Goal: Task Accomplishment & Management: Manage account settings

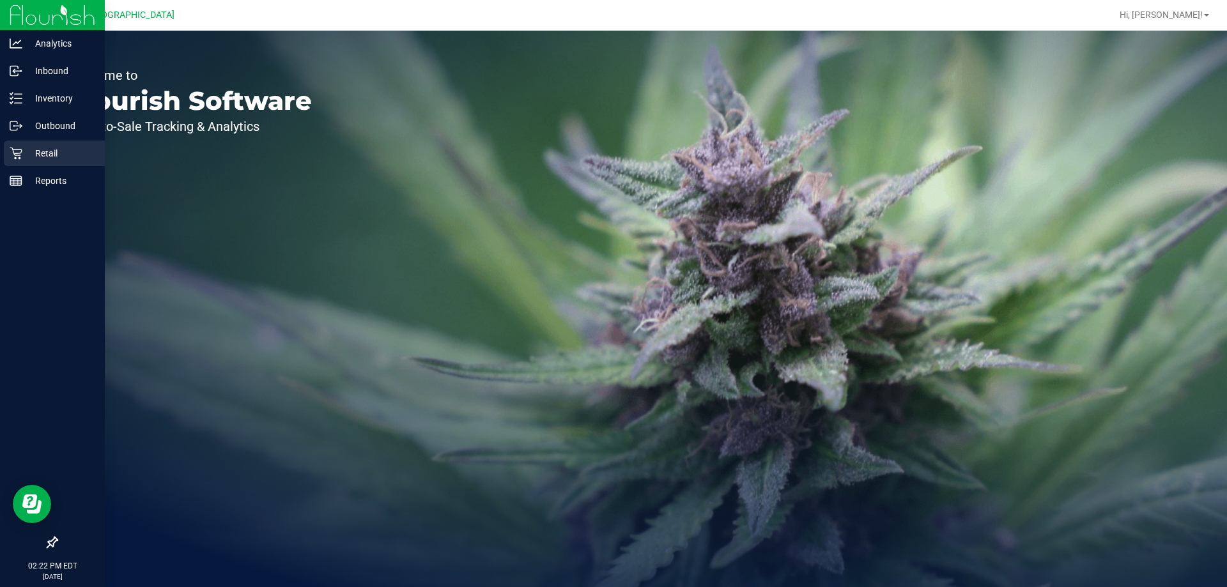
click at [47, 158] on p "Retail" at bounding box center [60, 153] width 77 height 15
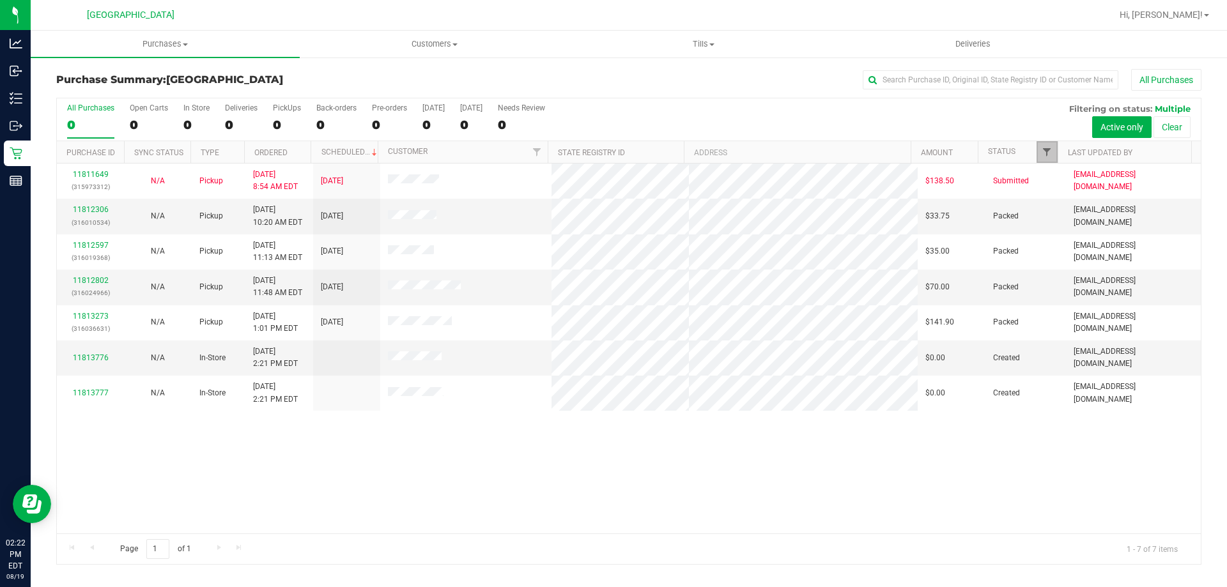
click at [1045, 147] on span "Filter" at bounding box center [1047, 152] width 10 height 10
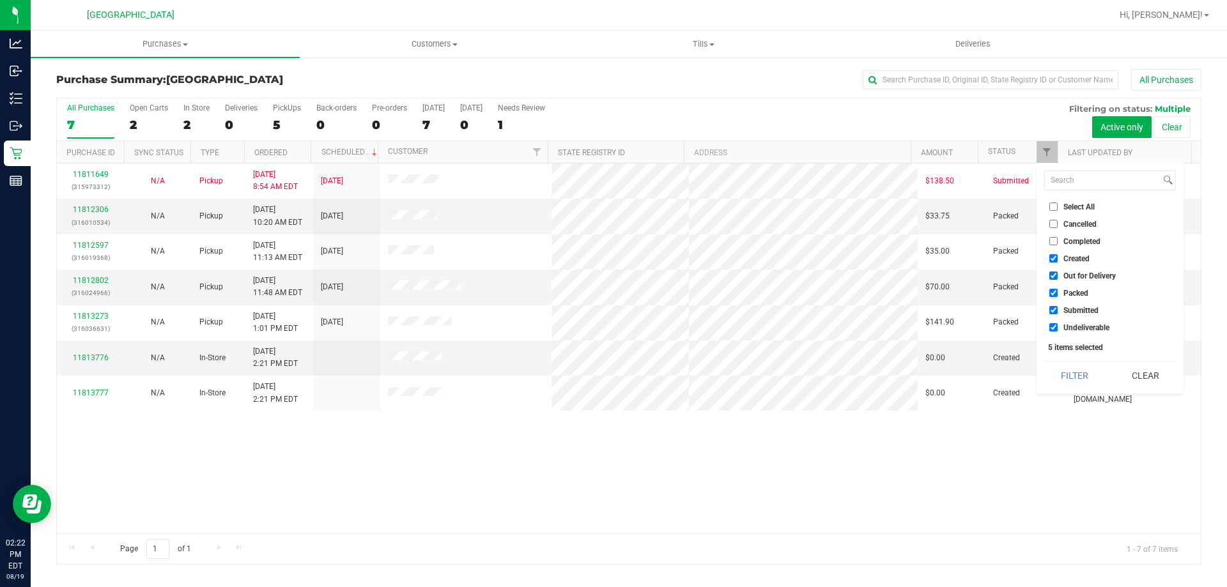
click at [1051, 256] on input "Created" at bounding box center [1053, 258] width 8 height 8
checkbox input "false"
click at [1056, 273] on input "Out for Delivery" at bounding box center [1053, 276] width 8 height 8
checkbox input "false"
click at [1051, 291] on input "Packed" at bounding box center [1053, 293] width 8 height 8
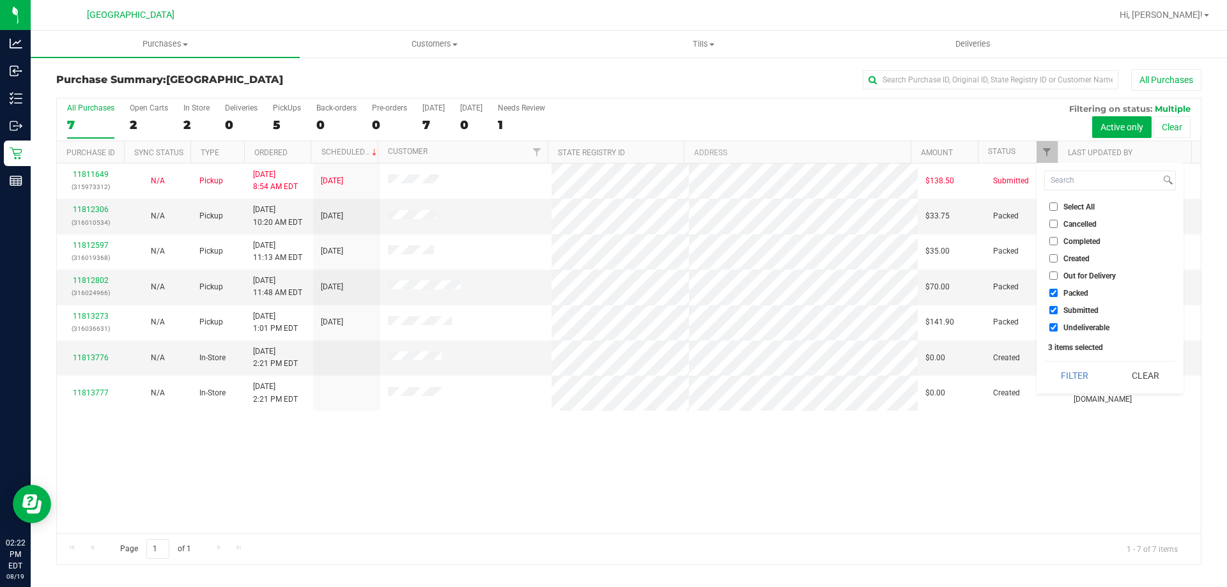
checkbox input "false"
click at [1051, 326] on input "Undeliverable" at bounding box center [1053, 327] width 8 height 8
checkbox input "false"
click at [1063, 363] on button "Filter" at bounding box center [1074, 376] width 61 height 28
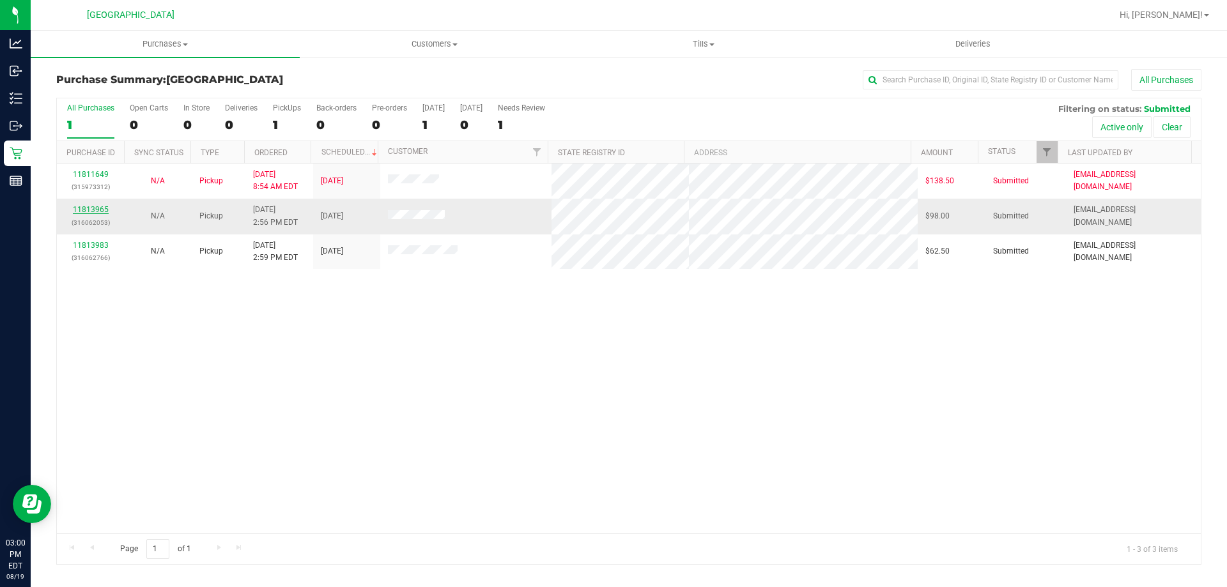
click at [98, 211] on link "11813965" at bounding box center [91, 209] width 36 height 9
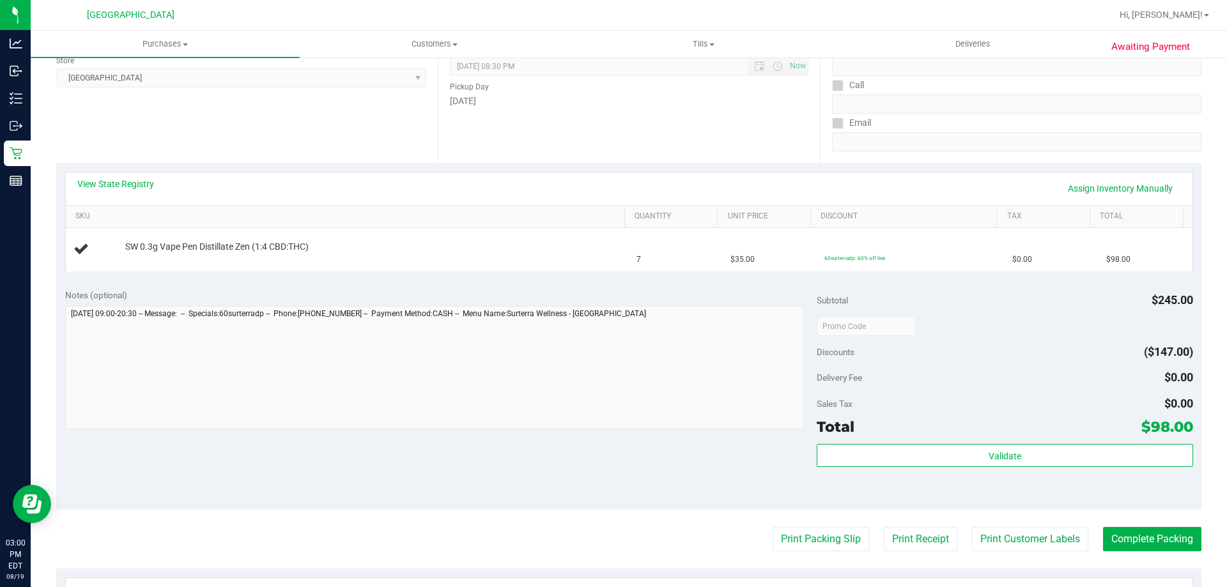
scroll to position [192, 0]
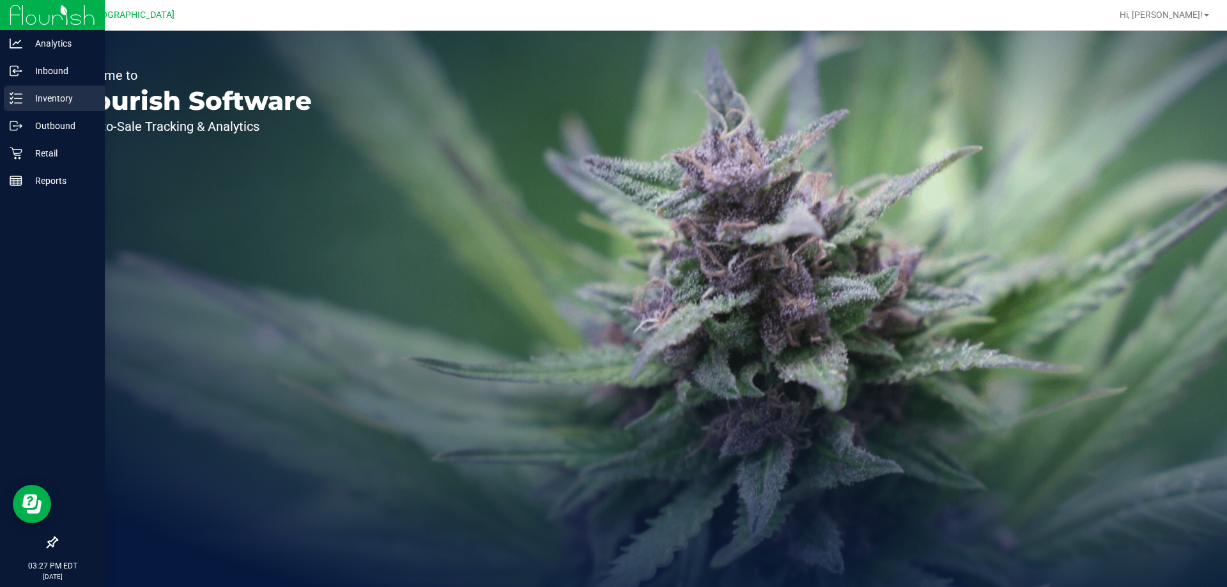
click at [63, 95] on p "Inventory" at bounding box center [60, 98] width 77 height 15
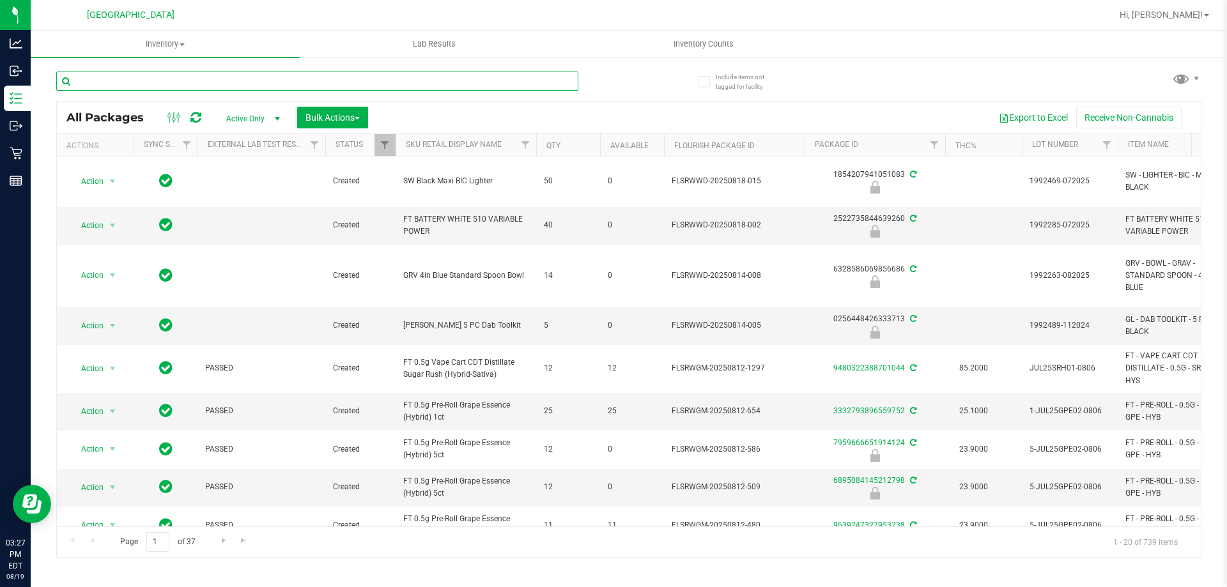
click at [122, 79] on input "text" at bounding box center [317, 81] width 522 height 19
type input "oze"
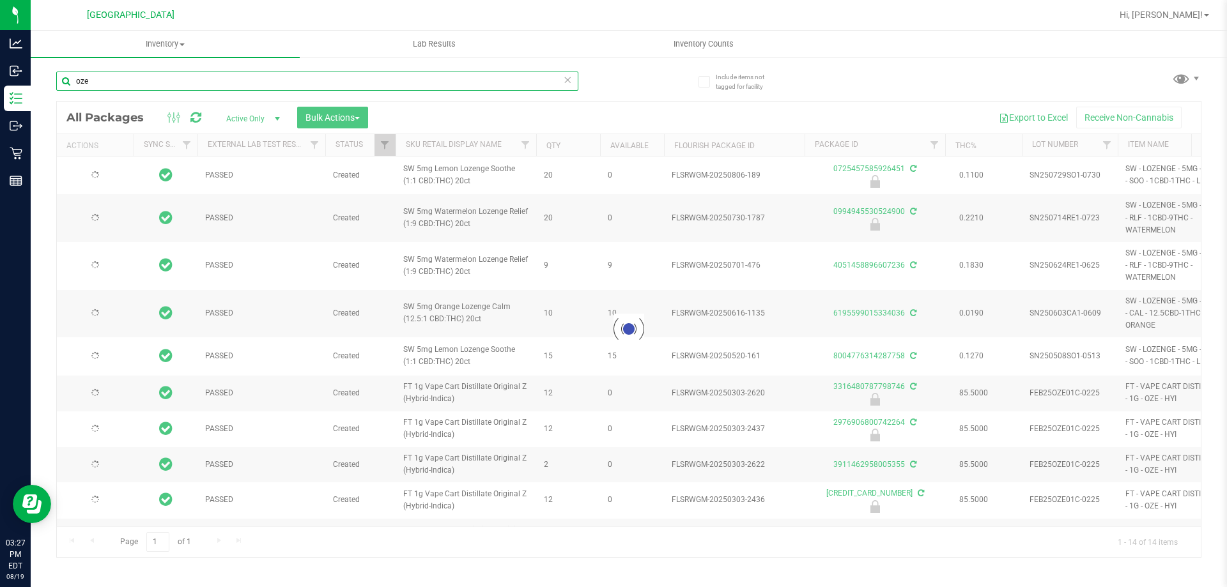
type input "2026-02-08"
type input "2026-01-24"
type input "2026-01-04"
type input "2025-12-14"
type input "2025-11-18"
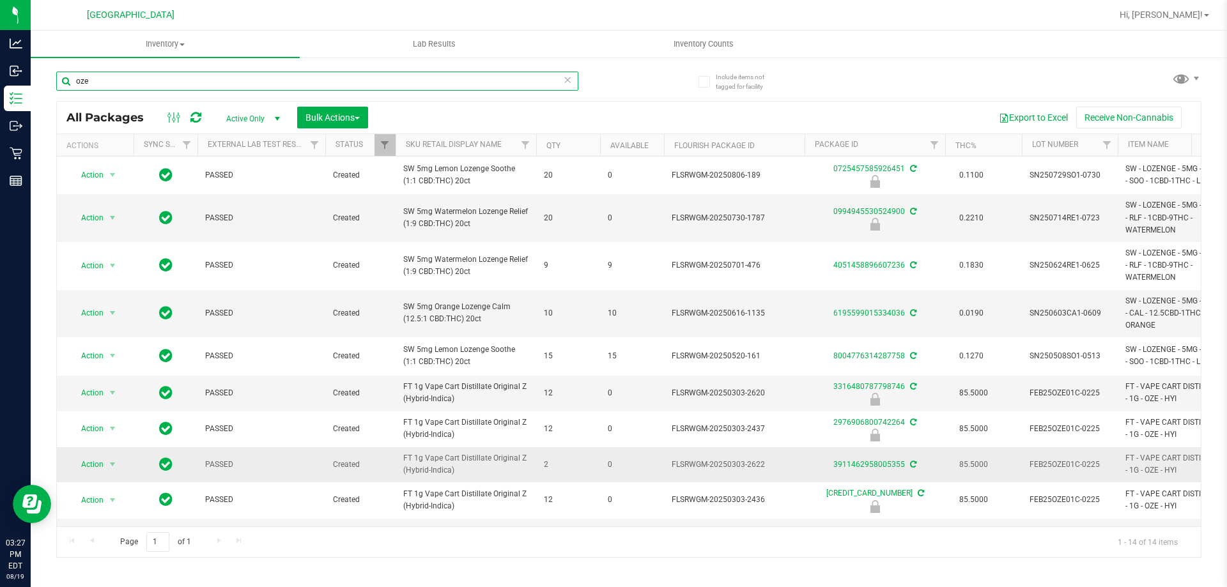
scroll to position [64, 0]
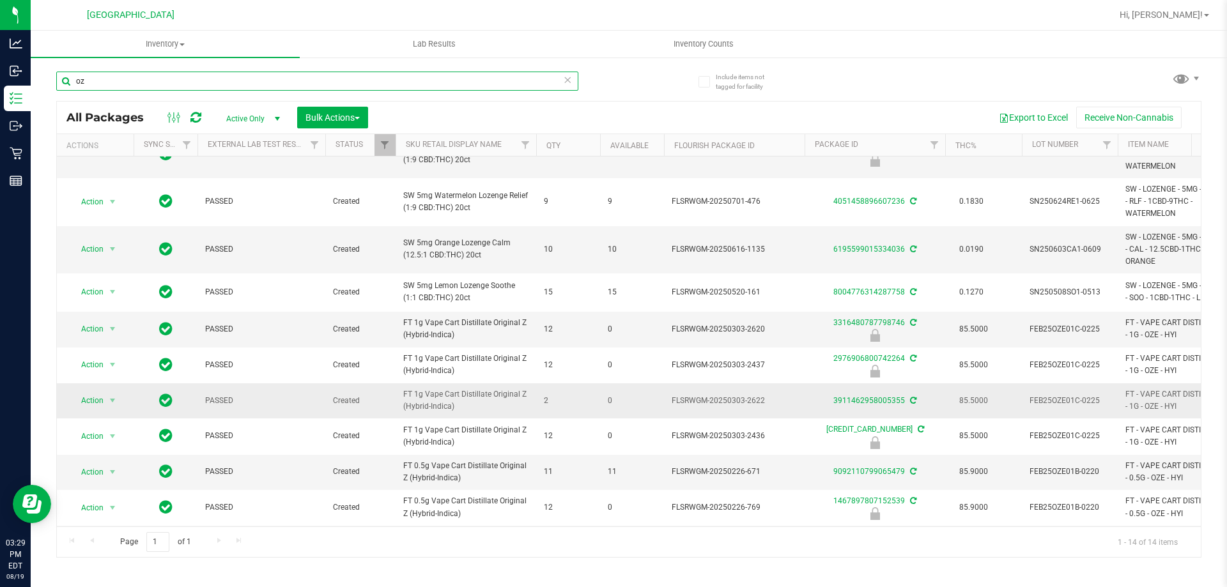
type input "o"
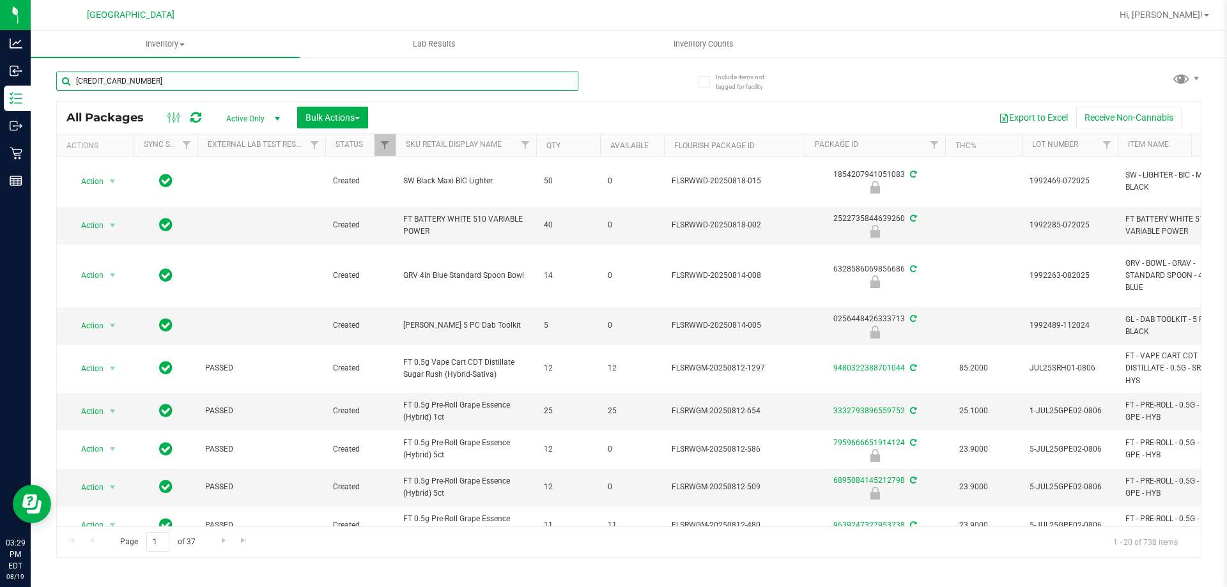
type input "2342990375024416"
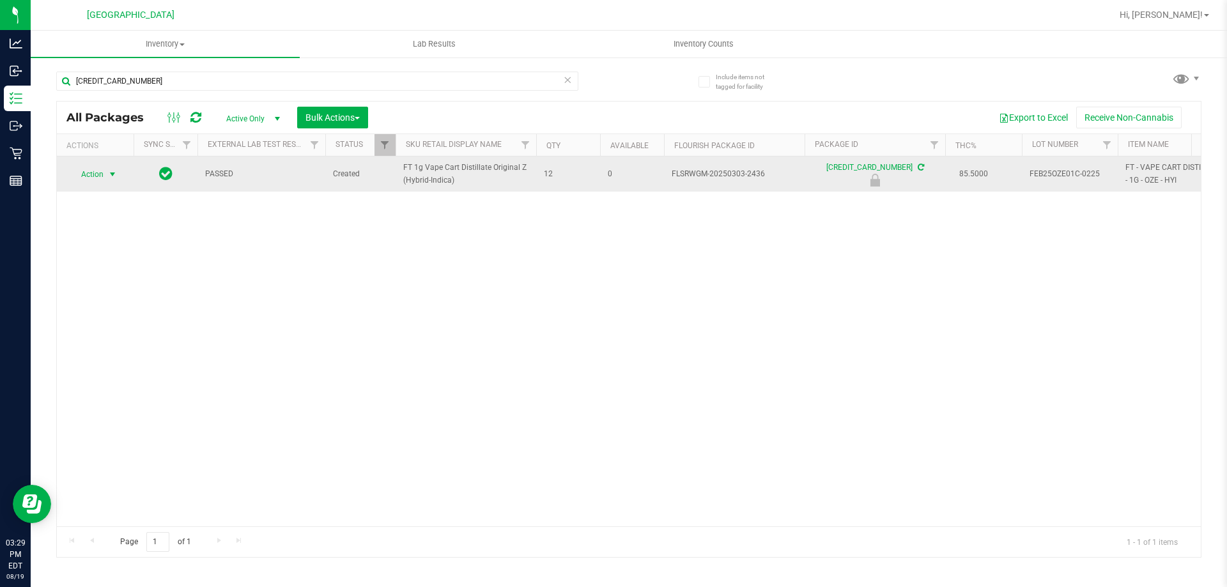
click at [100, 175] on span "Action" at bounding box center [87, 175] width 35 height 18
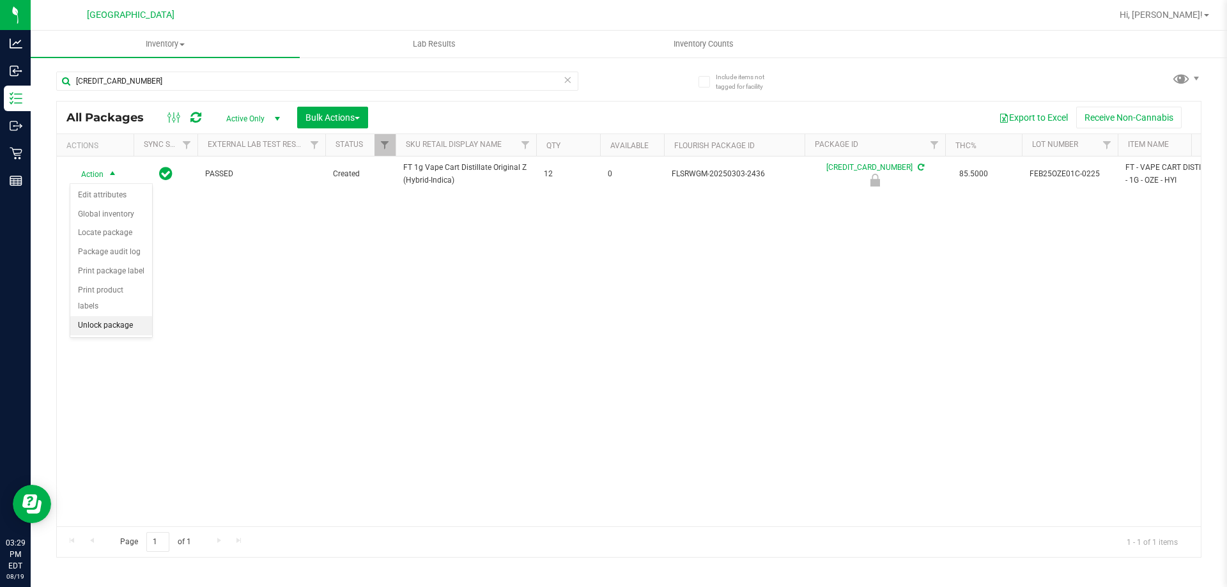
click at [130, 316] on li "Unlock package" at bounding box center [111, 325] width 82 height 19
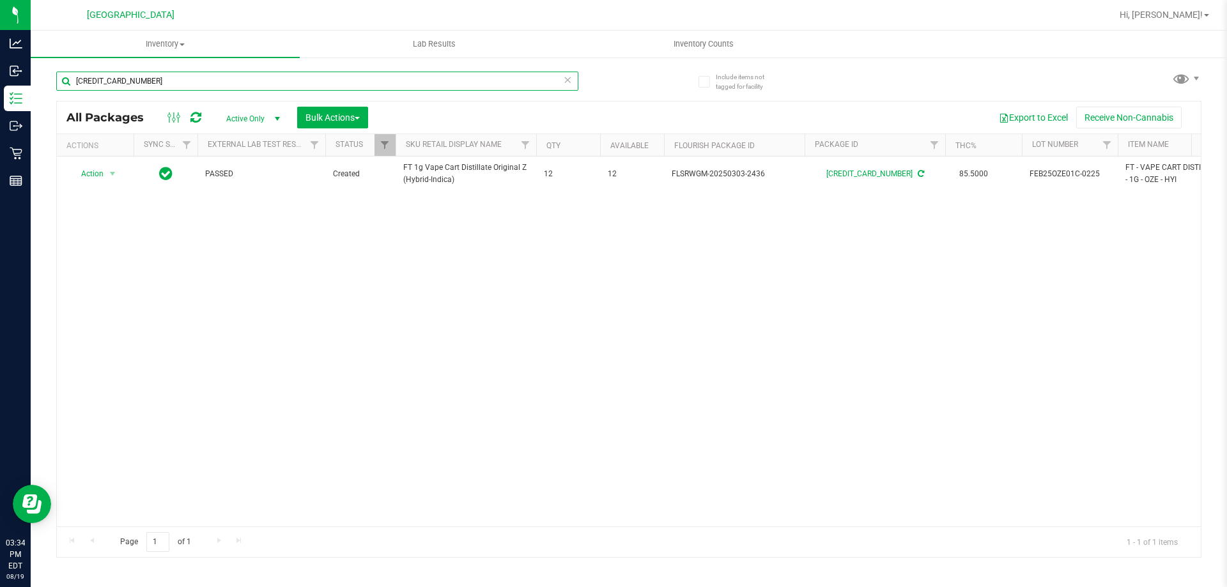
click at [157, 82] on input "2342990375024416" at bounding box center [317, 81] width 522 height 19
type input "2"
type input "1359431214375921"
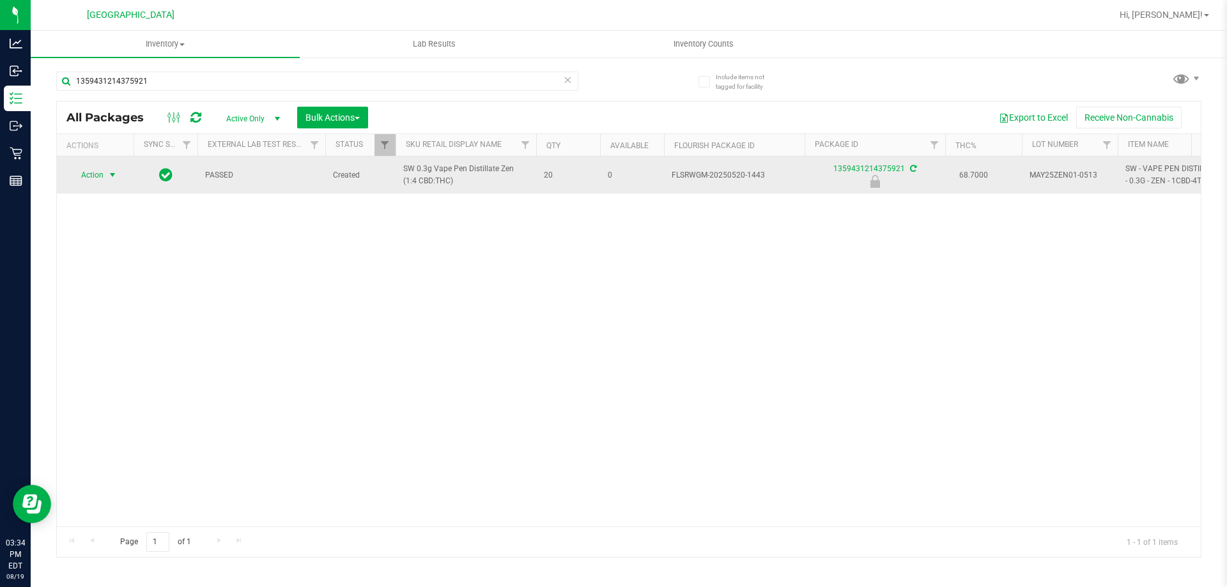
click at [117, 179] on span "select" at bounding box center [112, 175] width 10 height 10
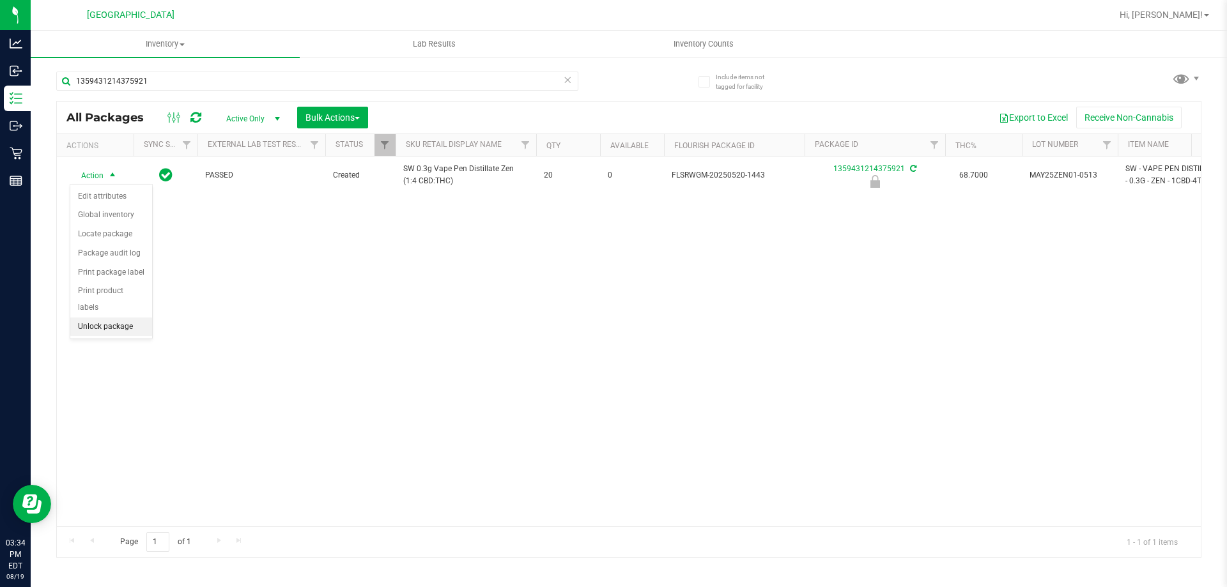
click at [107, 318] on li "Unlock package" at bounding box center [111, 327] width 82 height 19
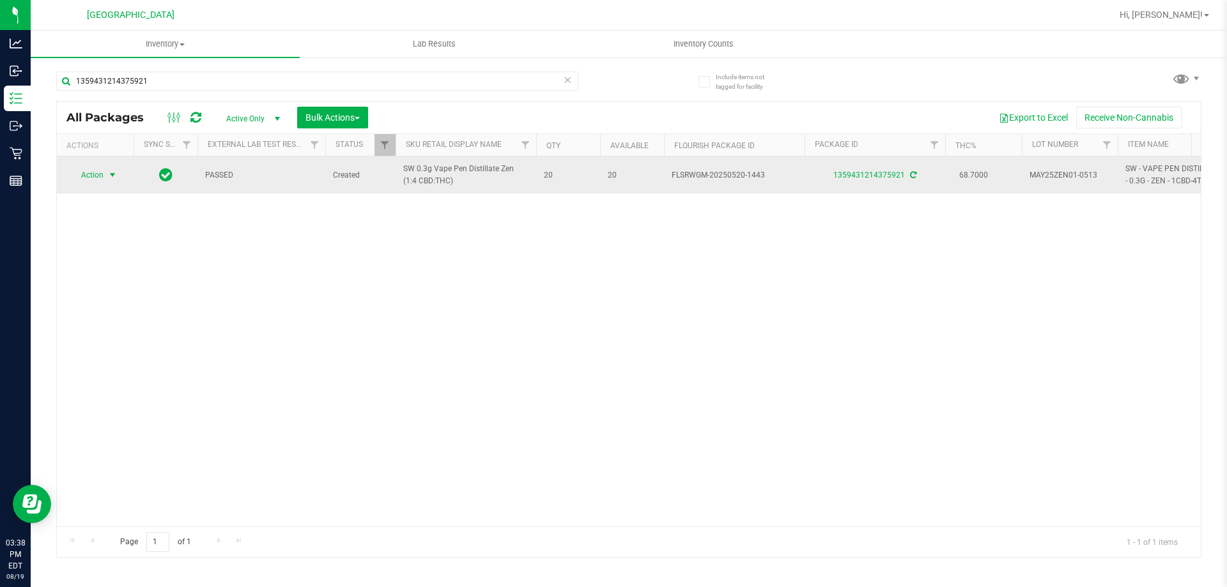
click at [111, 179] on span "select" at bounding box center [112, 175] width 10 height 10
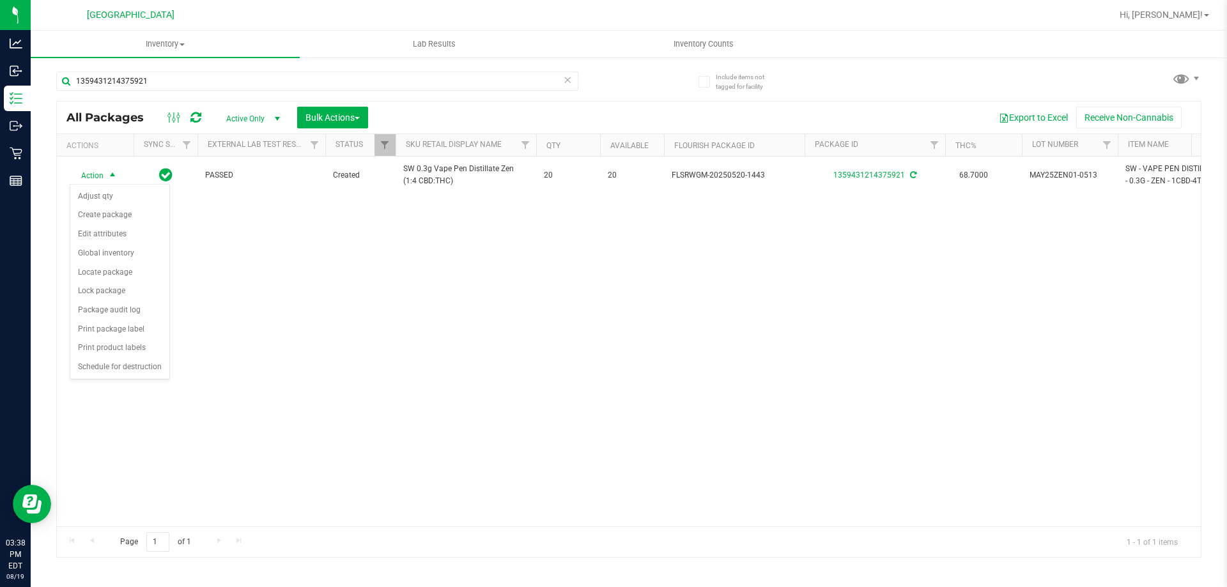
click at [323, 372] on div "Action Action Adjust qty Create package Edit attributes Global inventory Locate…" at bounding box center [629, 342] width 1144 height 370
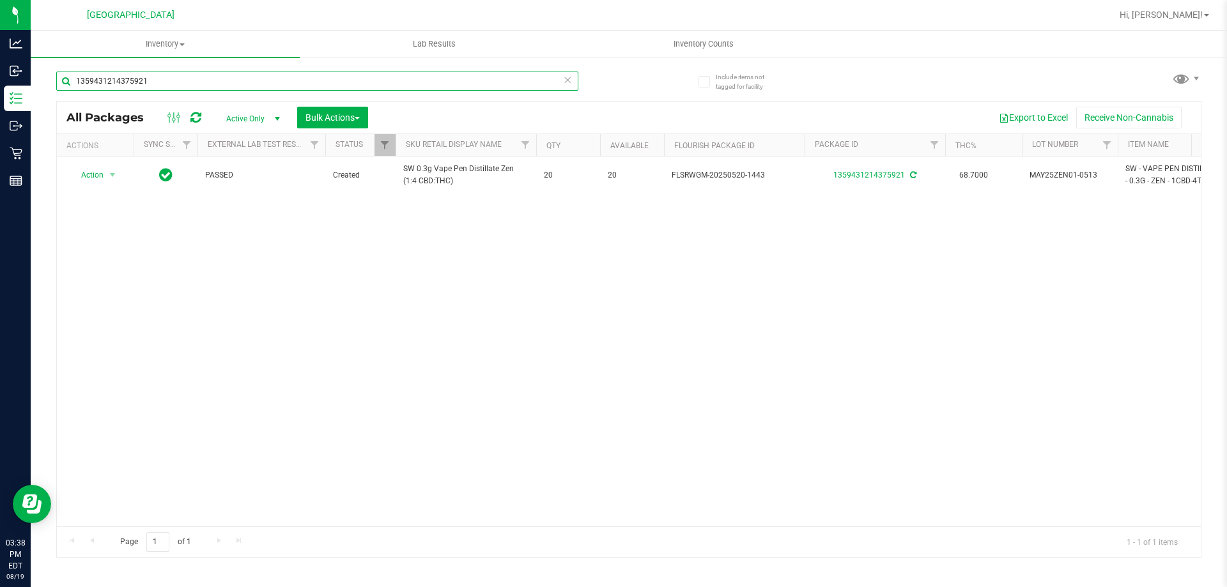
click at [167, 84] on input "1359431214375921" at bounding box center [317, 81] width 522 height 19
type input "1"
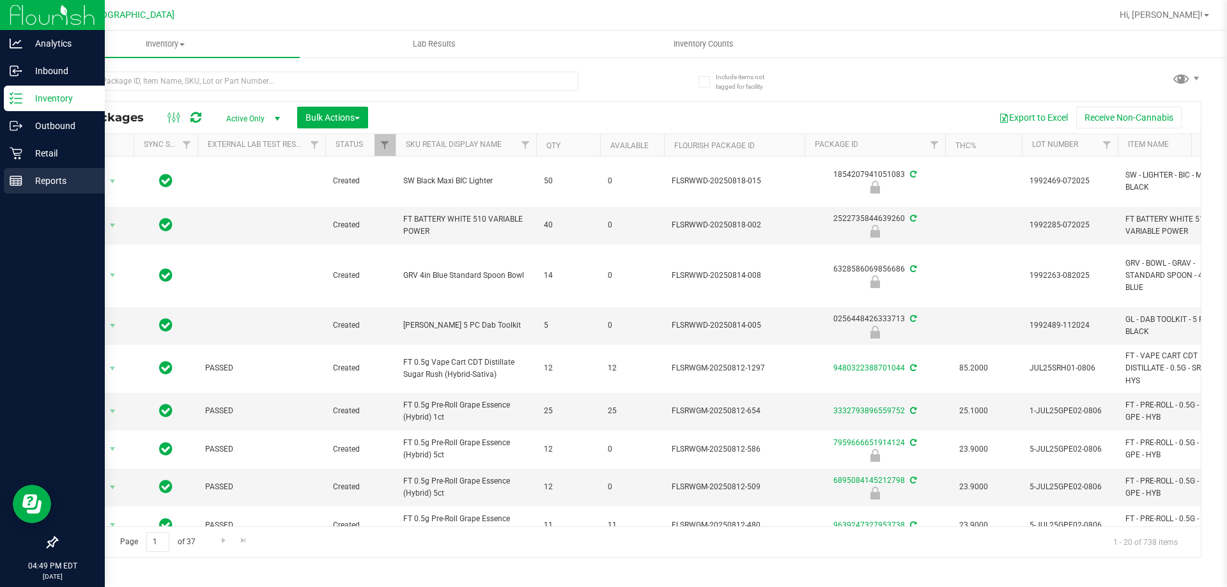
click at [19, 187] on icon at bounding box center [16, 180] width 13 height 13
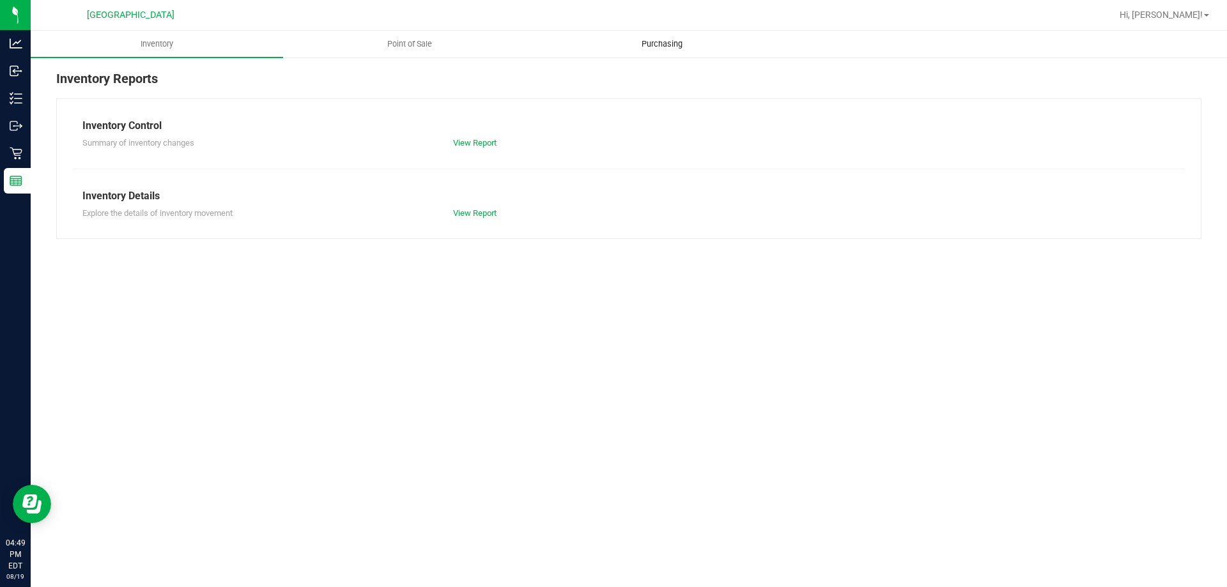
click at [665, 52] on uib-tab-heading "Purchasing" at bounding box center [661, 44] width 251 height 26
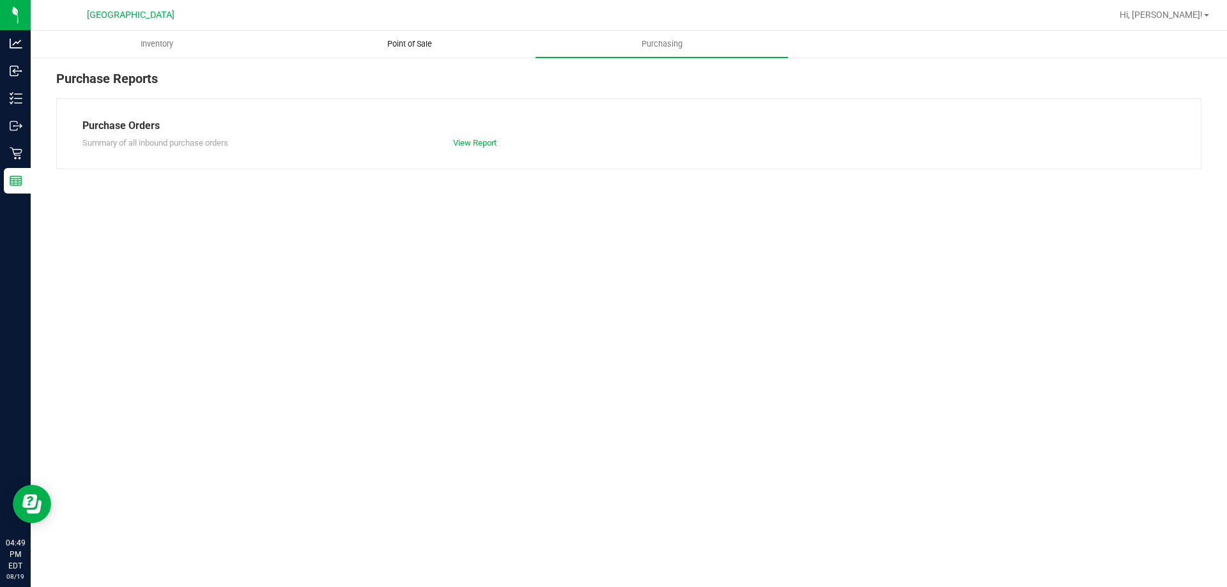
click at [410, 47] on span "Point of Sale" at bounding box center [409, 44] width 79 height 12
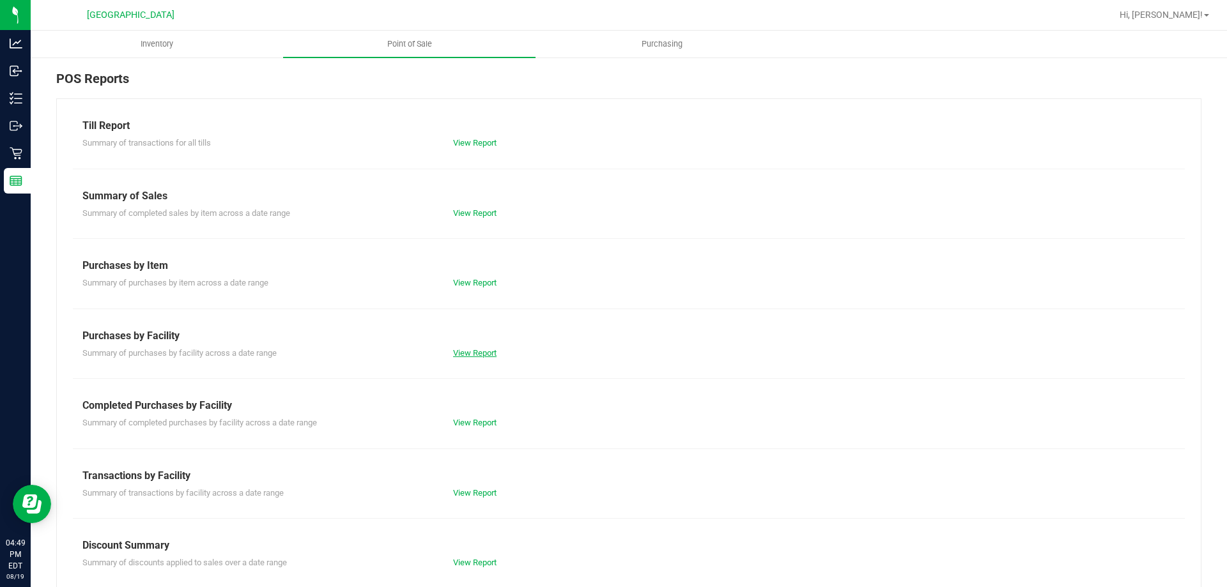
click at [475, 351] on link "View Report" at bounding box center [474, 353] width 43 height 10
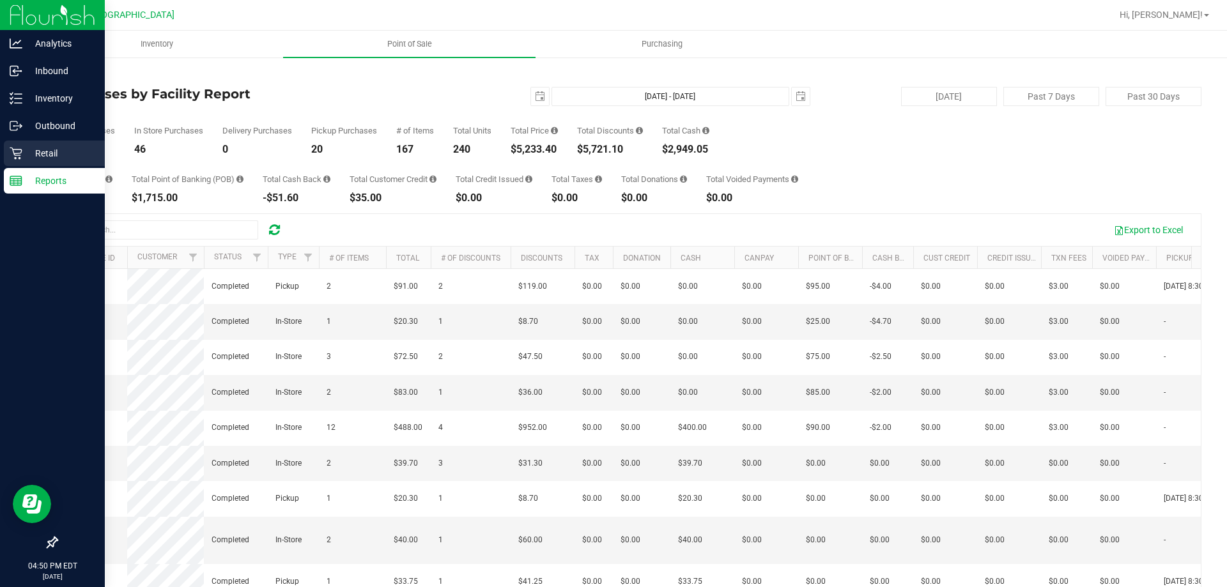
click at [36, 152] on p "Retail" at bounding box center [60, 153] width 77 height 15
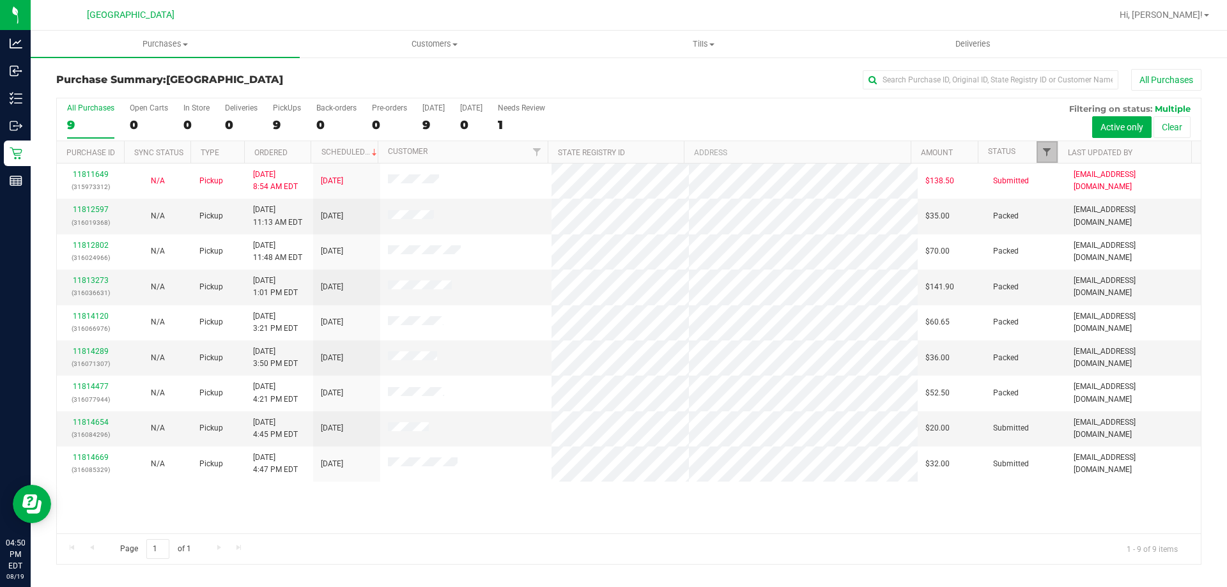
click at [1049, 155] on span "Filter" at bounding box center [1047, 152] width 10 height 10
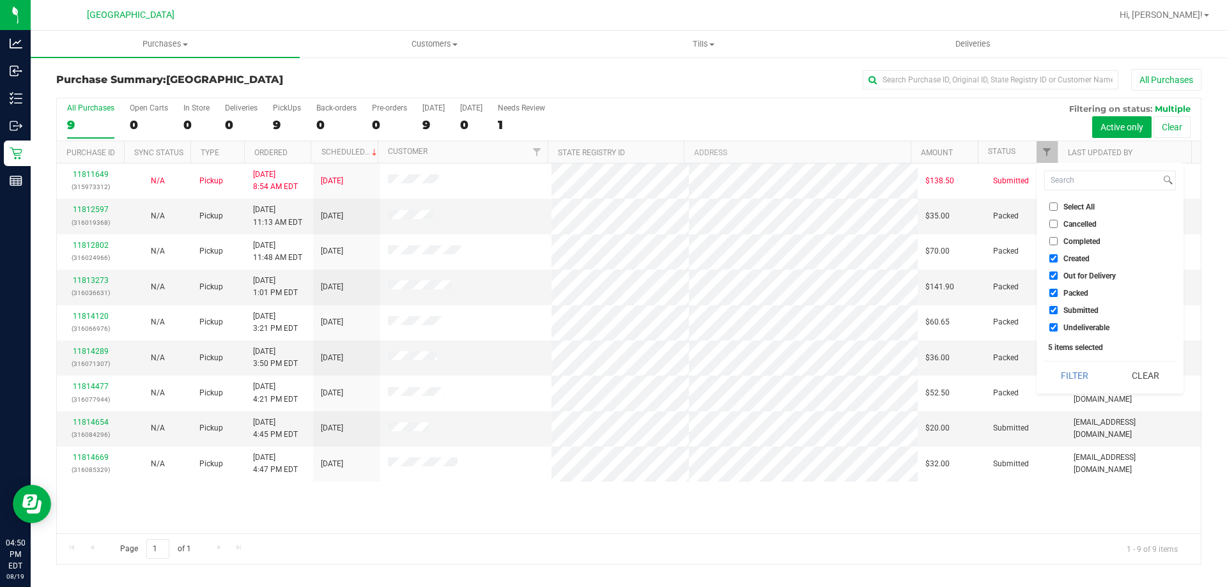
click at [1055, 261] on input "Created" at bounding box center [1053, 258] width 8 height 8
checkbox input "false"
click at [1051, 277] on input "Out for Delivery" at bounding box center [1053, 276] width 8 height 8
checkbox input "false"
click at [1050, 293] on input "Packed" at bounding box center [1053, 293] width 8 height 8
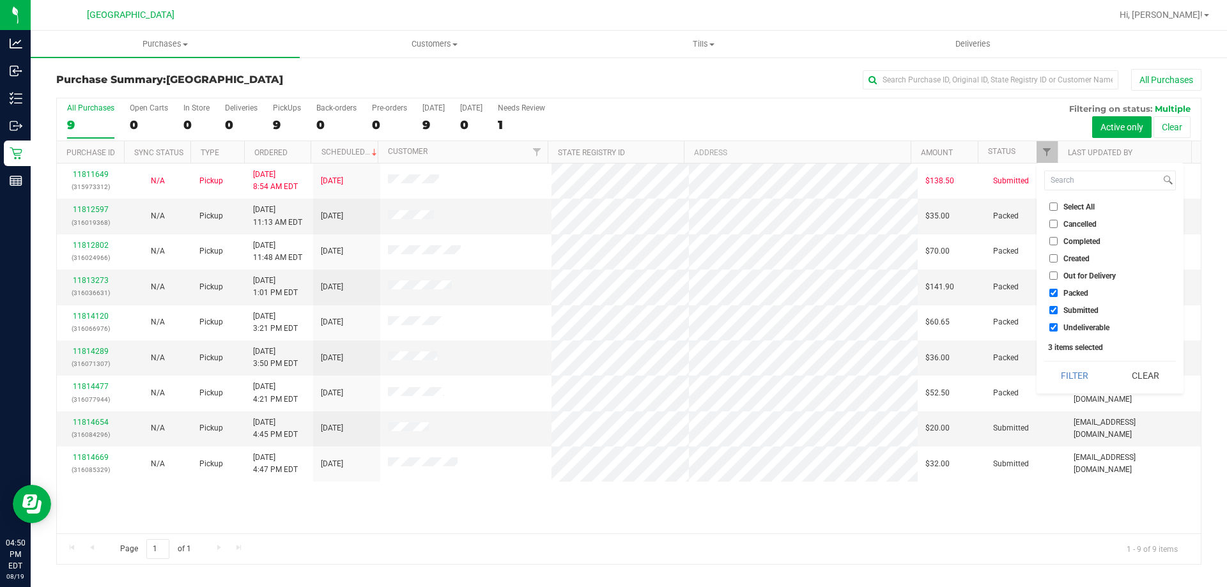
checkbox input "false"
drag, startPoint x: 1053, startPoint y: 327, endPoint x: 1083, endPoint y: 380, distance: 60.7
click at [1053, 327] on input "Undeliverable" at bounding box center [1053, 327] width 8 height 8
checkbox input "false"
click at [1077, 383] on button "Filter" at bounding box center [1074, 376] width 61 height 28
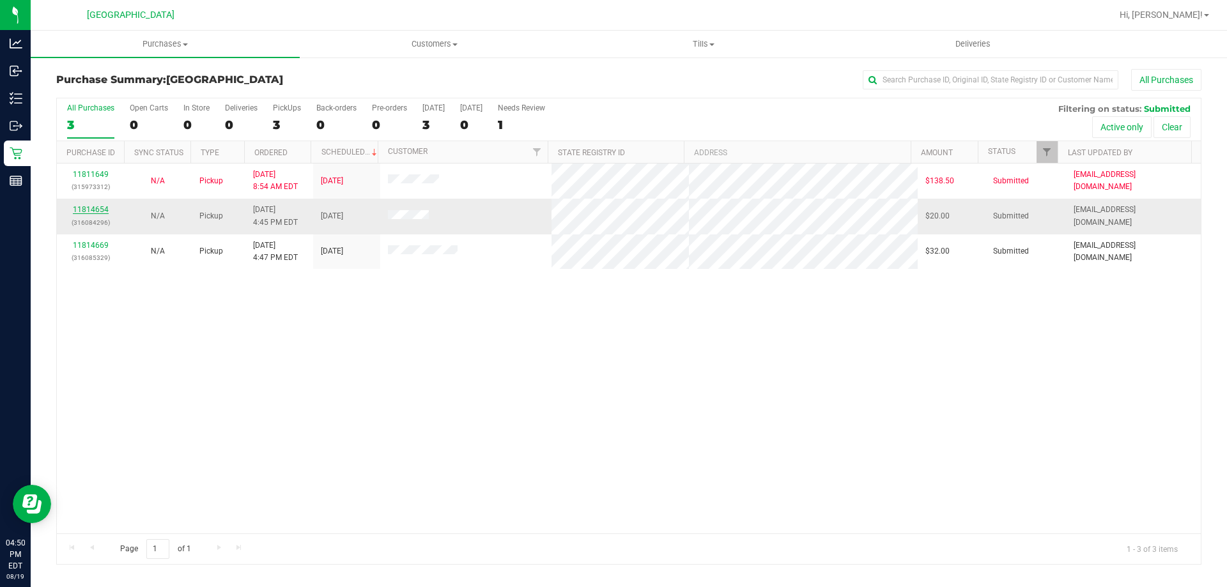
click at [101, 211] on link "11814654" at bounding box center [91, 209] width 36 height 9
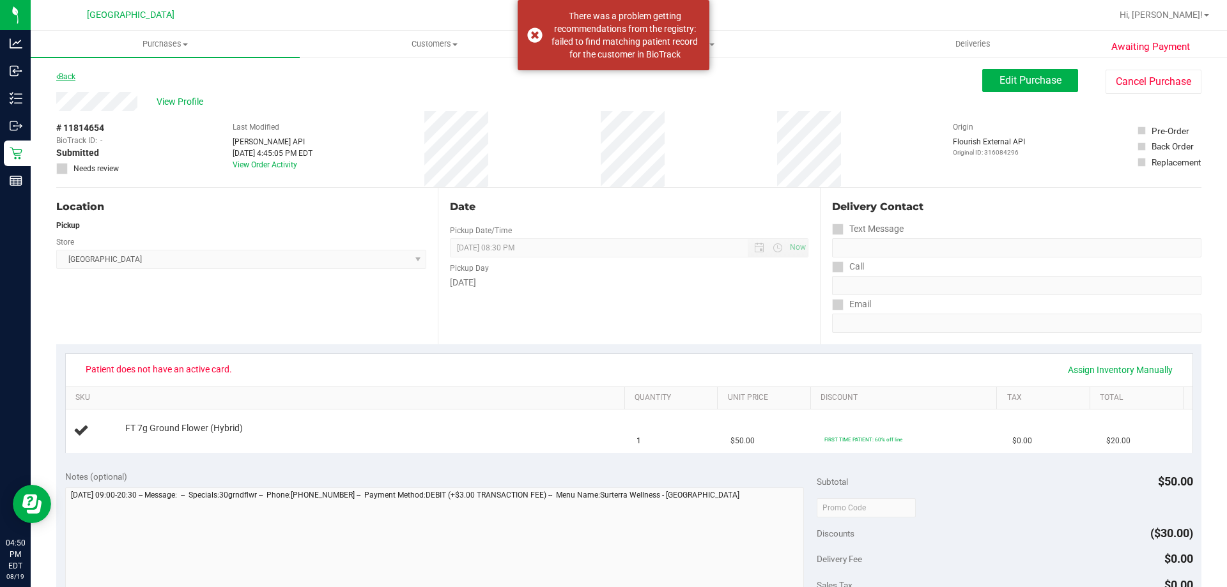
click at [60, 79] on link "Back" at bounding box center [65, 76] width 19 height 9
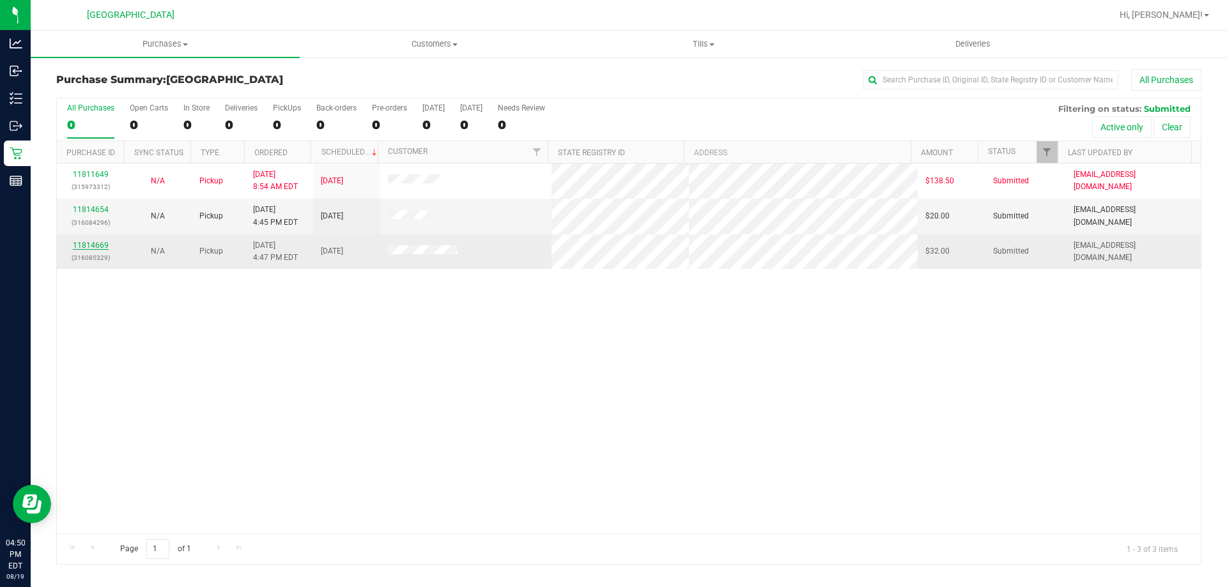
click at [89, 245] on link "11814669" at bounding box center [91, 245] width 36 height 9
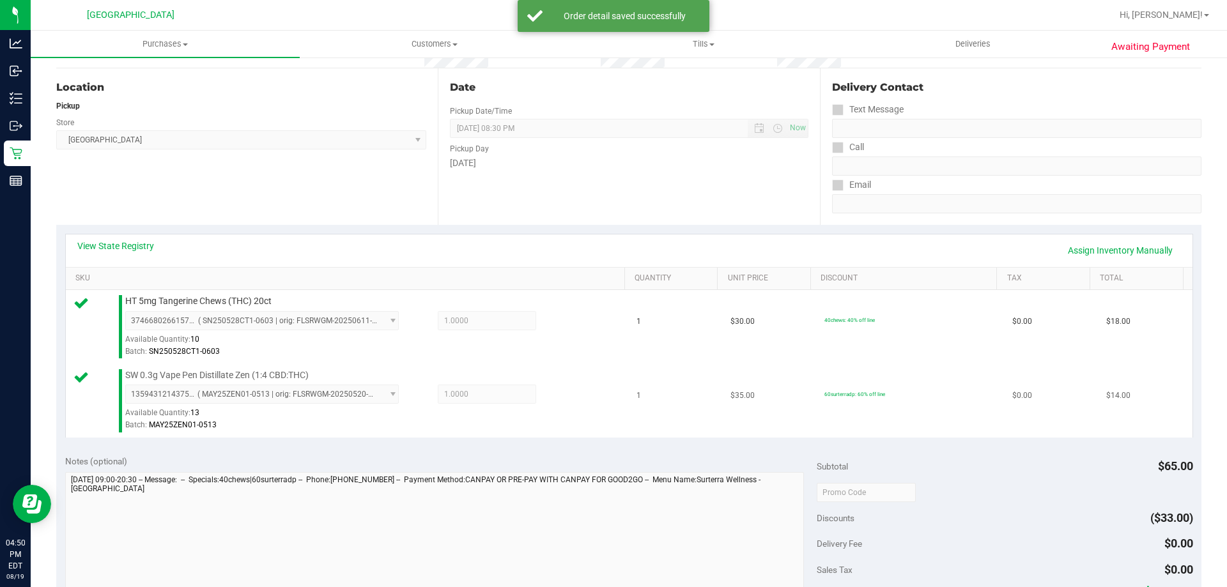
scroll to position [320, 0]
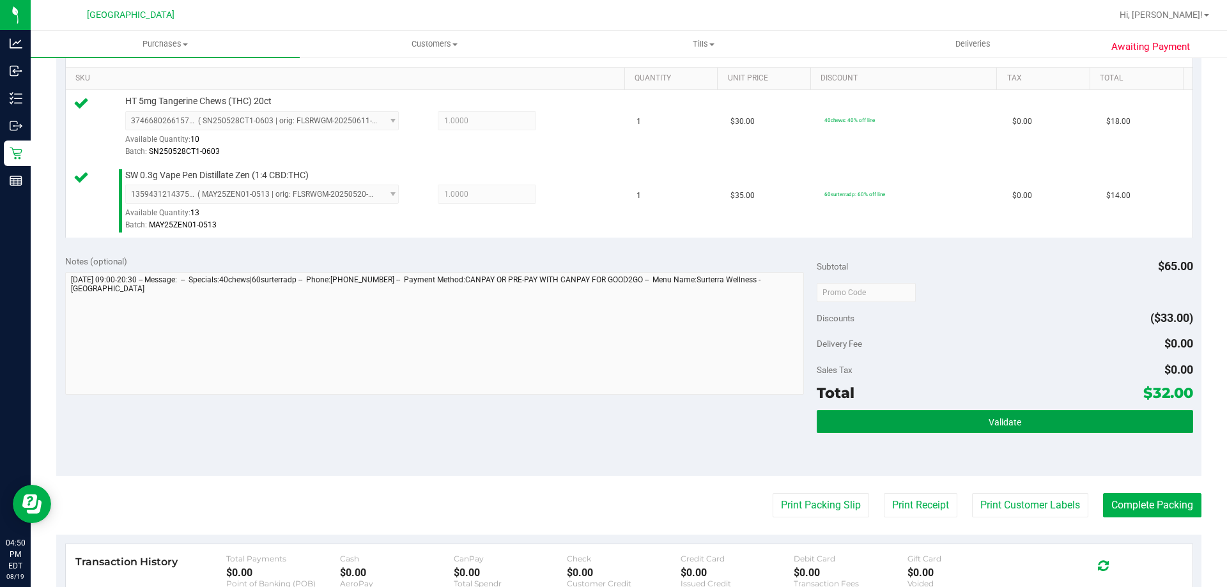
drag, startPoint x: 958, startPoint y: 412, endPoint x: 968, endPoint y: 252, distance: 160.7
click at [960, 412] on button "Validate" at bounding box center [1005, 421] width 376 height 23
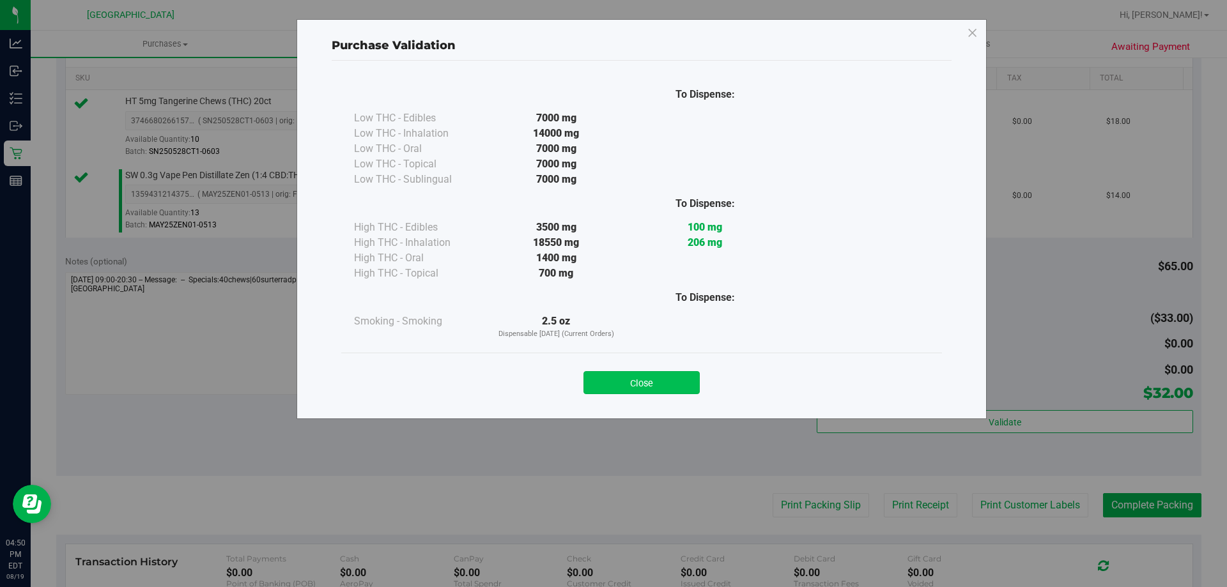
click at [658, 388] on button "Close" at bounding box center [641, 382] width 116 height 23
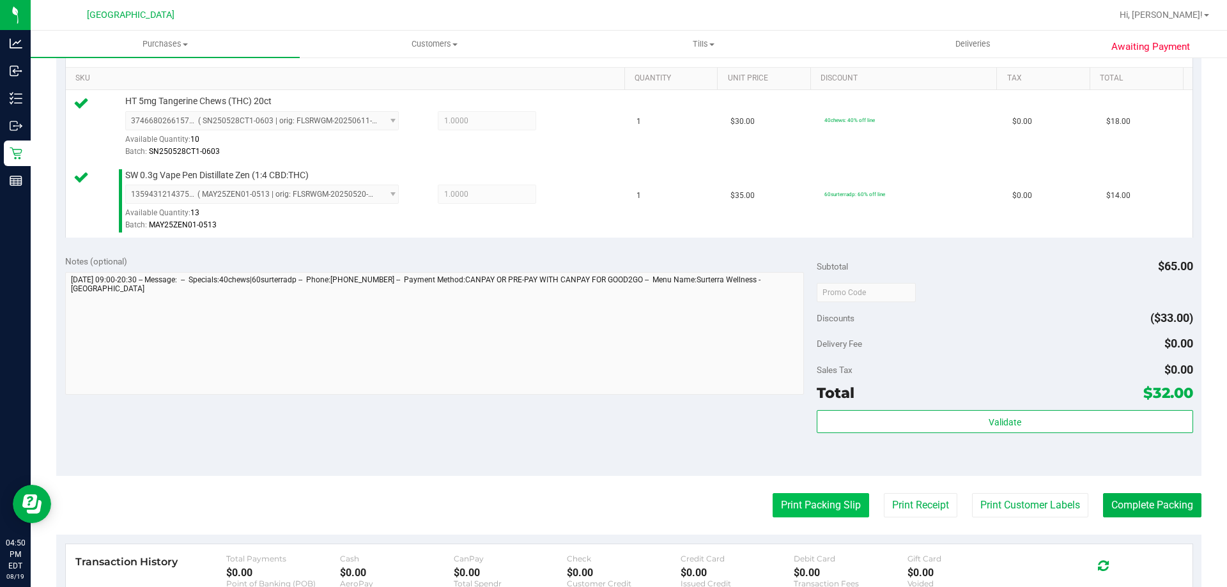
click at [789, 501] on button "Print Packing Slip" at bounding box center [821, 505] width 96 height 24
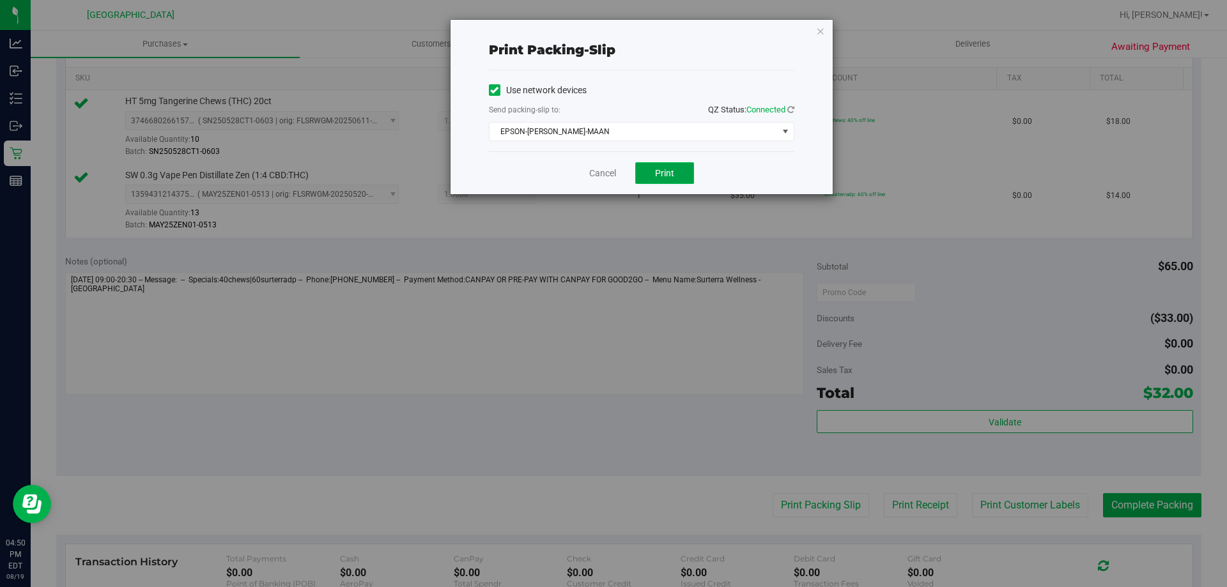
click at [672, 181] on button "Print" at bounding box center [664, 173] width 59 height 22
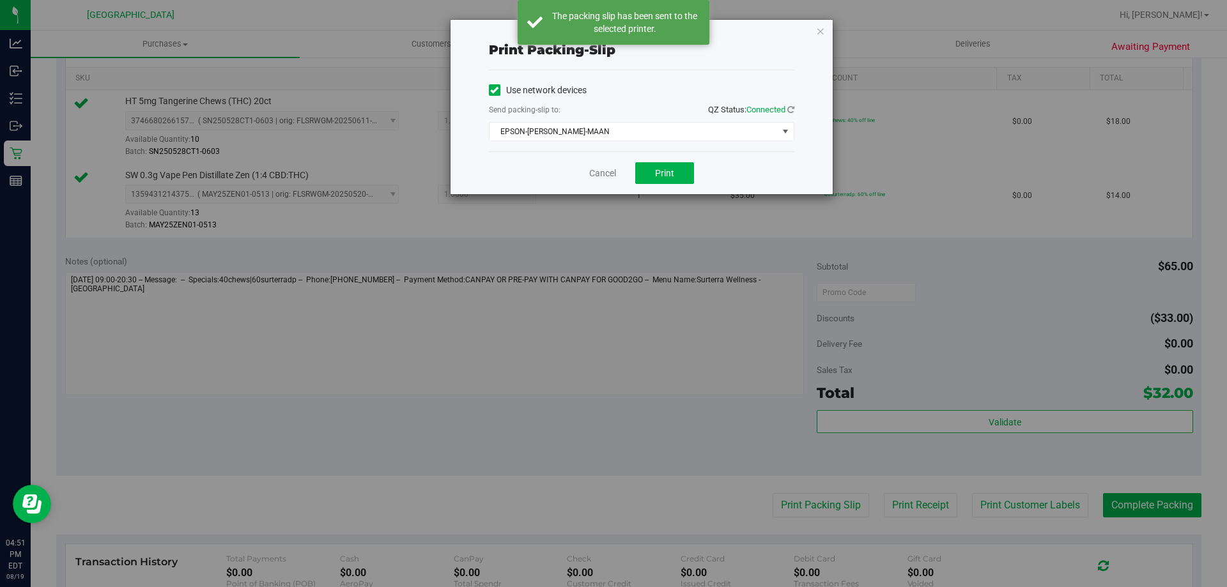
click at [854, 42] on div "Print packing-slip Use network devices Send packing-slip to: QZ Status: Connect…" at bounding box center [618, 293] width 1237 height 587
click at [824, 30] on icon "button" at bounding box center [820, 30] width 9 height 15
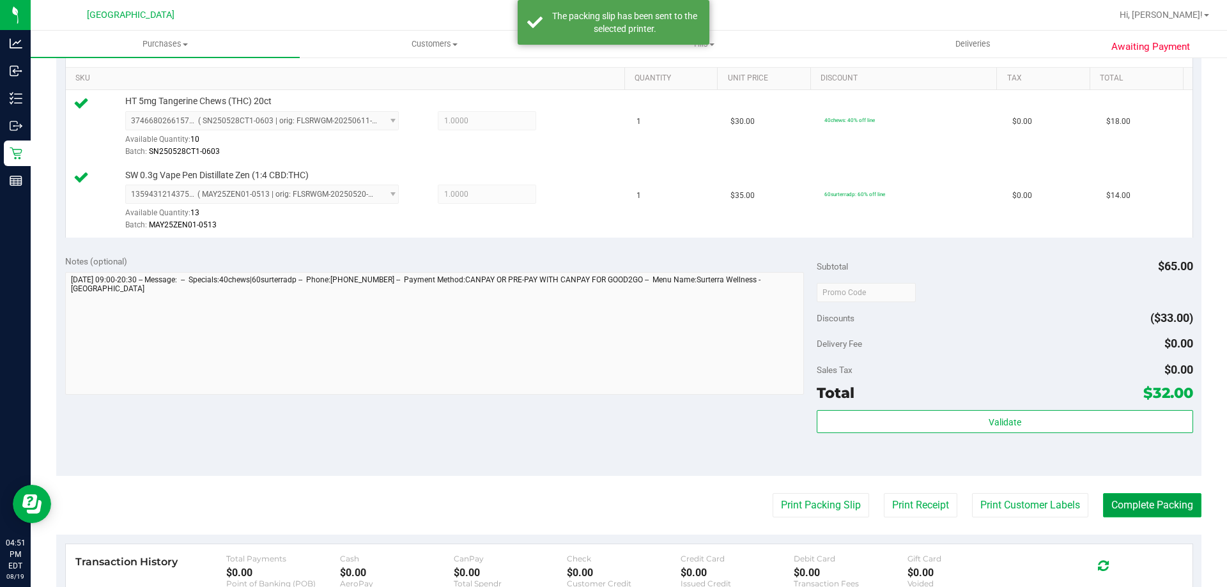
drag, startPoint x: 1176, startPoint y: 510, endPoint x: 1166, endPoint y: 502, distance: 12.7
click at [1175, 510] on button "Complete Packing" at bounding box center [1152, 505] width 98 height 24
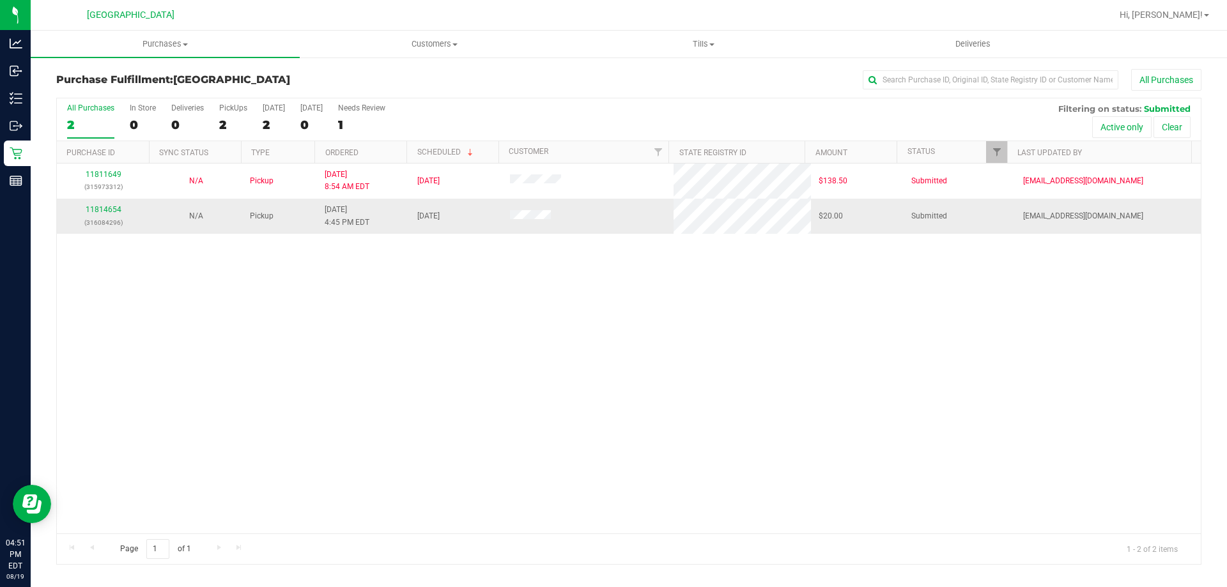
click at [109, 219] on p "(316084296)" at bounding box center [103, 223] width 77 height 12
click at [106, 206] on link "11814654" at bounding box center [104, 209] width 36 height 9
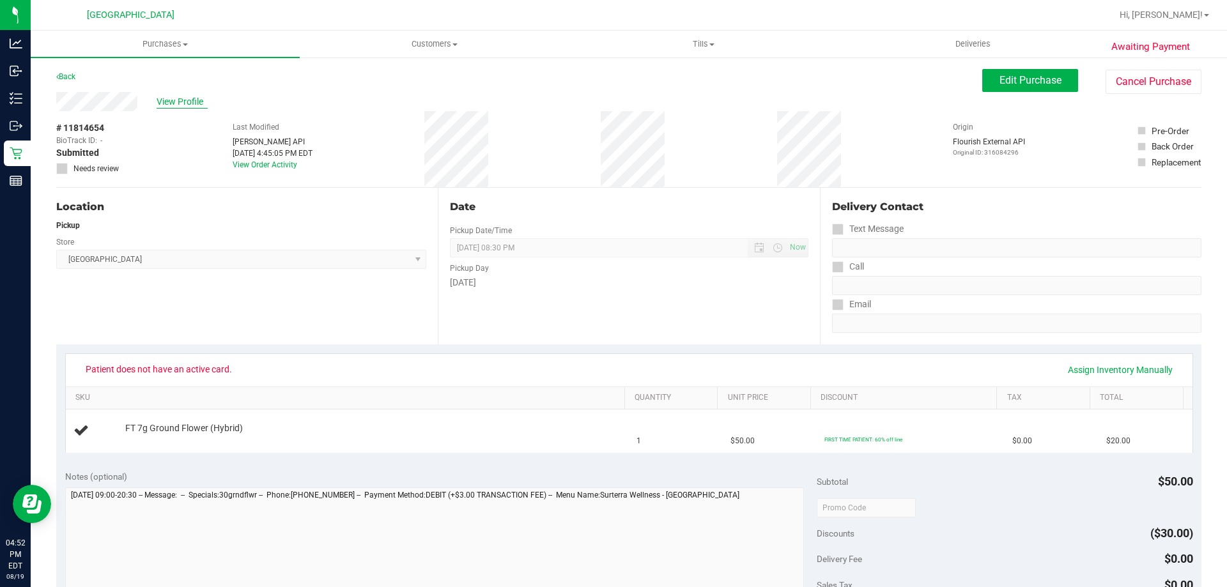
click at [180, 102] on span "View Profile" at bounding box center [182, 101] width 51 height 13
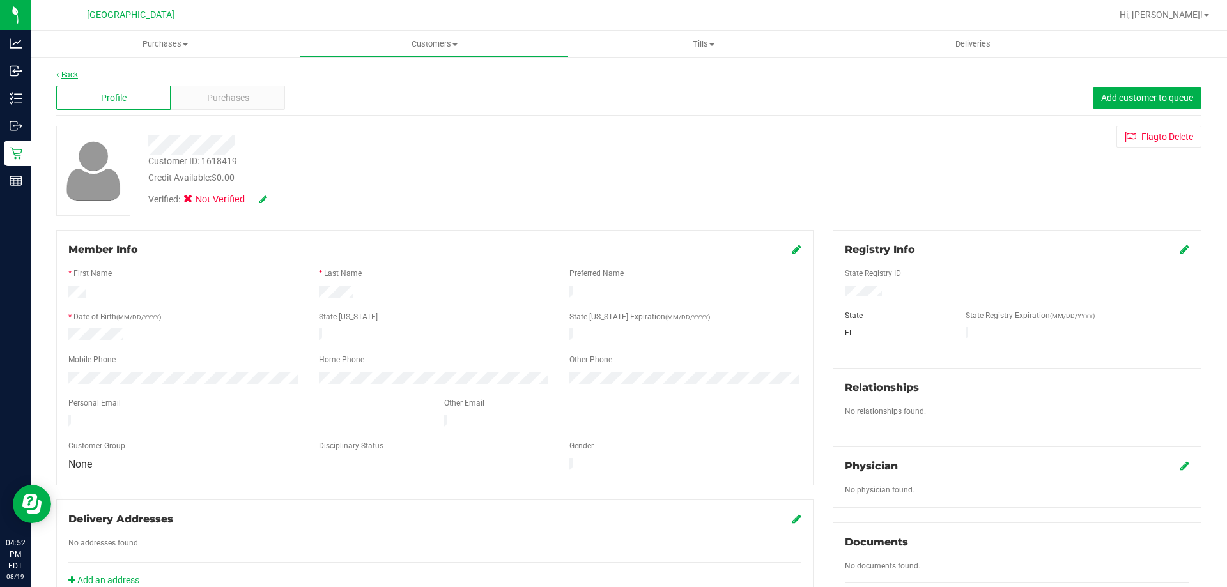
click at [77, 73] on link "Back" at bounding box center [67, 74] width 22 height 9
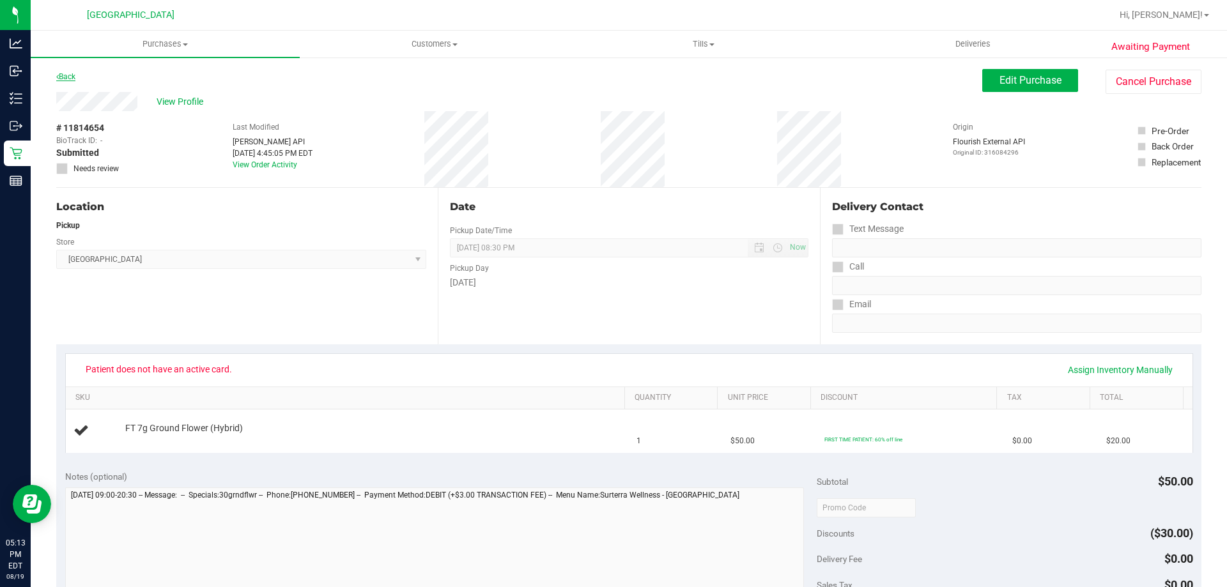
click at [71, 78] on link "Back" at bounding box center [65, 76] width 19 height 9
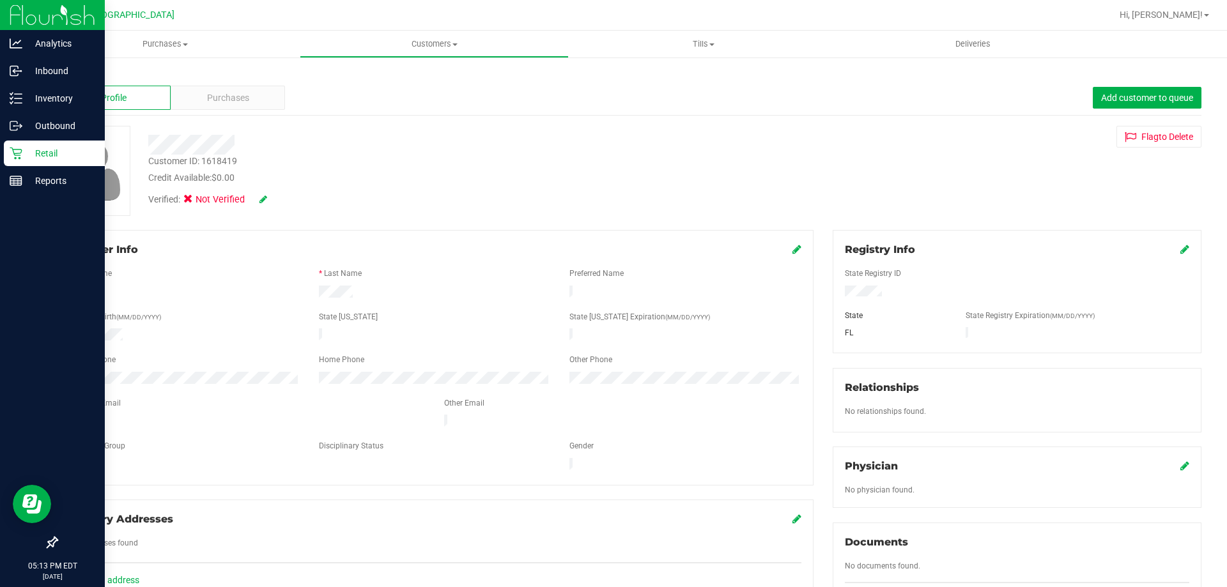
drag, startPoint x: 26, startPoint y: 157, endPoint x: 81, endPoint y: 155, distance: 55.6
click at [27, 157] on p "Retail" at bounding box center [60, 153] width 77 height 15
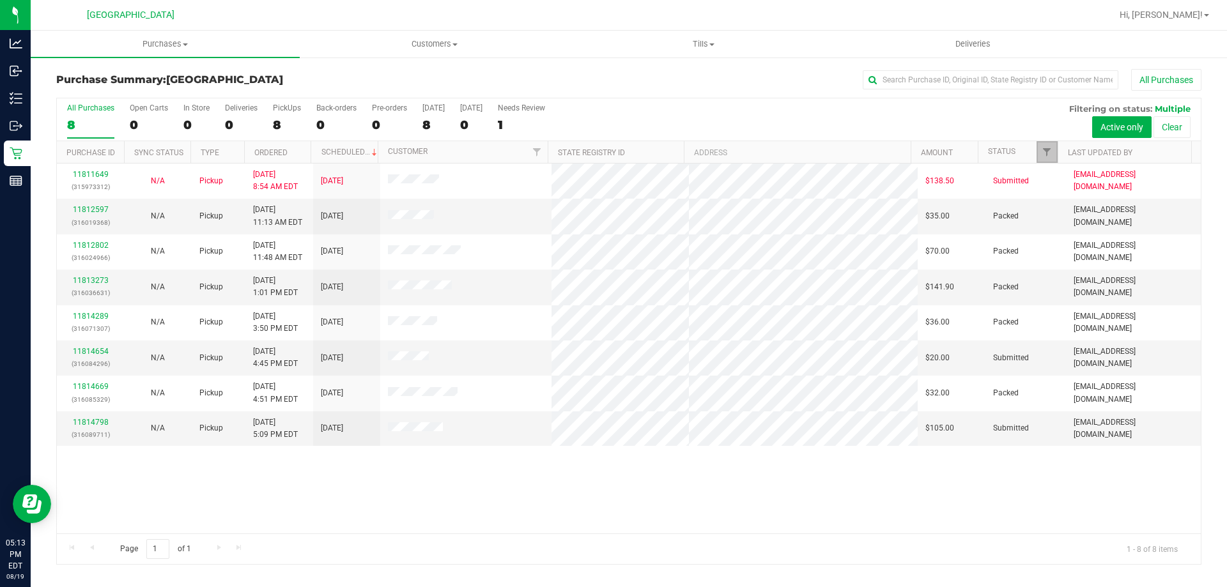
click at [1048, 158] on link "Filter" at bounding box center [1047, 152] width 21 height 22
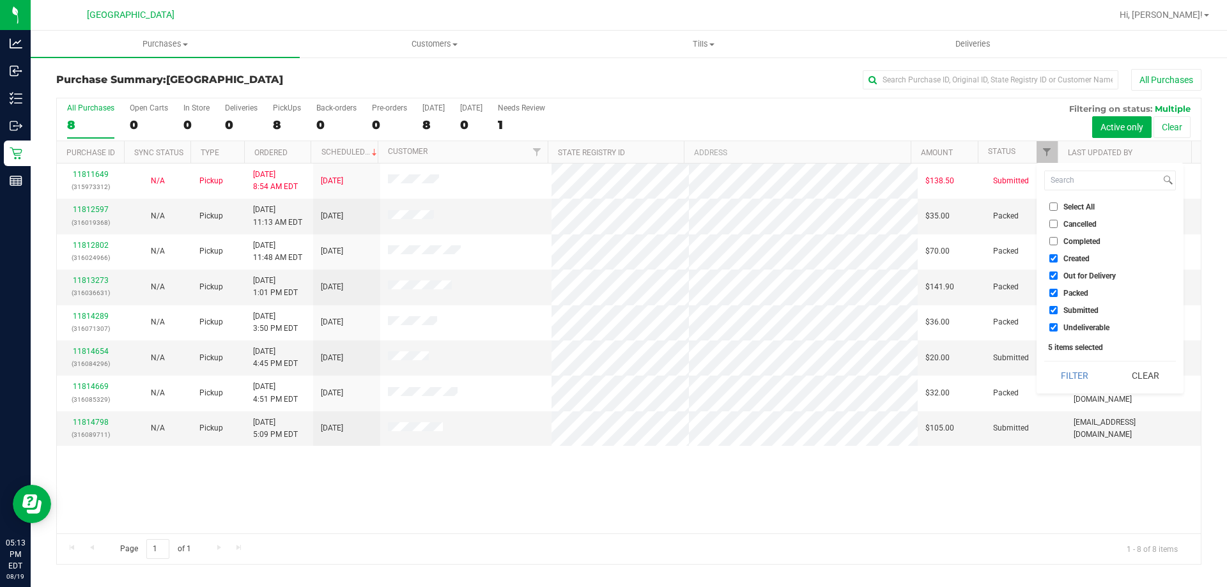
click at [1056, 255] on input "Created" at bounding box center [1053, 258] width 8 height 8
checkbox input "false"
click at [1049, 276] on input "Out for Delivery" at bounding box center [1053, 276] width 8 height 8
checkbox input "false"
click at [1053, 291] on input "Packed" at bounding box center [1053, 293] width 8 height 8
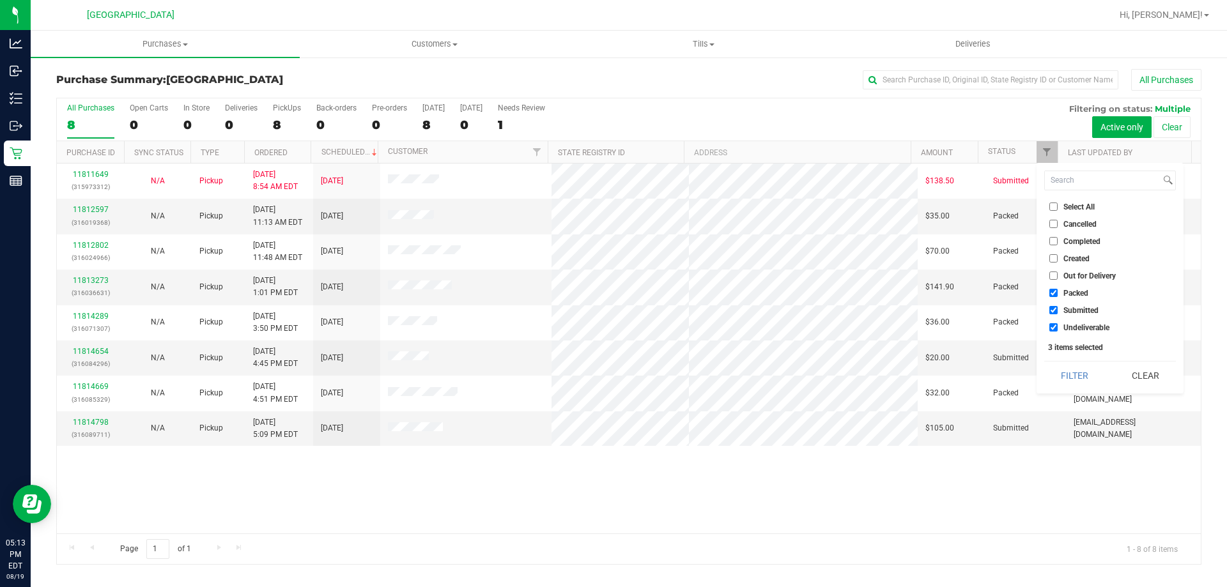
checkbox input "false"
click at [1054, 332] on input "Undeliverable" at bounding box center [1053, 327] width 8 height 8
checkbox input "false"
click at [1060, 373] on button "Filter" at bounding box center [1074, 376] width 61 height 28
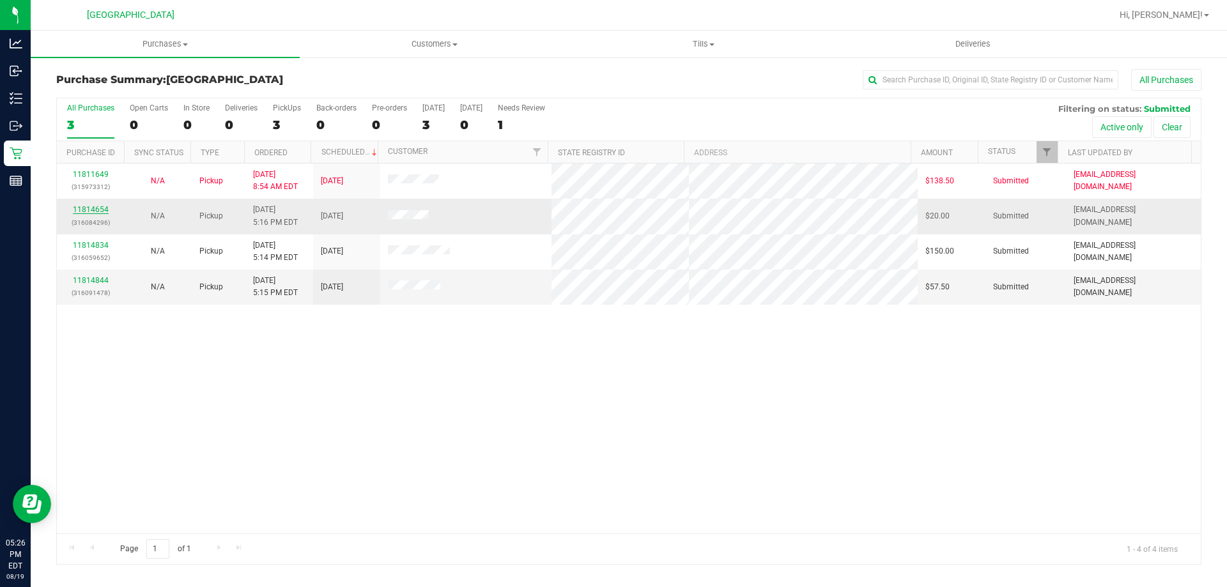
click at [102, 212] on link "11814654" at bounding box center [91, 209] width 36 height 9
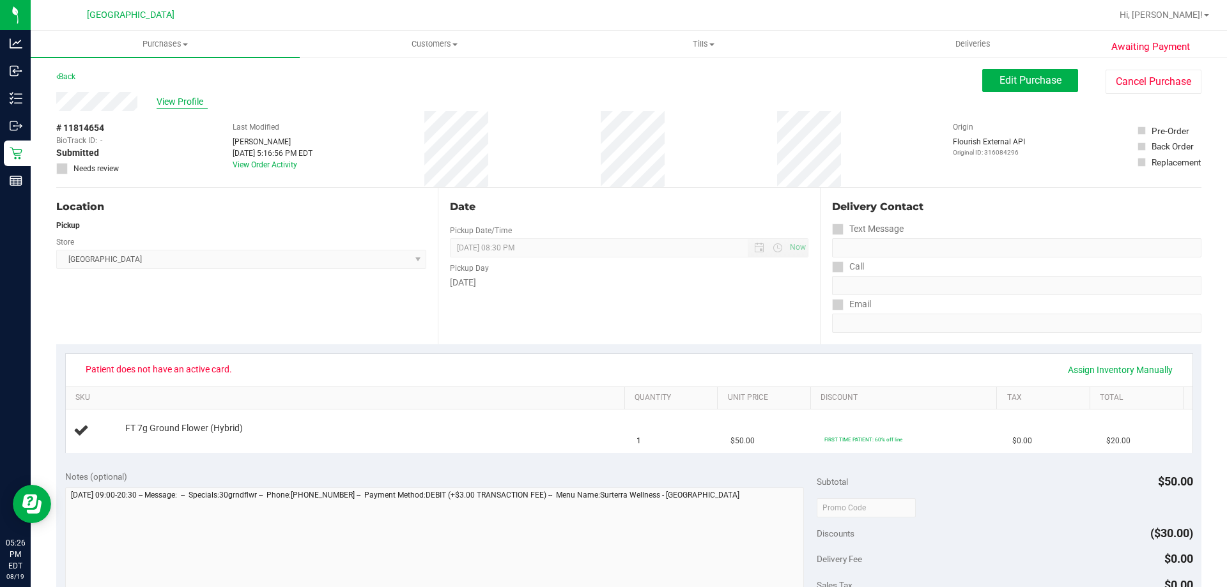
click at [166, 103] on span "View Profile" at bounding box center [182, 101] width 51 height 13
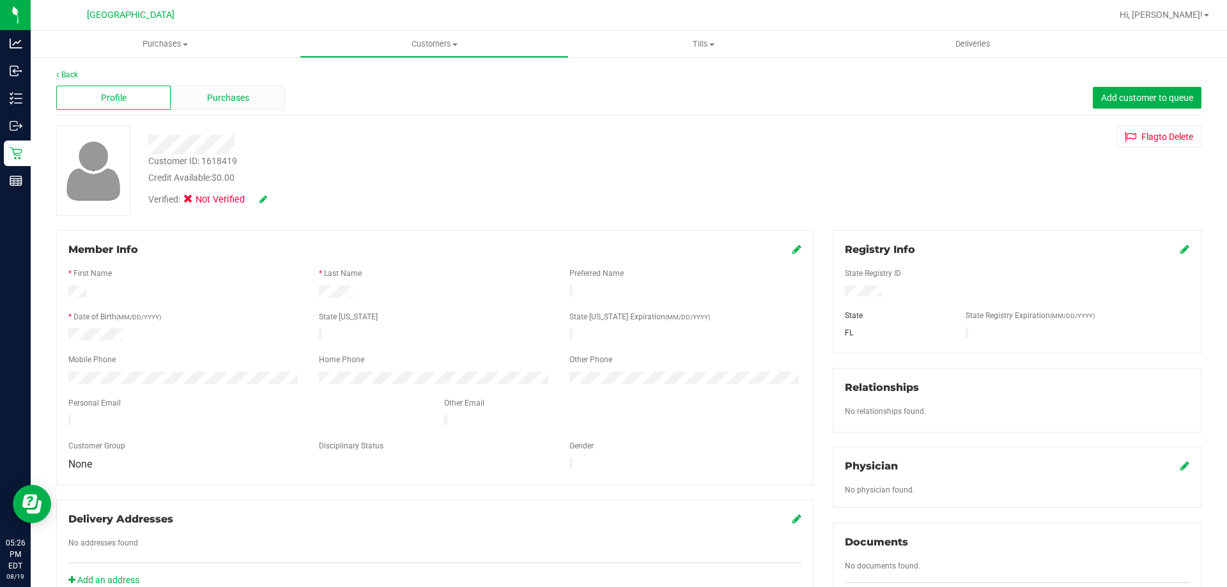
click at [238, 105] on div "Purchases" at bounding box center [228, 98] width 114 height 24
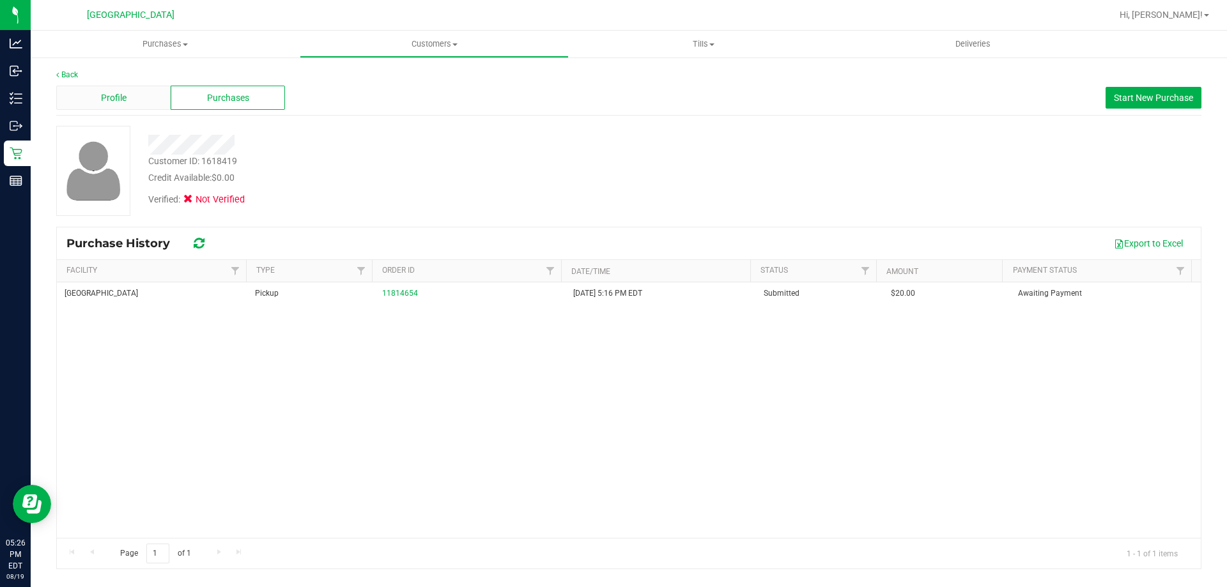
click at [118, 98] on span "Profile" at bounding box center [114, 97] width 26 height 13
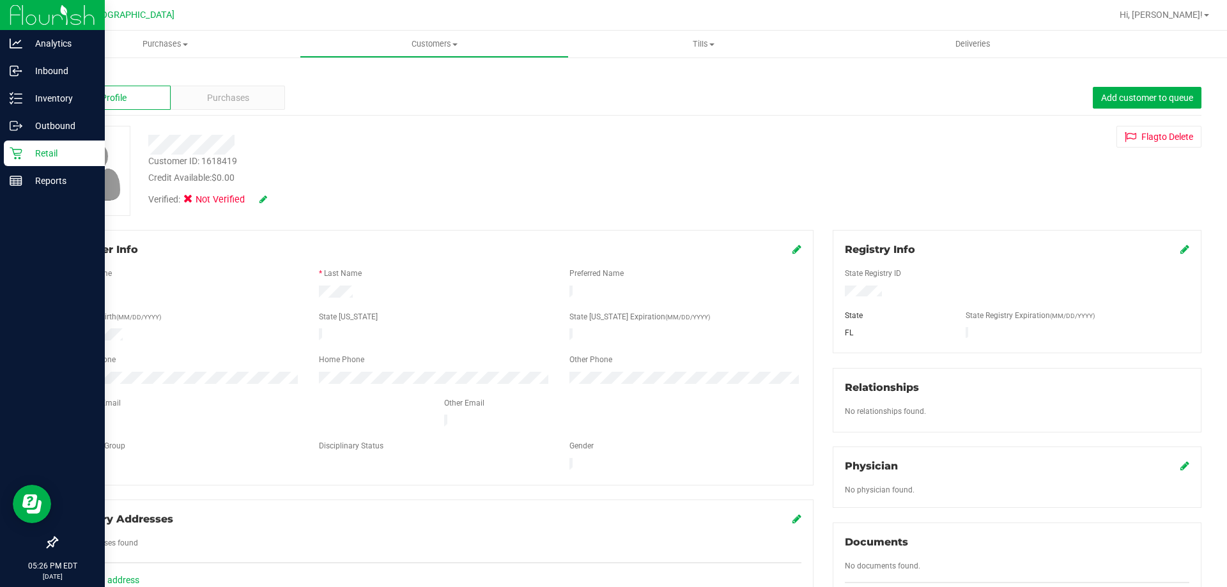
click at [42, 150] on p "Retail" at bounding box center [60, 153] width 77 height 15
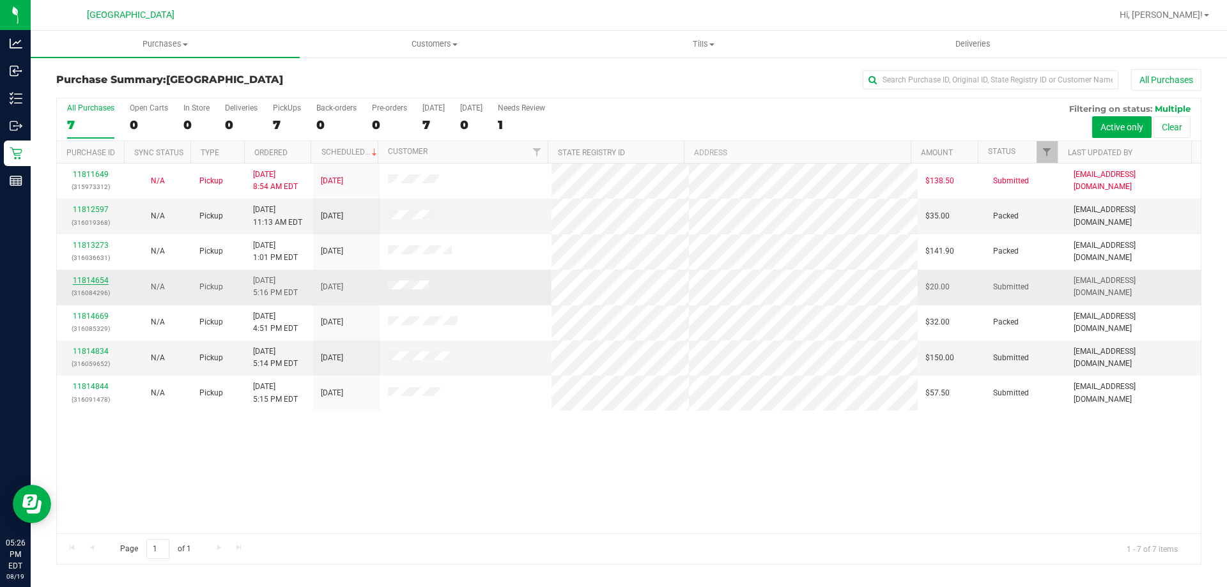
click at [93, 279] on link "11814654" at bounding box center [91, 280] width 36 height 9
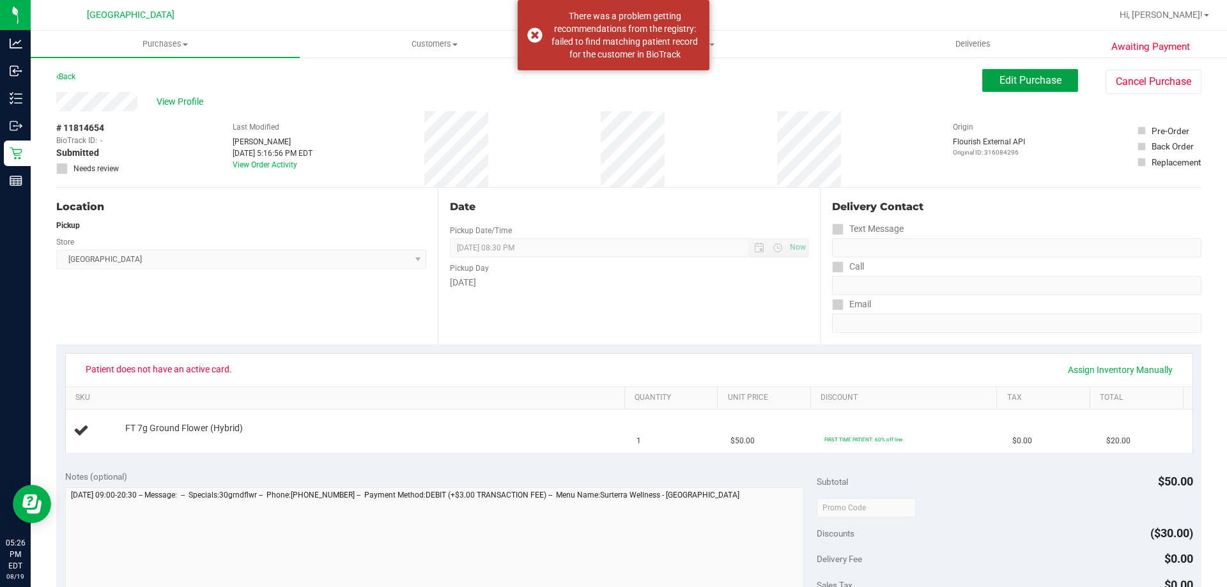
click at [1031, 82] on span "Edit Purchase" at bounding box center [1031, 80] width 62 height 12
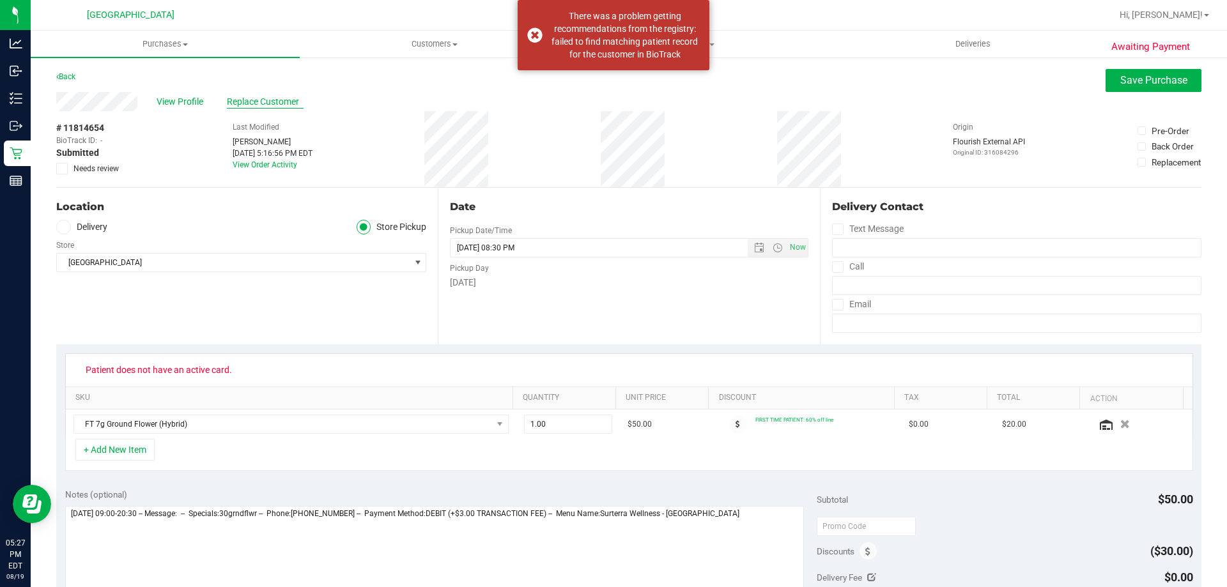
click at [264, 102] on span "Replace Customer" at bounding box center [265, 101] width 77 height 13
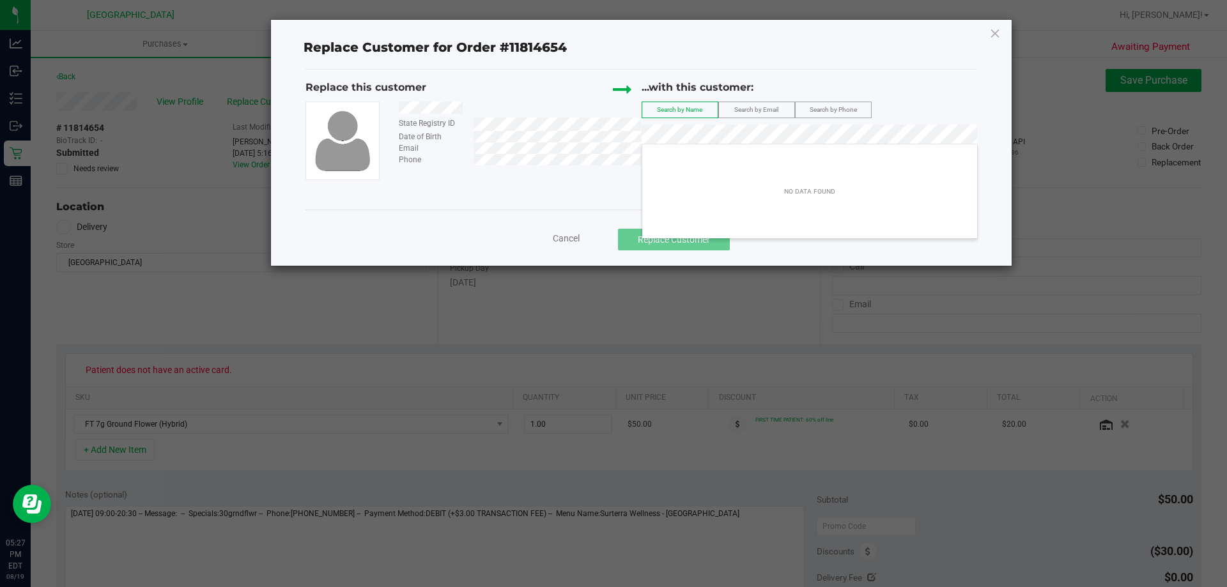
click at [744, 110] on span "Search by Email" at bounding box center [756, 109] width 44 height 7
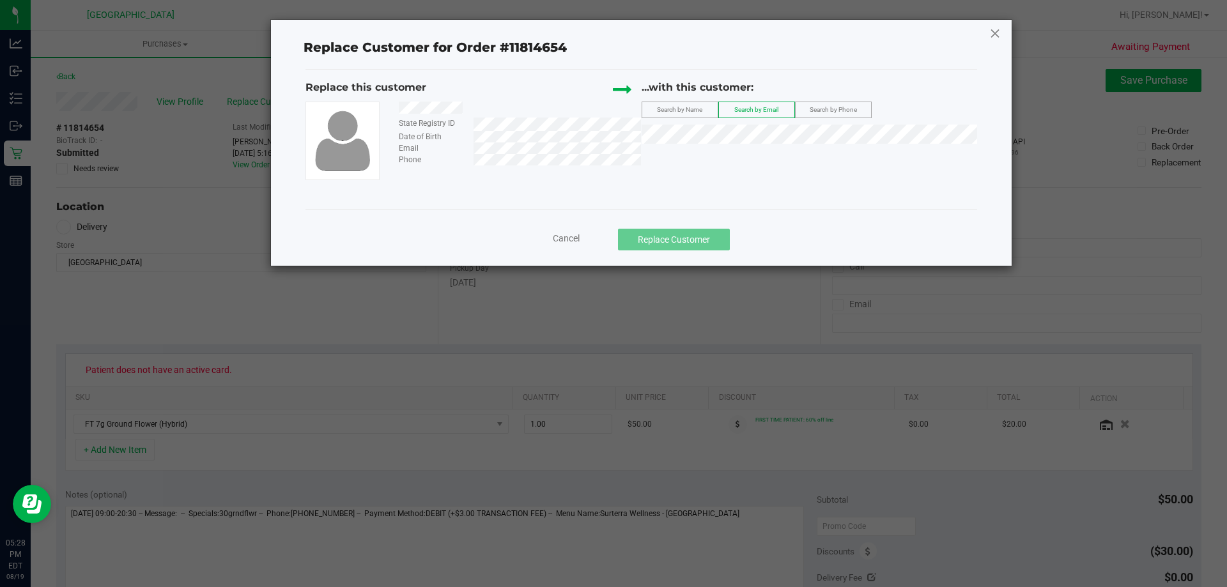
click at [994, 33] on icon at bounding box center [995, 33] width 12 height 20
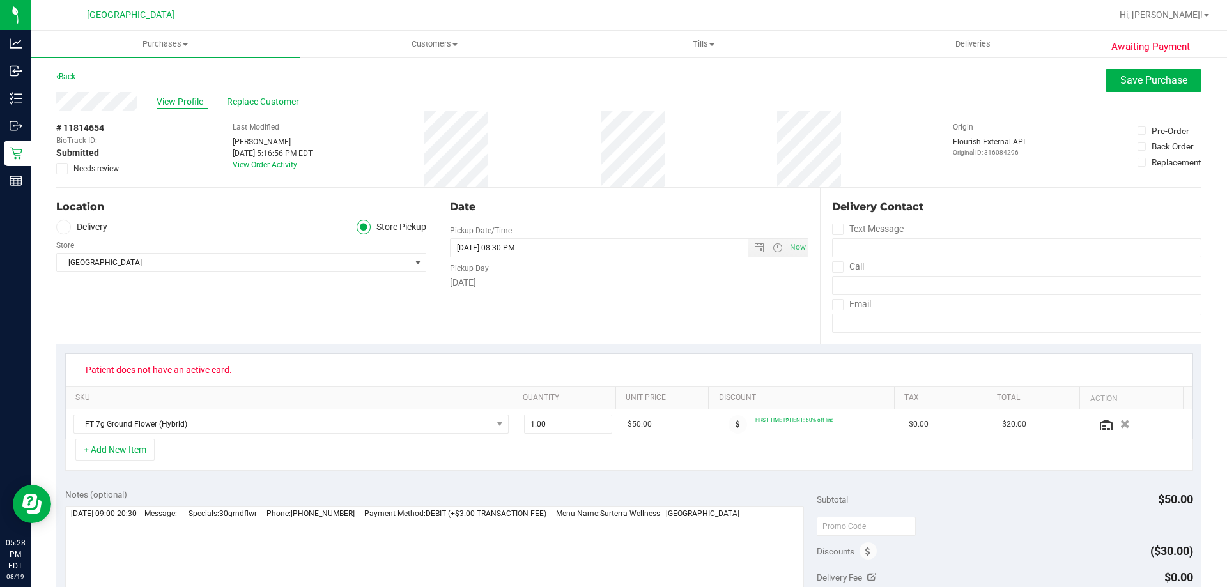
click at [180, 105] on span "View Profile" at bounding box center [182, 101] width 51 height 13
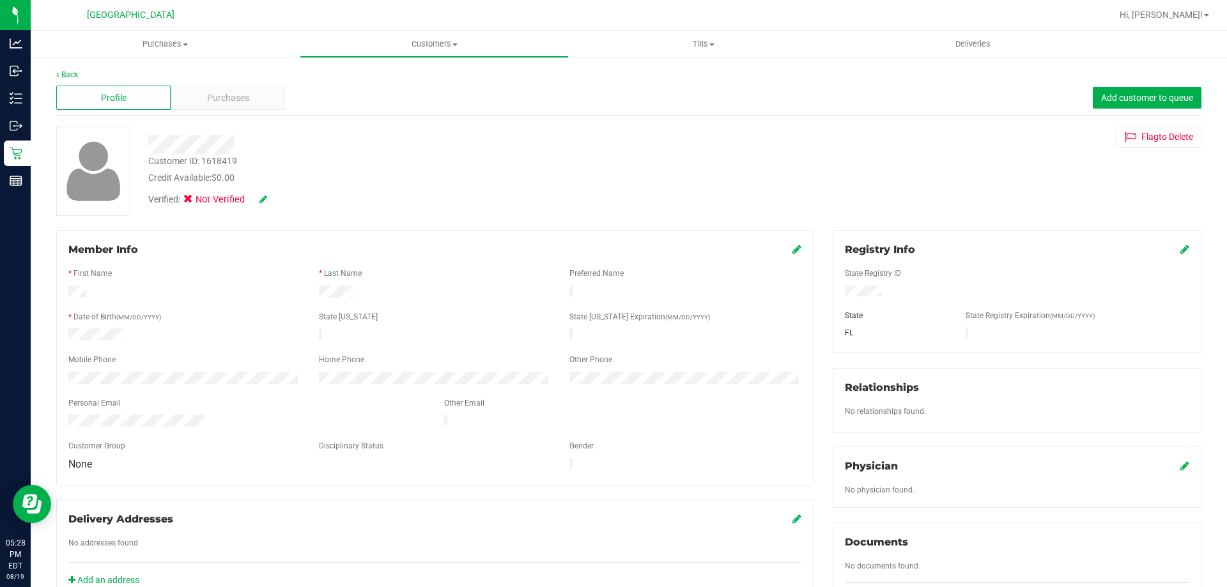
click at [792, 250] on icon at bounding box center [796, 249] width 9 height 10
click at [263, 200] on icon at bounding box center [263, 199] width 8 height 9
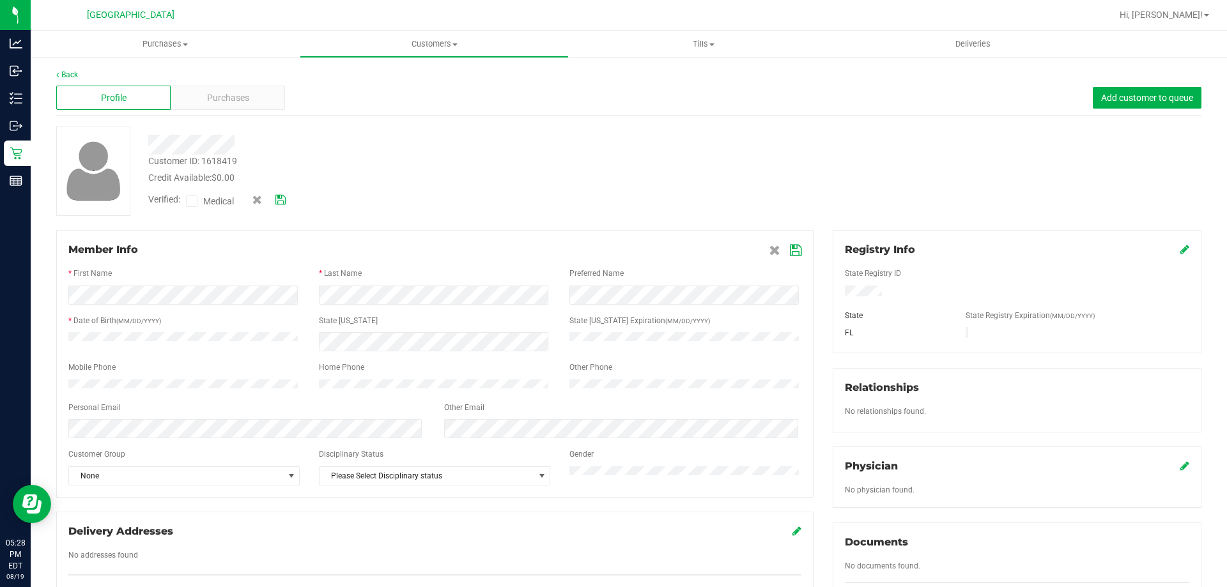
click at [198, 202] on label "Medical" at bounding box center [213, 201] width 54 height 17
click at [0, 0] on input "Medical" at bounding box center [0, 0] width 0 height 0
click at [883, 288] on div at bounding box center [1017, 293] width 364 height 14
click at [884, 290] on div at bounding box center [1017, 293] width 364 height 14
click at [1169, 252] on div "Registry Info" at bounding box center [1017, 249] width 344 height 15
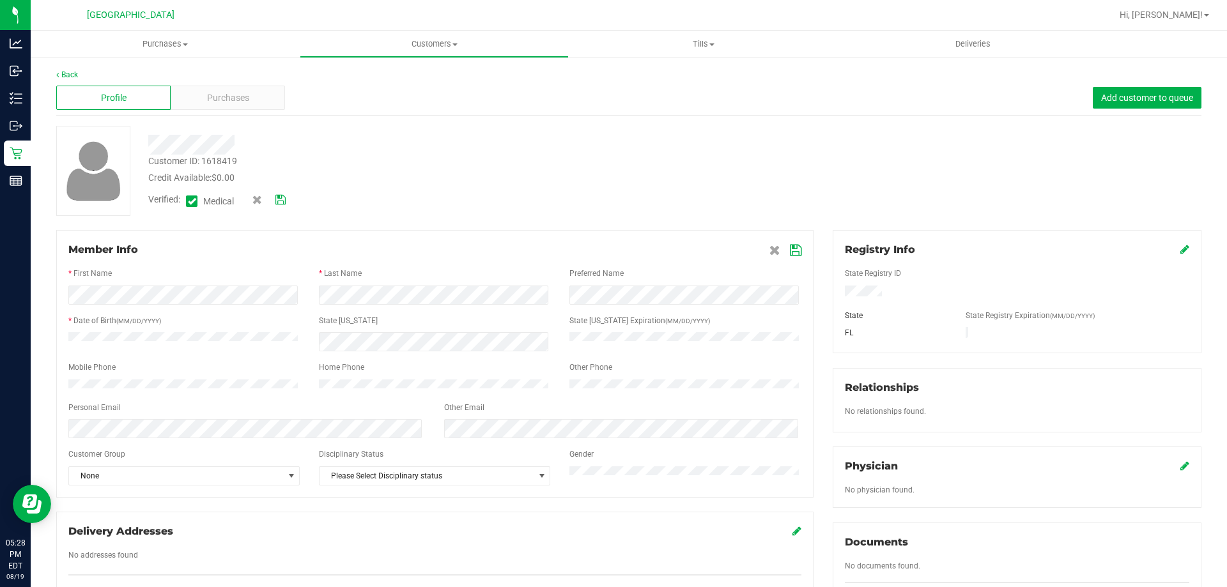
click at [1180, 247] on icon at bounding box center [1184, 249] width 9 height 10
click at [1178, 253] on icon at bounding box center [1184, 250] width 12 height 10
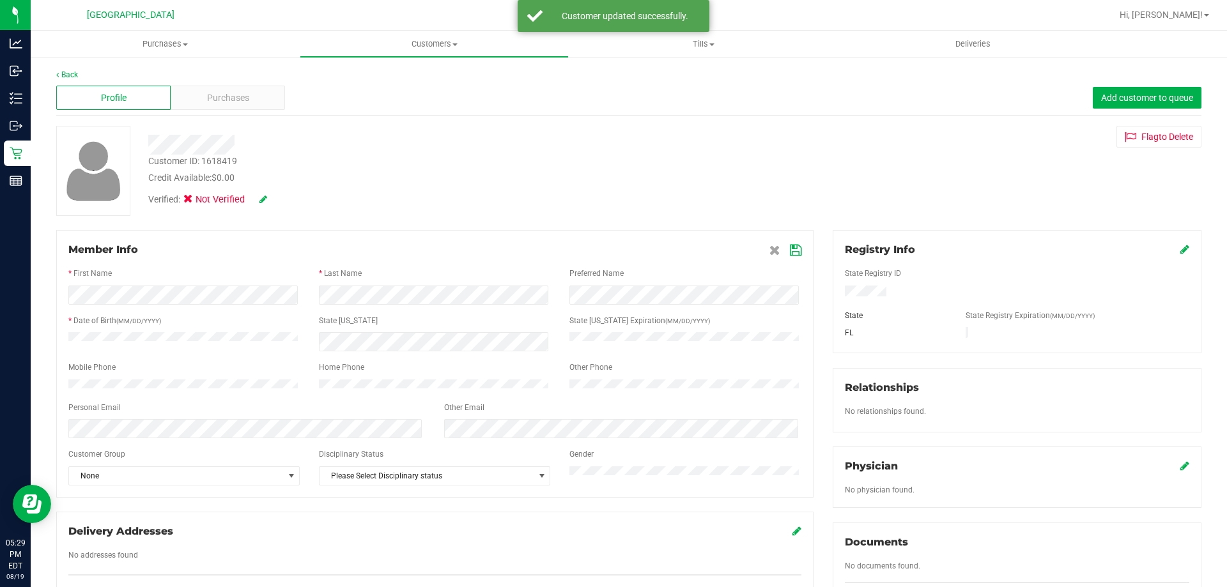
click at [790, 254] on icon at bounding box center [796, 250] width 12 height 10
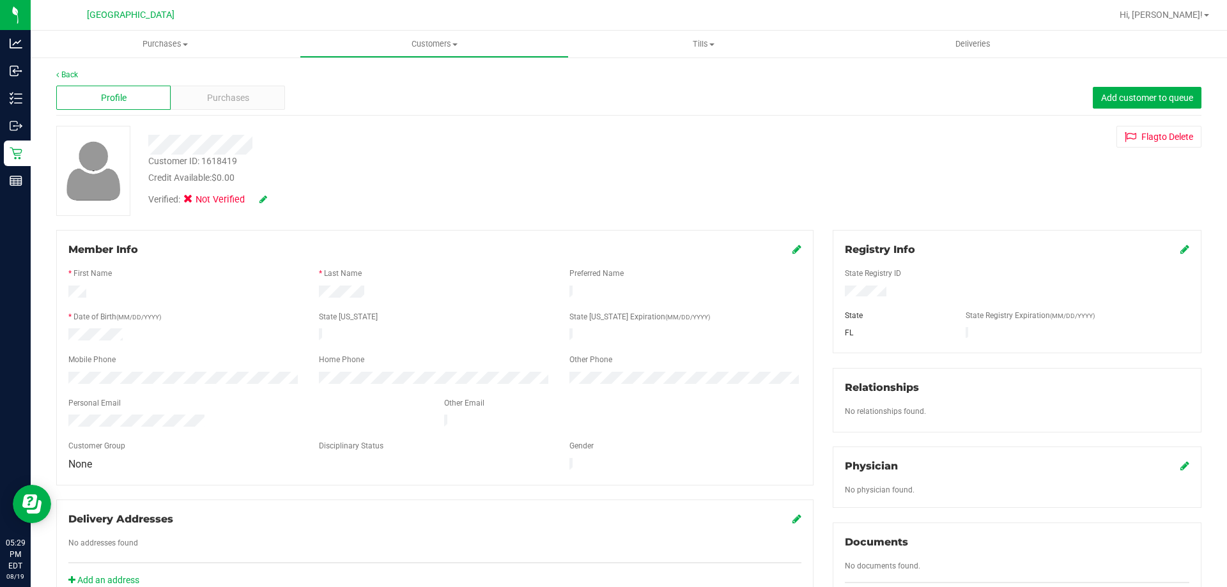
click at [263, 199] on icon at bounding box center [263, 199] width 8 height 9
click at [282, 203] on icon at bounding box center [280, 200] width 10 height 9
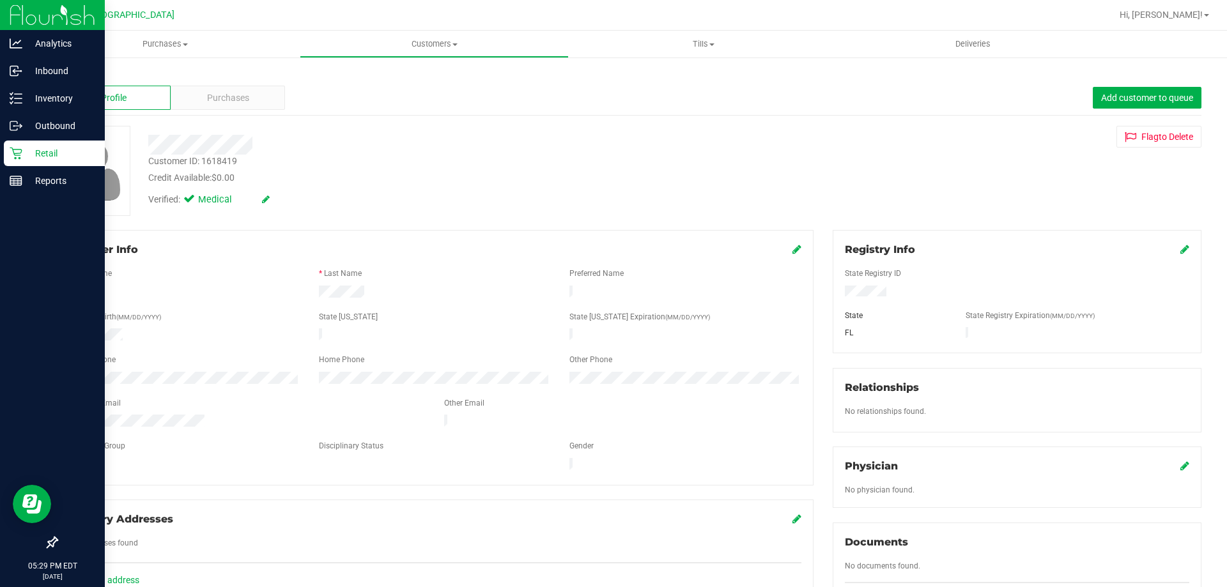
click at [21, 151] on icon at bounding box center [16, 153] width 13 height 13
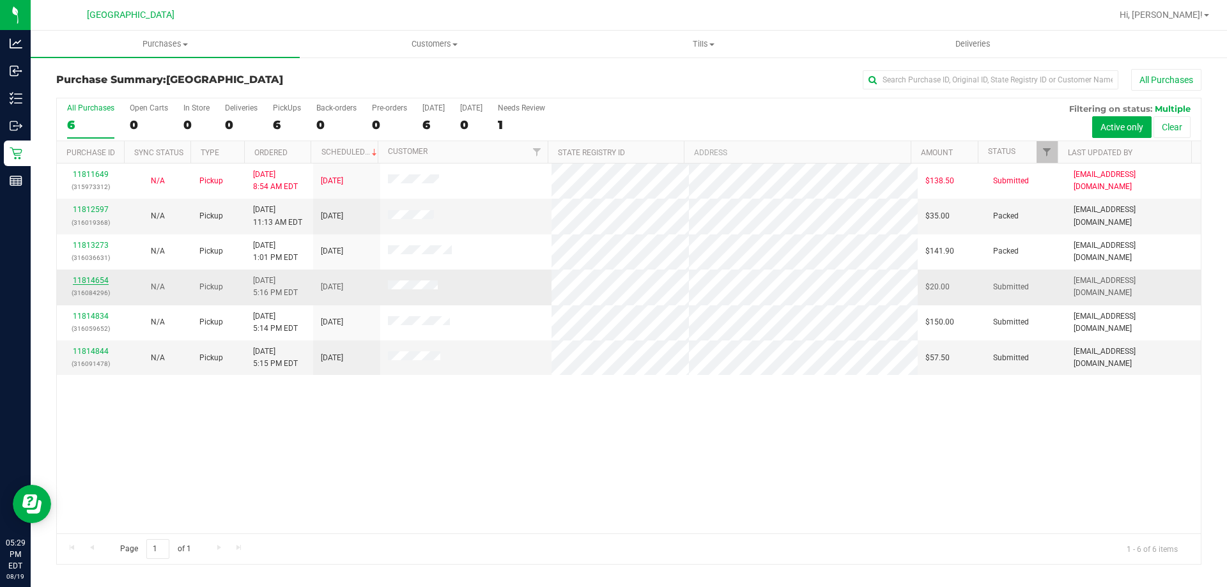
click at [97, 281] on link "11814654" at bounding box center [91, 280] width 36 height 9
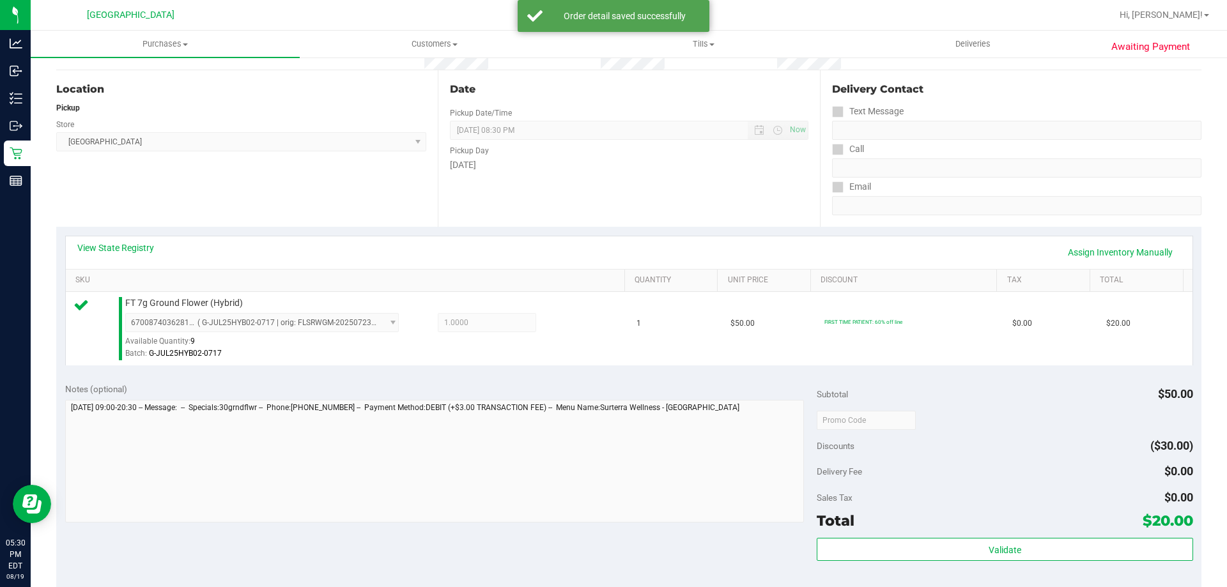
scroll to position [383, 0]
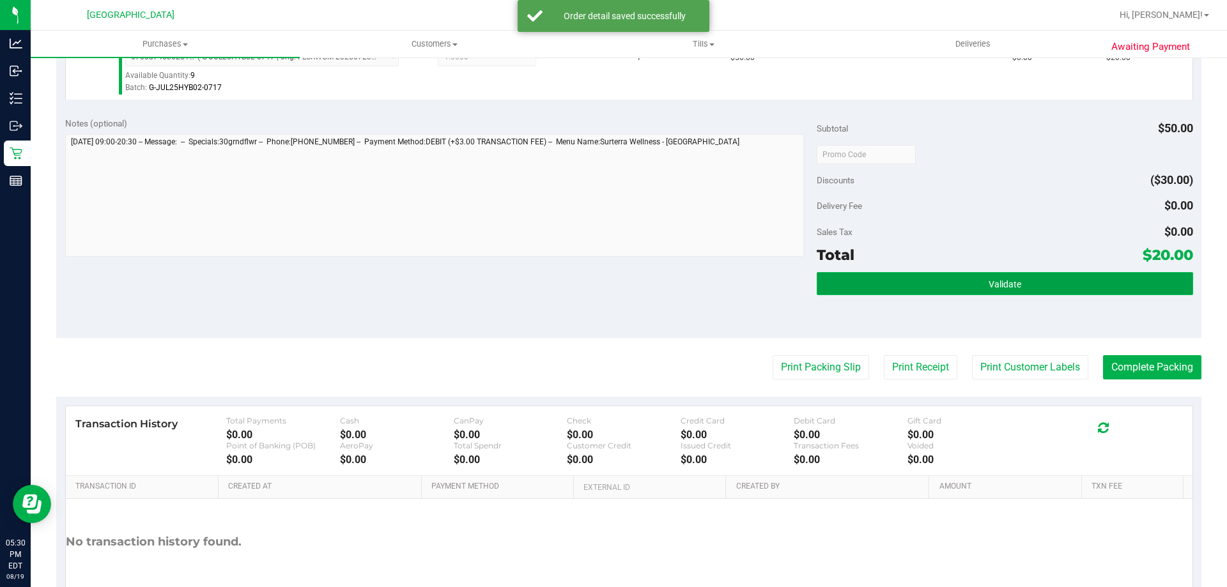
click at [1017, 272] on button "Validate" at bounding box center [1005, 283] width 376 height 23
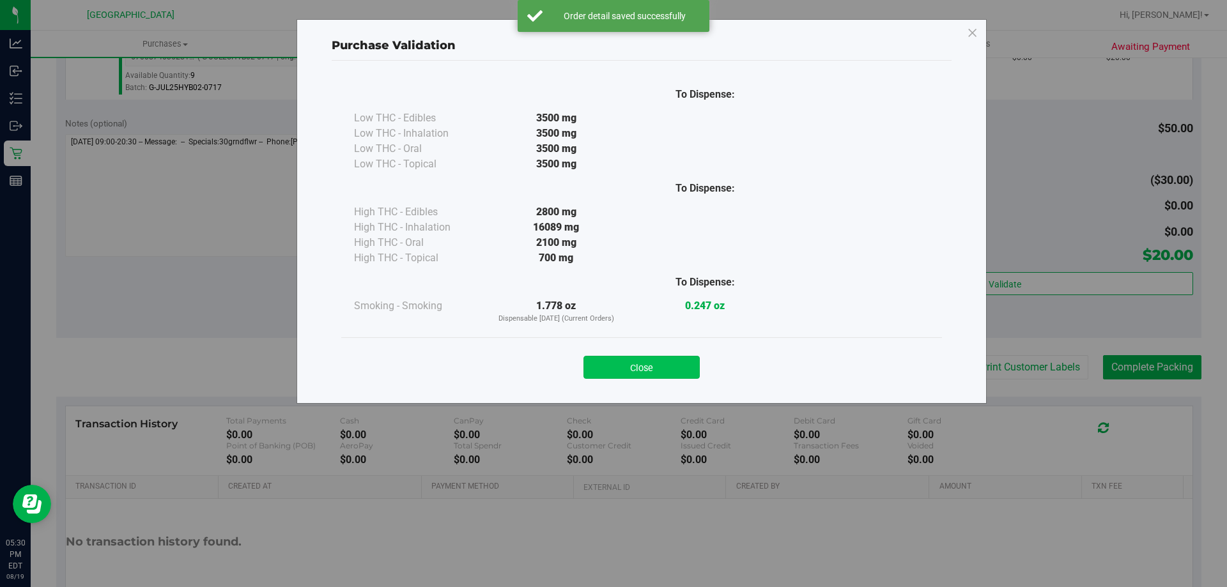
click at [668, 363] on button "Close" at bounding box center [641, 367] width 116 height 23
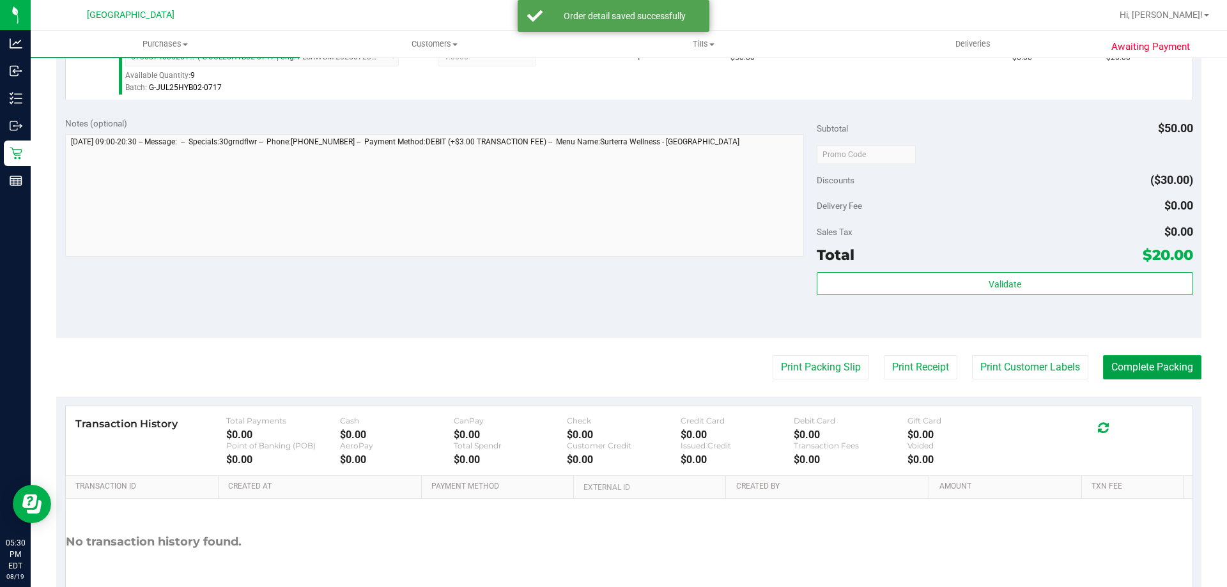
click at [1129, 367] on button "Complete Packing" at bounding box center [1152, 367] width 98 height 24
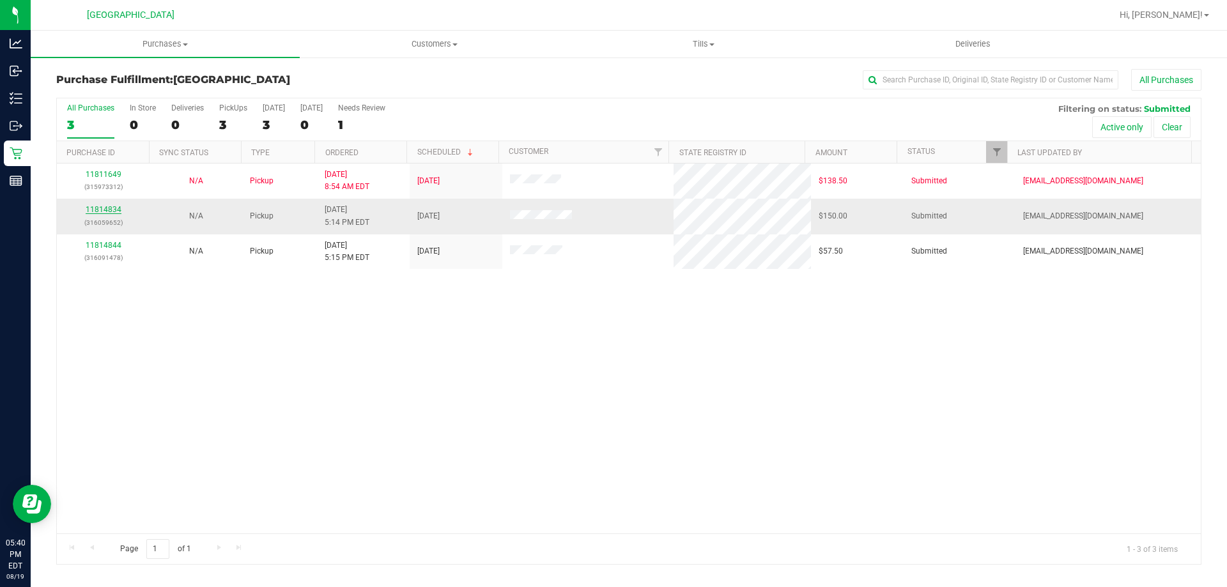
click at [104, 206] on link "11814834" at bounding box center [104, 209] width 36 height 9
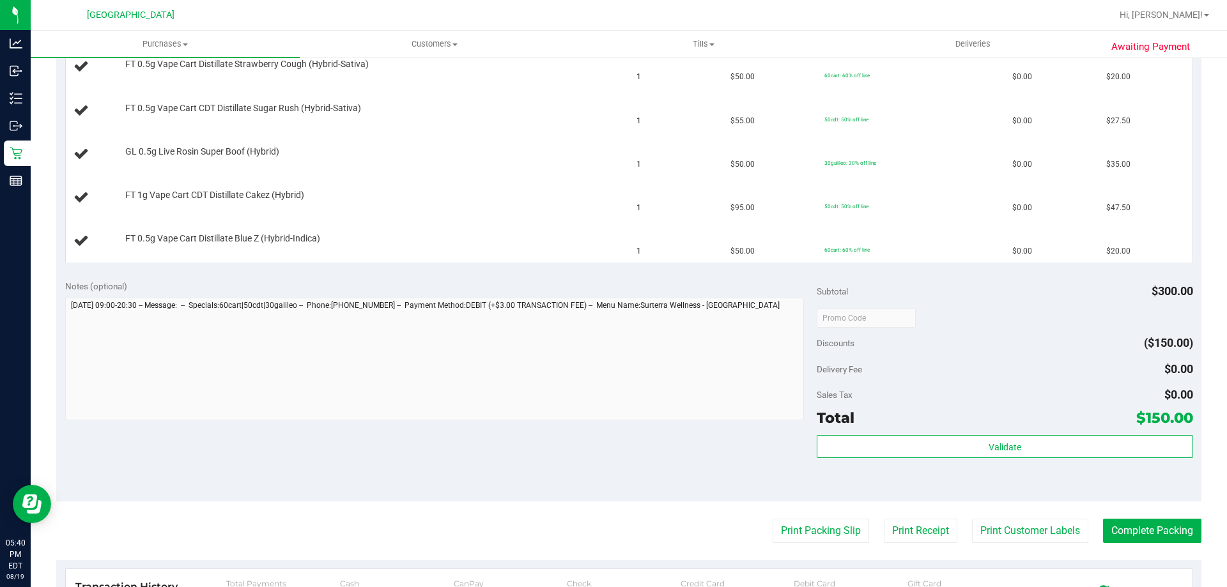
scroll to position [447, 0]
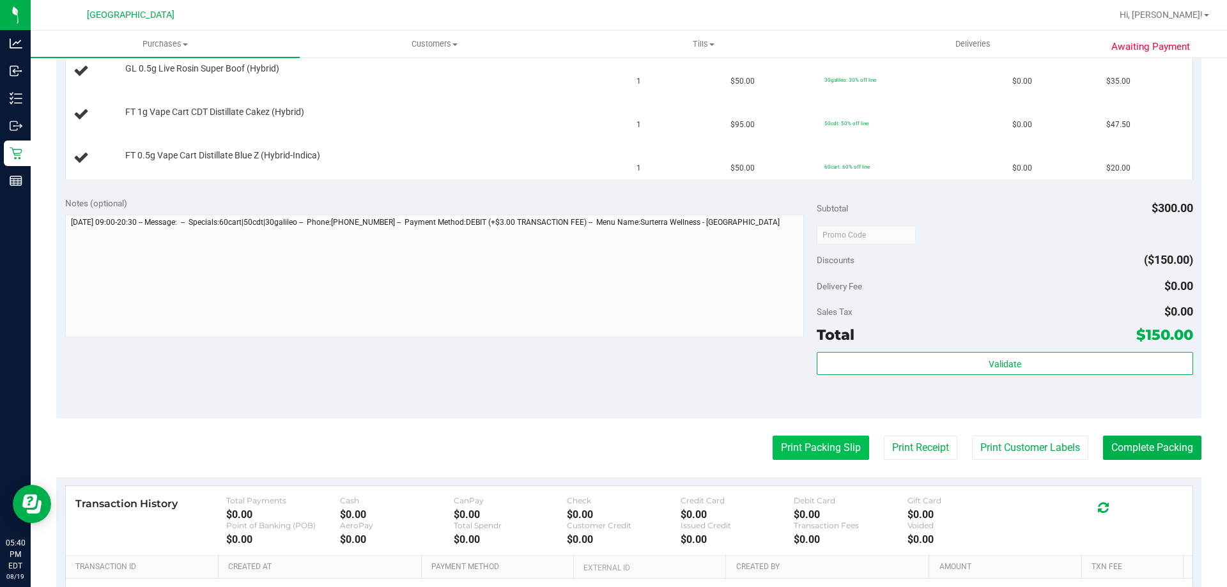
click at [811, 455] on button "Print Packing Slip" at bounding box center [821, 448] width 96 height 24
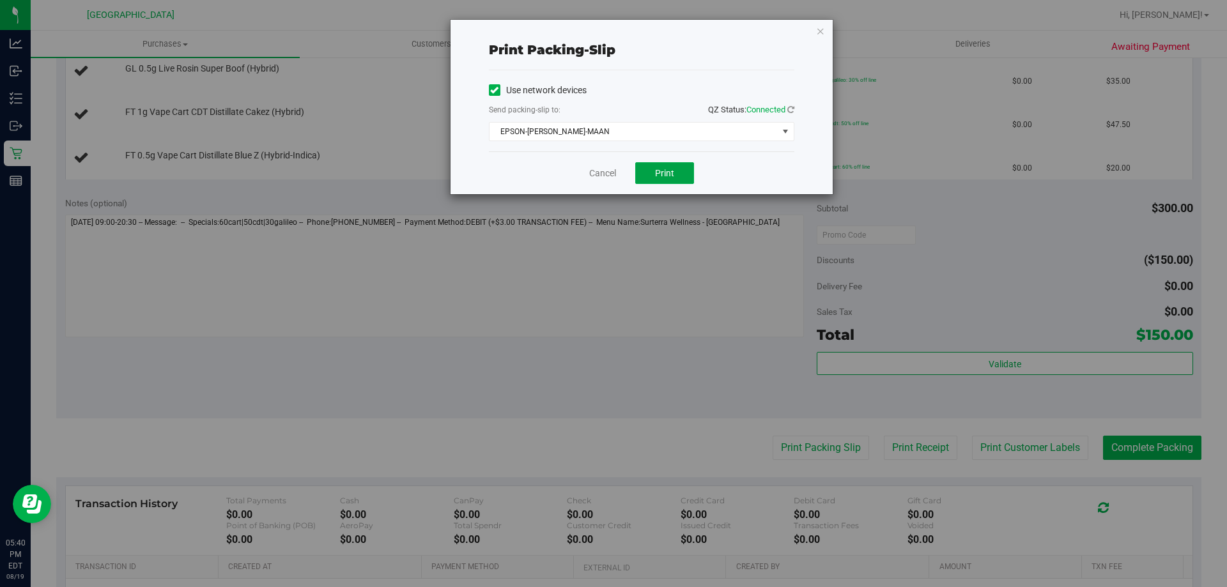
drag, startPoint x: 660, startPoint y: 169, endPoint x: 780, endPoint y: 113, distance: 133.2
click at [660, 170] on span "Print" at bounding box center [664, 173] width 19 height 10
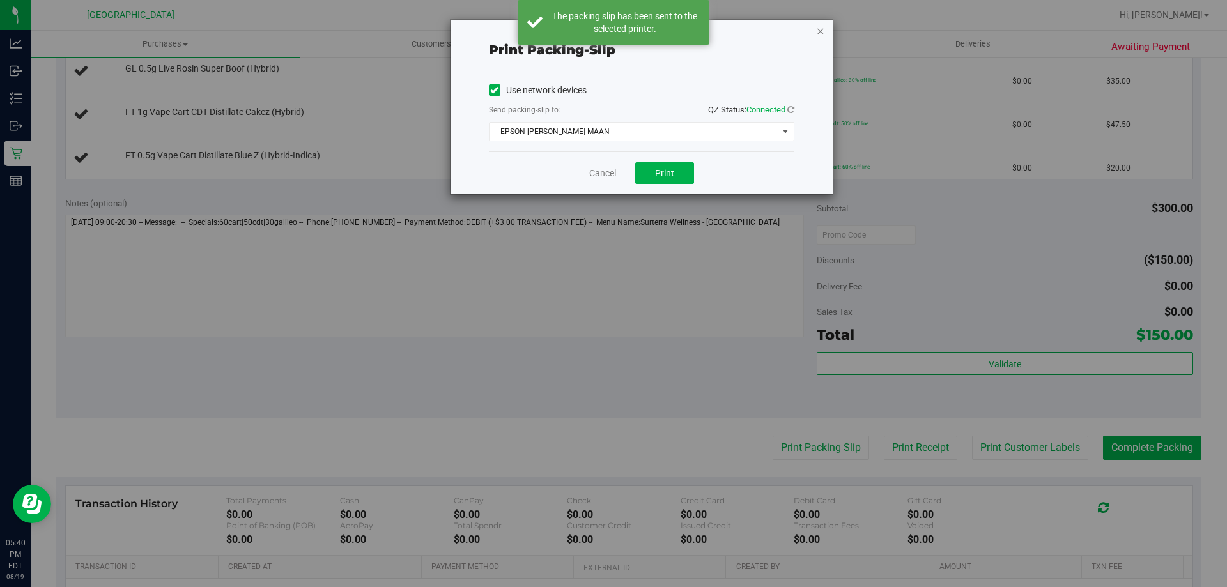
click at [822, 35] on icon "button" at bounding box center [820, 30] width 9 height 15
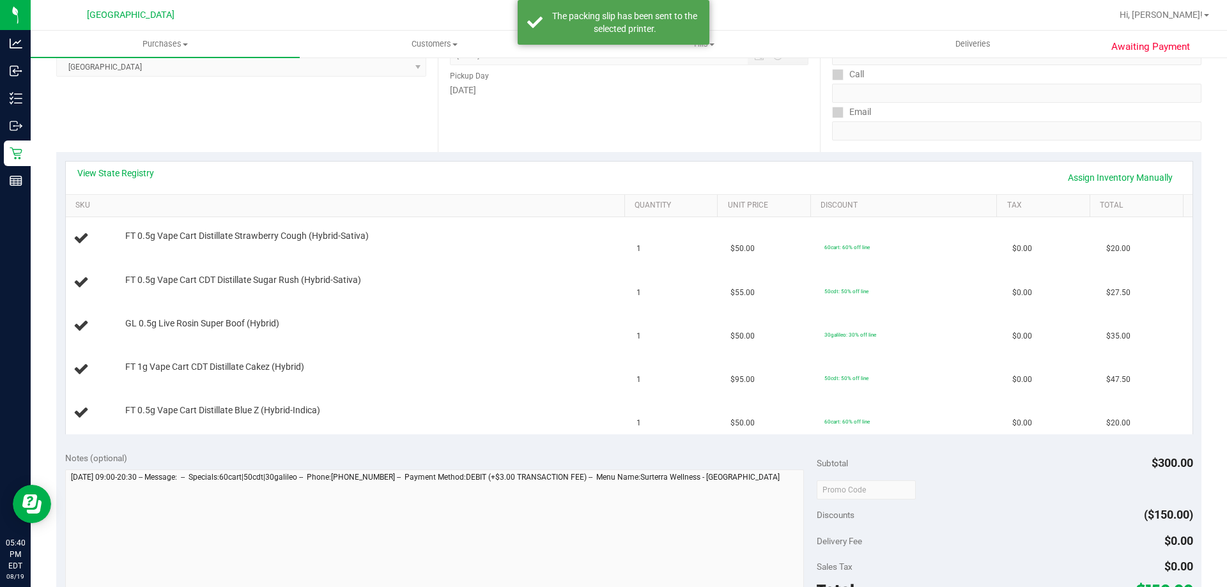
scroll to position [192, 0]
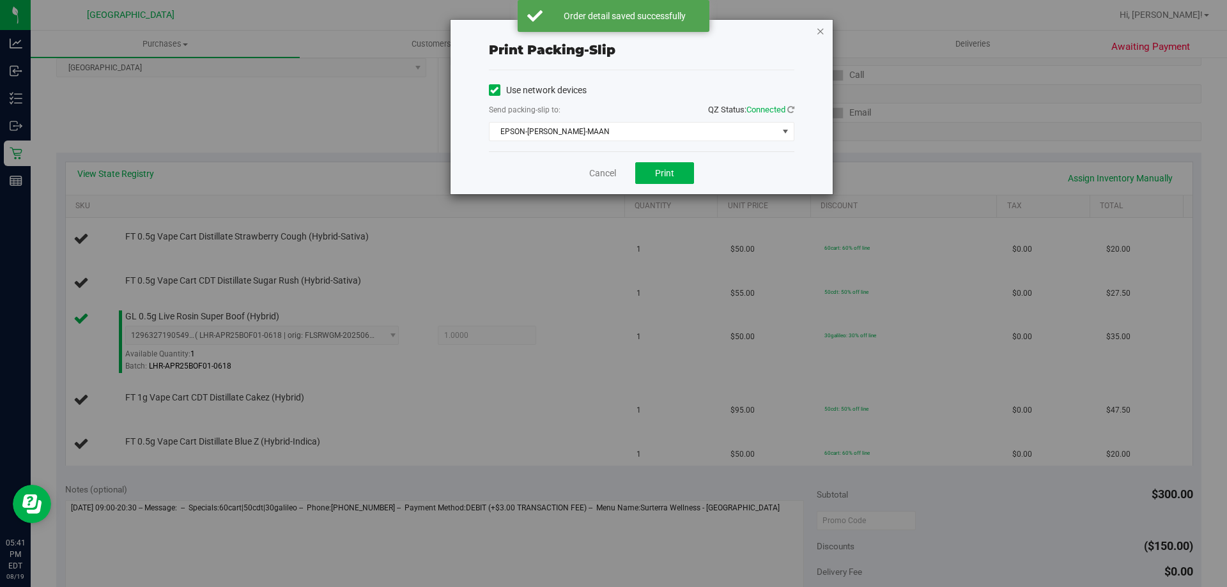
click at [817, 31] on icon "button" at bounding box center [820, 30] width 9 height 15
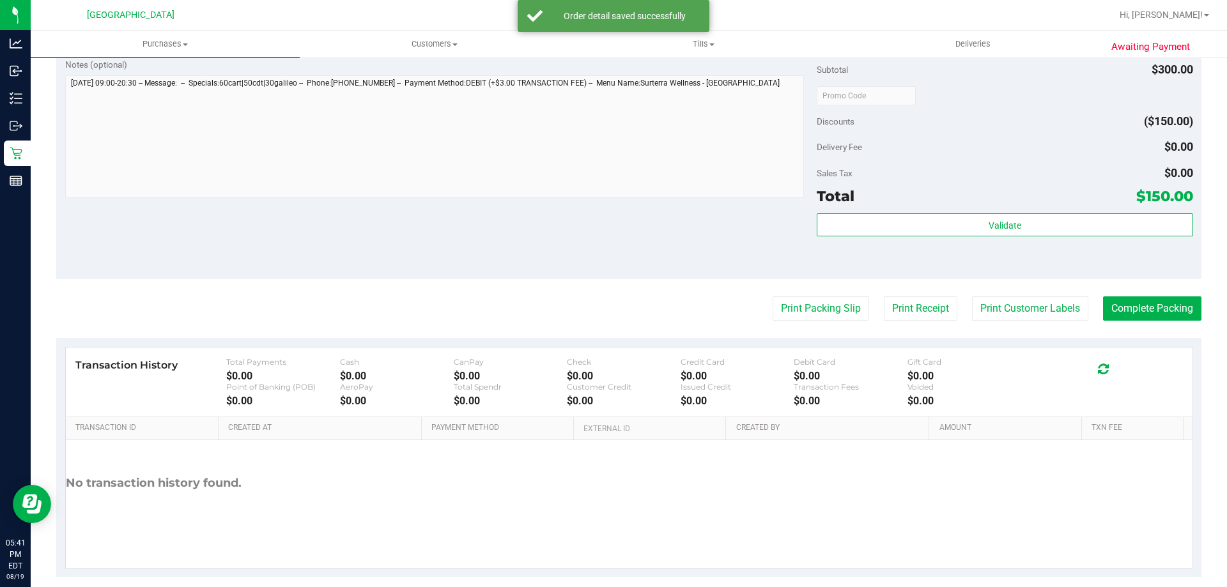
click at [546, 259] on div "Notes (optional) Subtotal $300.00 Discounts ($150.00) Delivery Fee $0.00 Sales …" at bounding box center [628, 164] width 1145 height 230
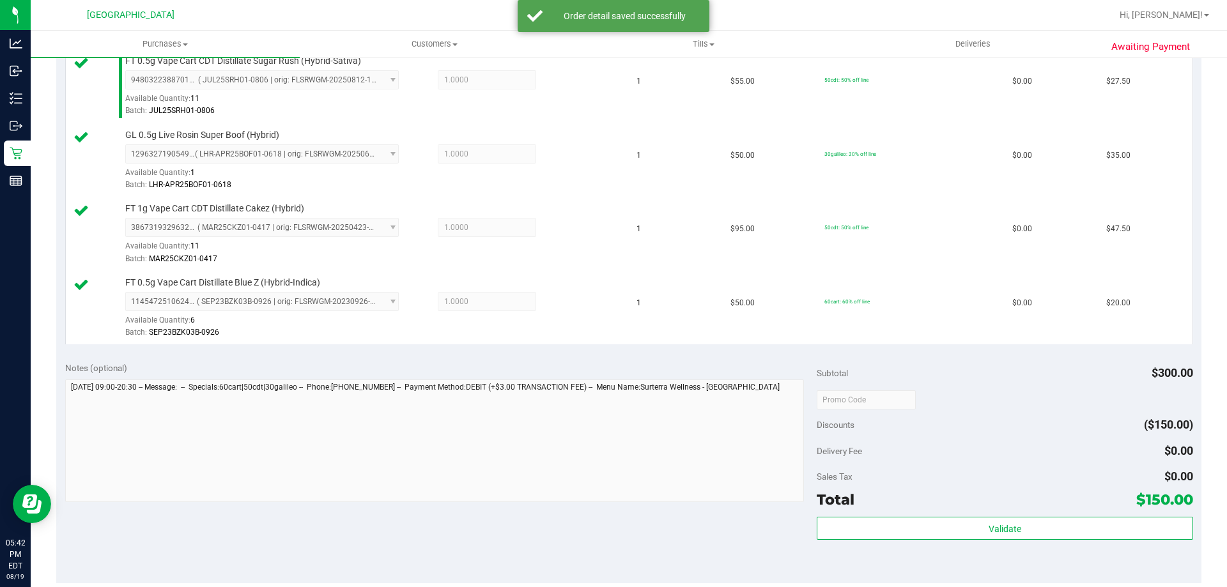
scroll to position [553, 0]
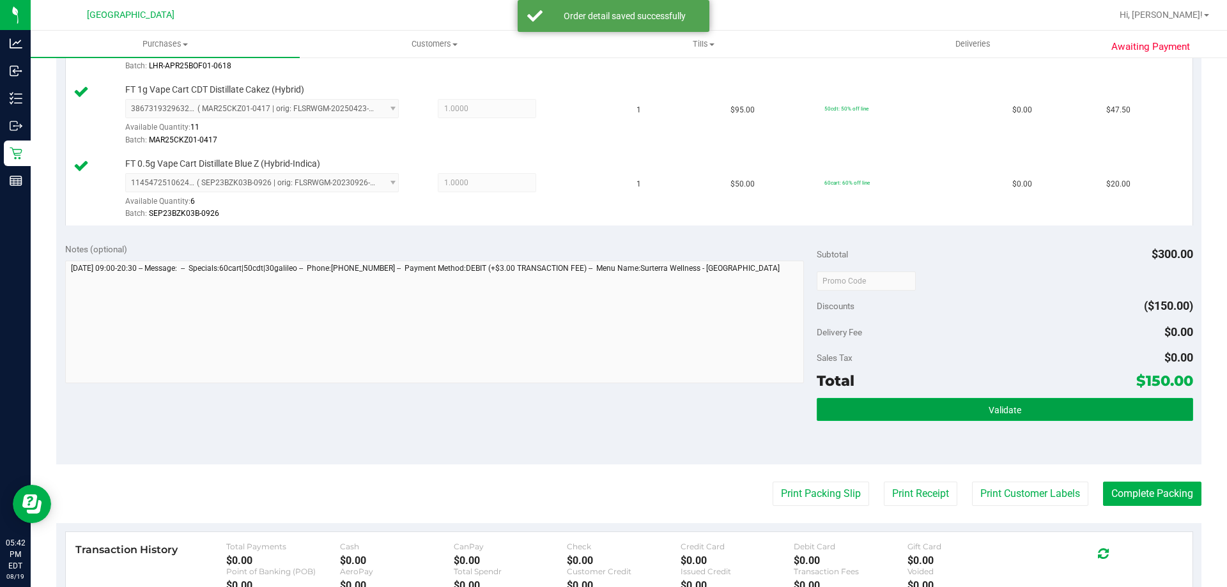
click at [1049, 417] on button "Validate" at bounding box center [1005, 409] width 376 height 23
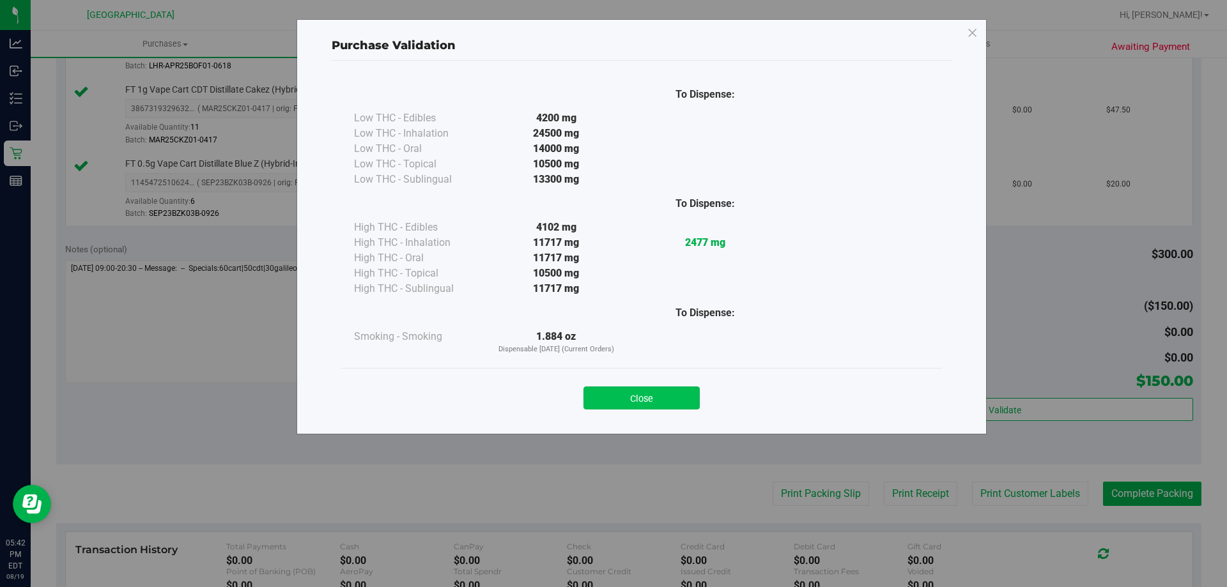
click at [659, 401] on button "Close" at bounding box center [641, 398] width 116 height 23
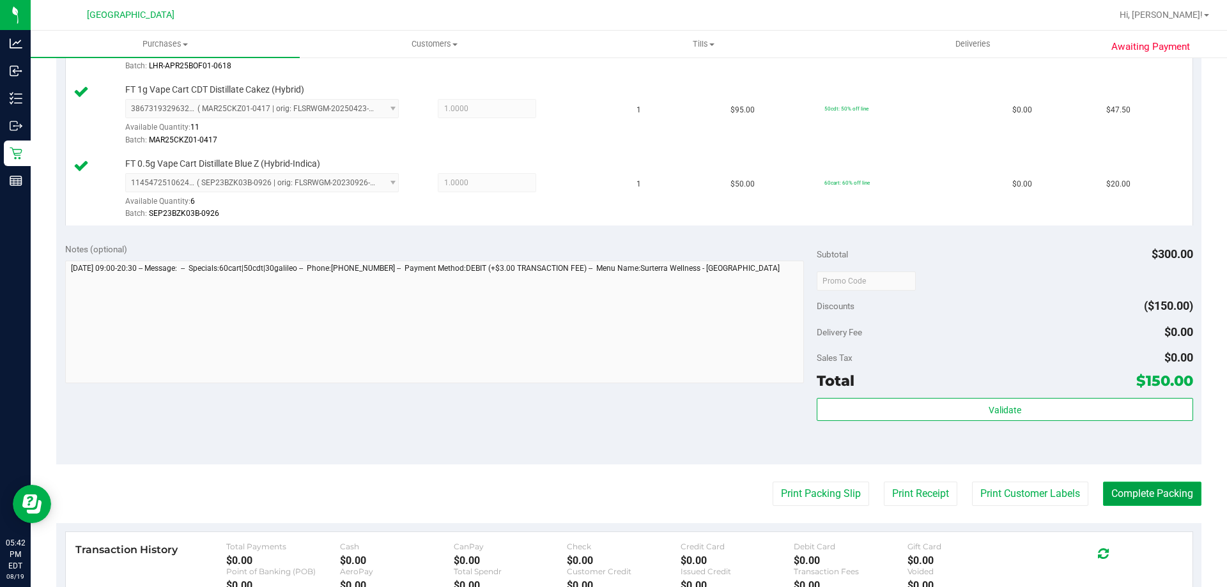
click at [1144, 490] on button "Complete Packing" at bounding box center [1152, 494] width 98 height 24
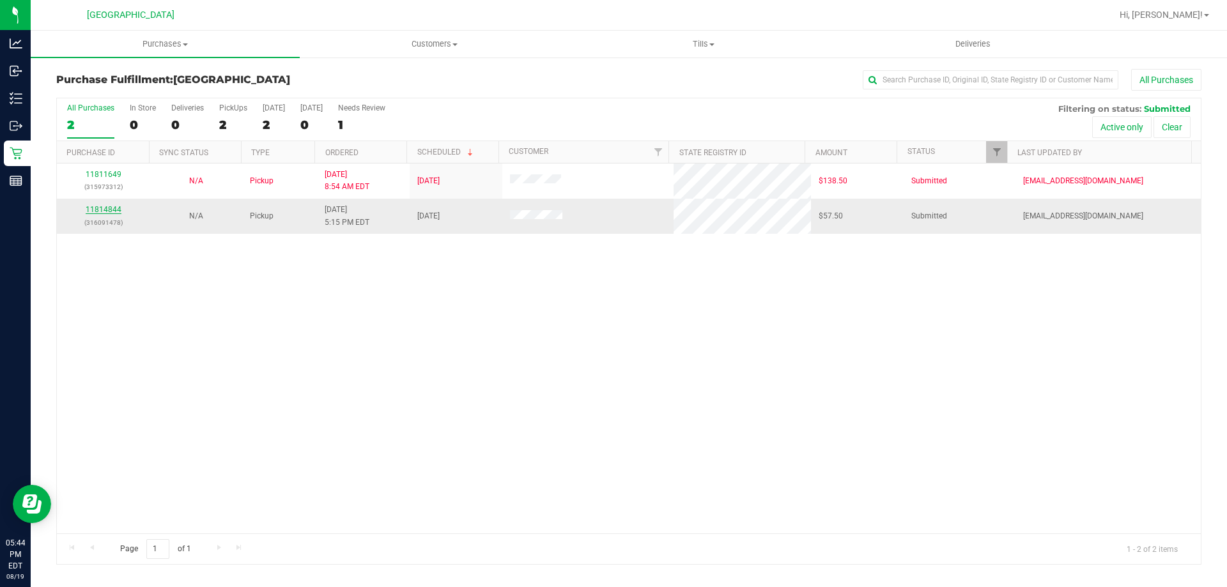
click at [107, 213] on link "11814844" at bounding box center [104, 209] width 36 height 9
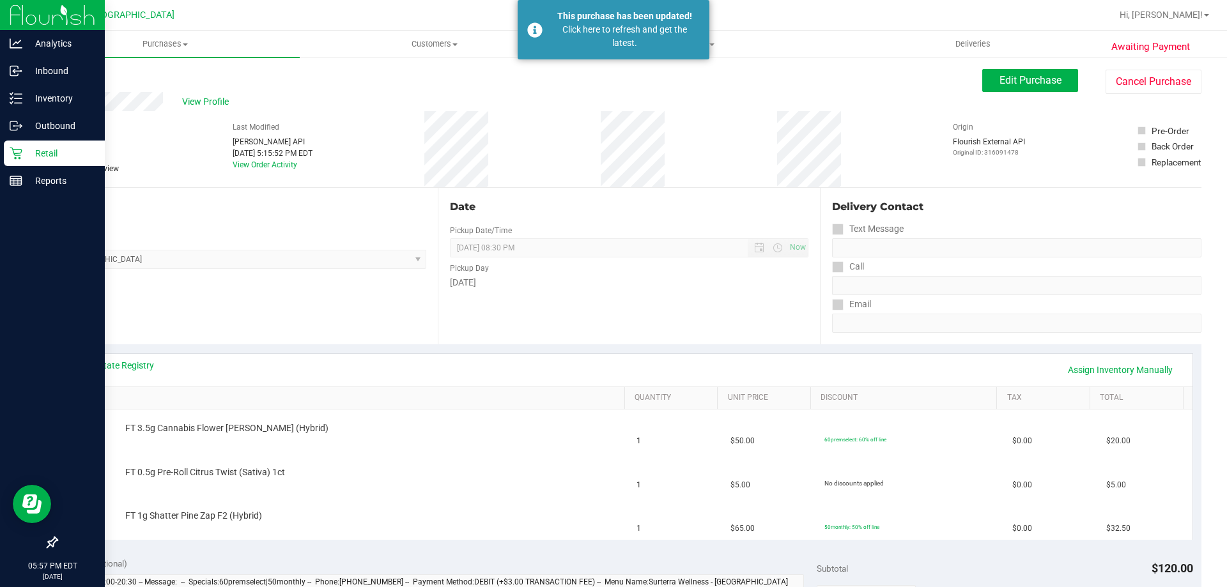
drag, startPoint x: 17, startPoint y: 151, endPoint x: 73, endPoint y: 151, distance: 56.2
click at [18, 151] on icon at bounding box center [16, 153] width 13 height 13
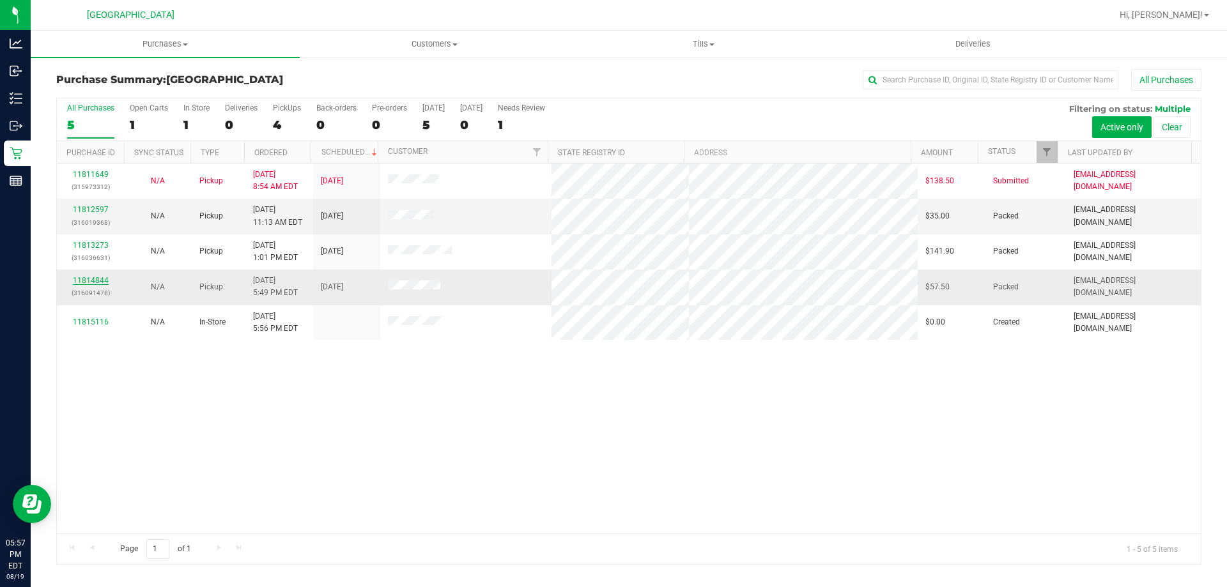
click at [100, 284] on link "11814844" at bounding box center [91, 280] width 36 height 9
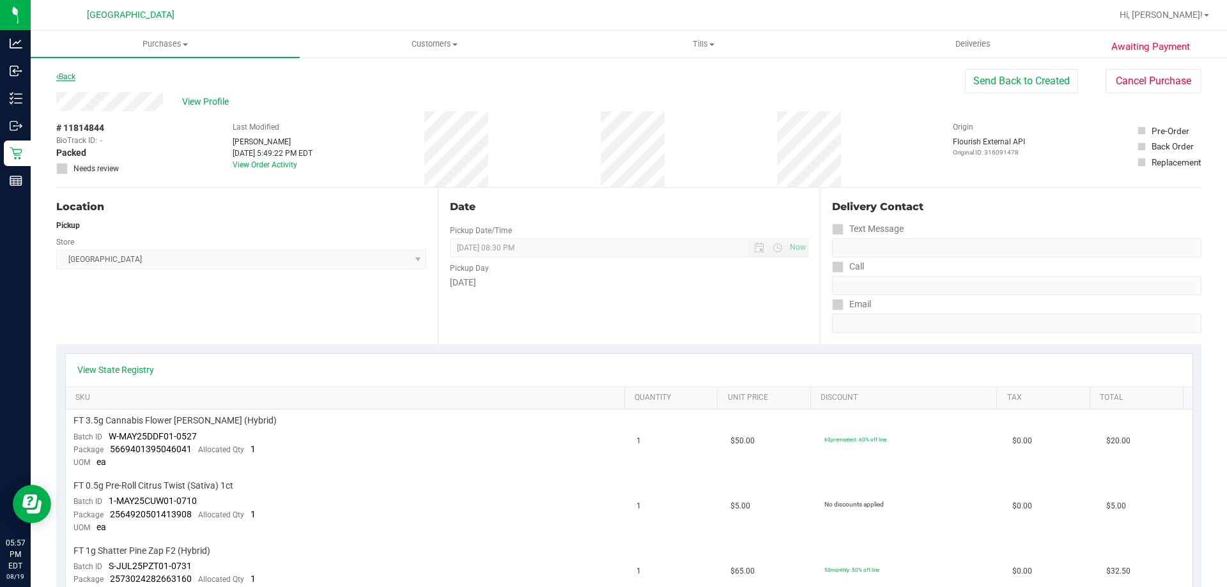
click at [70, 79] on link "Back" at bounding box center [65, 76] width 19 height 9
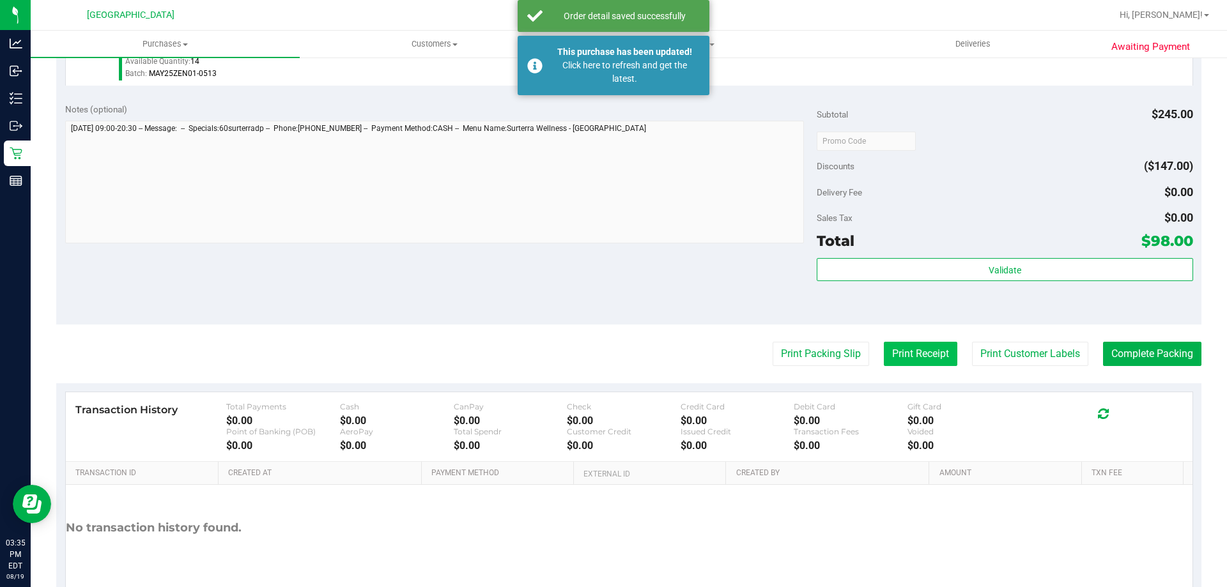
scroll to position [508, 0]
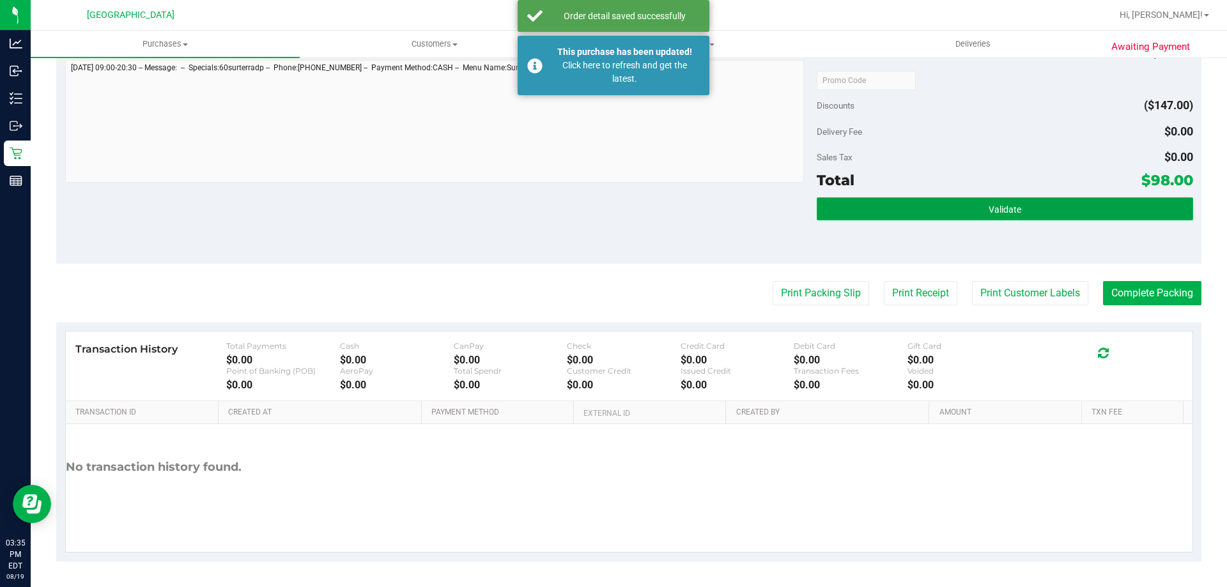
click at [952, 203] on button "Validate" at bounding box center [1005, 208] width 376 height 23
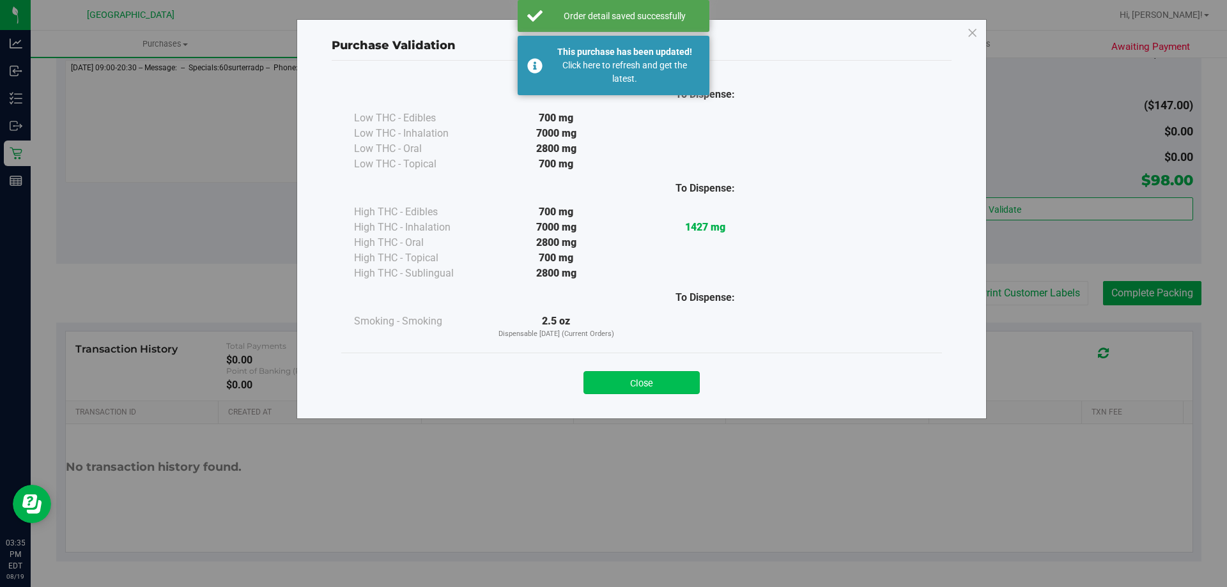
drag, startPoint x: 635, startPoint y: 387, endPoint x: 653, endPoint y: 374, distance: 22.9
click at [635, 385] on button "Close" at bounding box center [641, 382] width 116 height 23
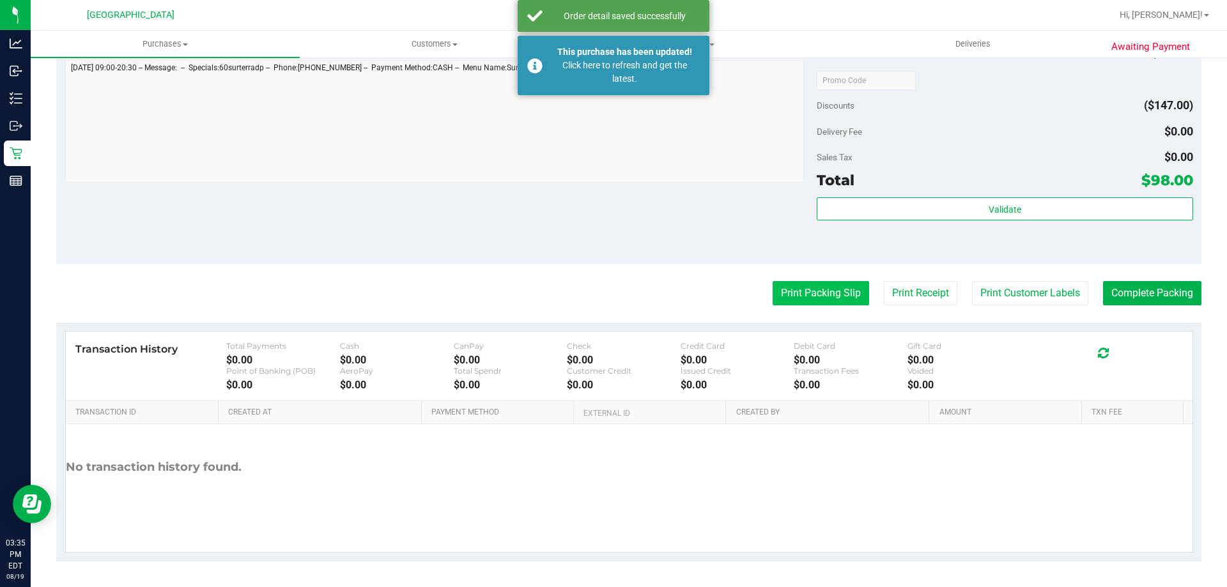
click at [788, 300] on button "Print Packing Slip" at bounding box center [821, 293] width 96 height 24
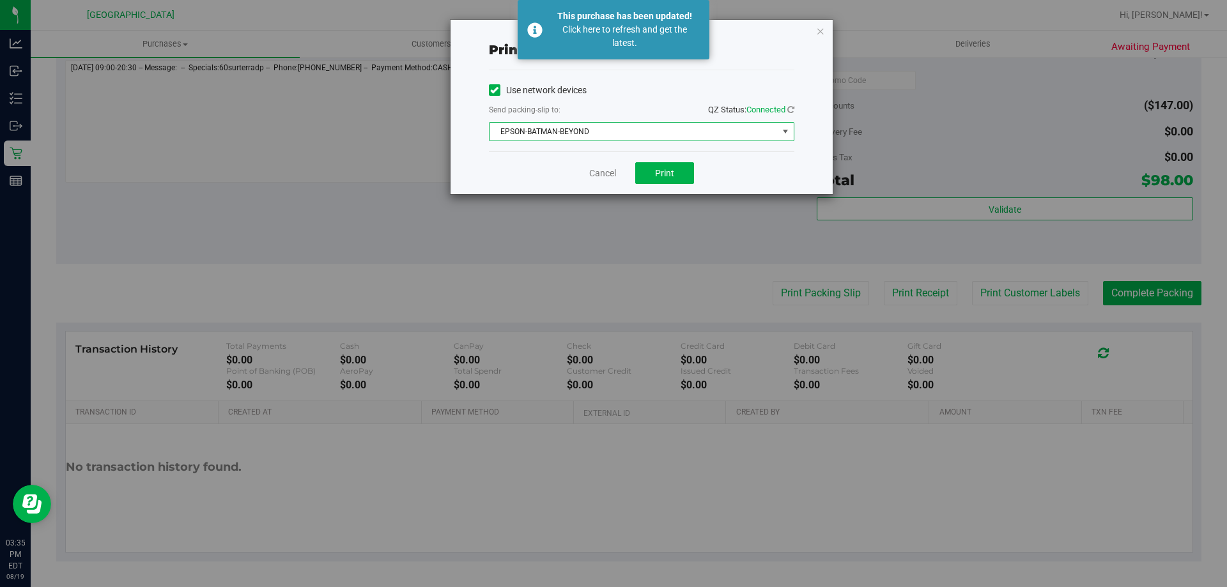
click at [671, 132] on span "EPSON-BATMAN-BEYOND" at bounding box center [634, 132] width 288 height 18
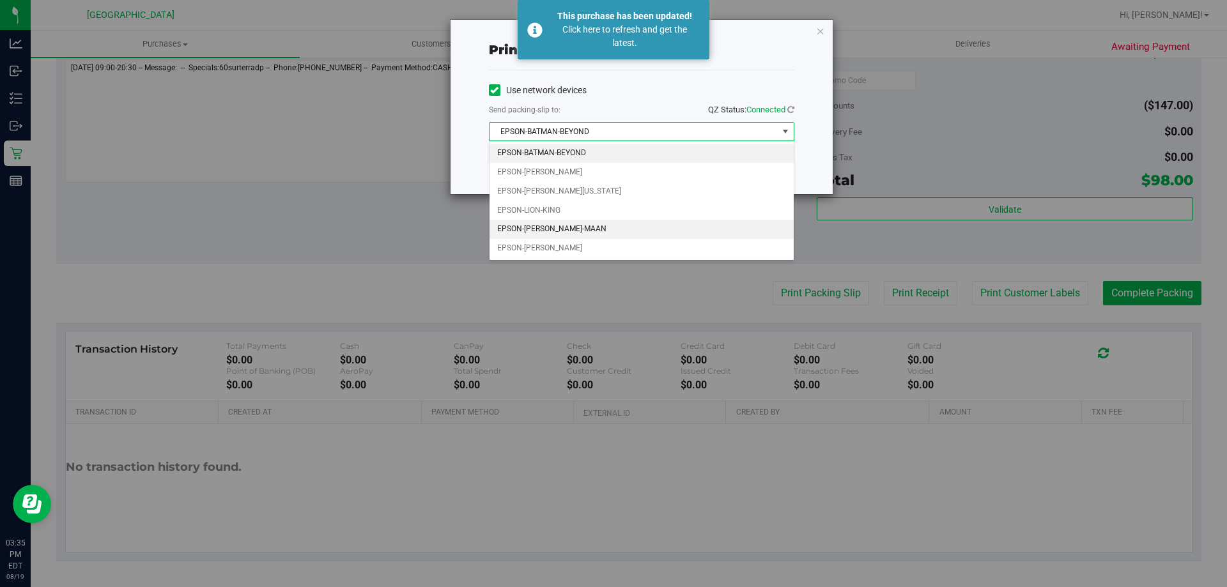
click at [573, 229] on li "EPSON-MEGHA-MAAN" at bounding box center [642, 229] width 304 height 19
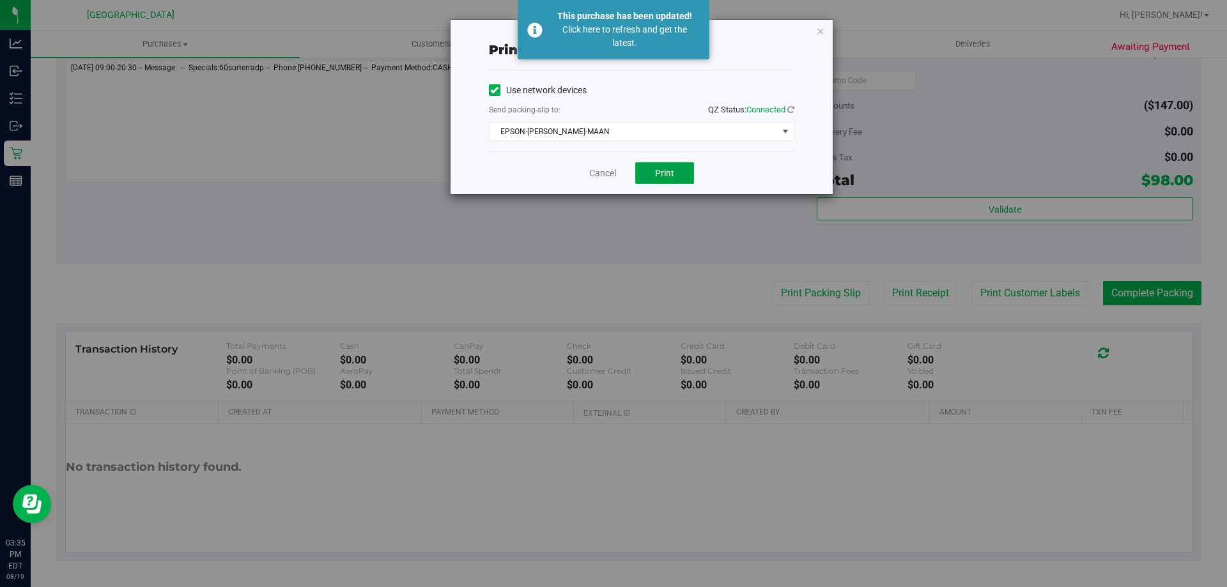
click at [660, 168] on span "Print" at bounding box center [664, 173] width 19 height 10
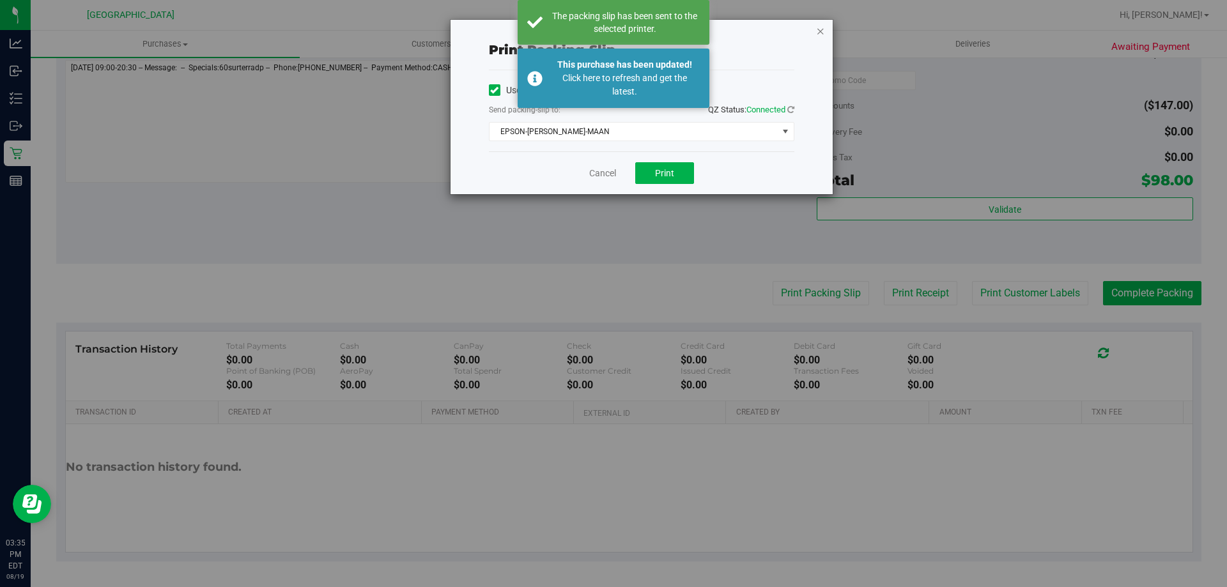
click at [819, 35] on icon "button" at bounding box center [820, 30] width 9 height 15
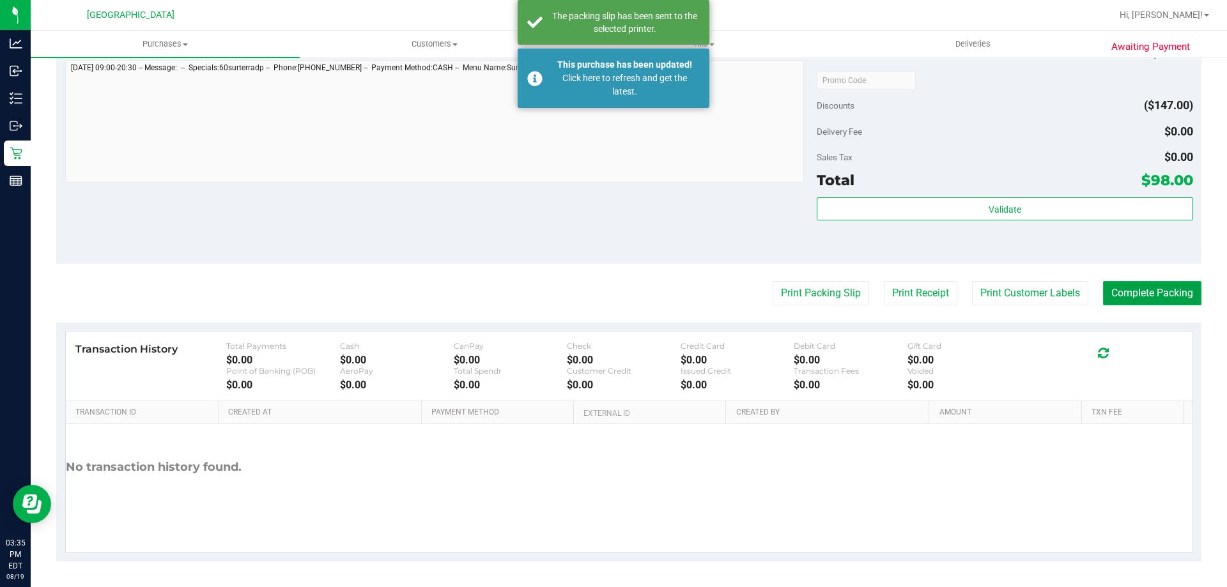
click at [1138, 297] on button "Complete Packing" at bounding box center [1152, 293] width 98 height 24
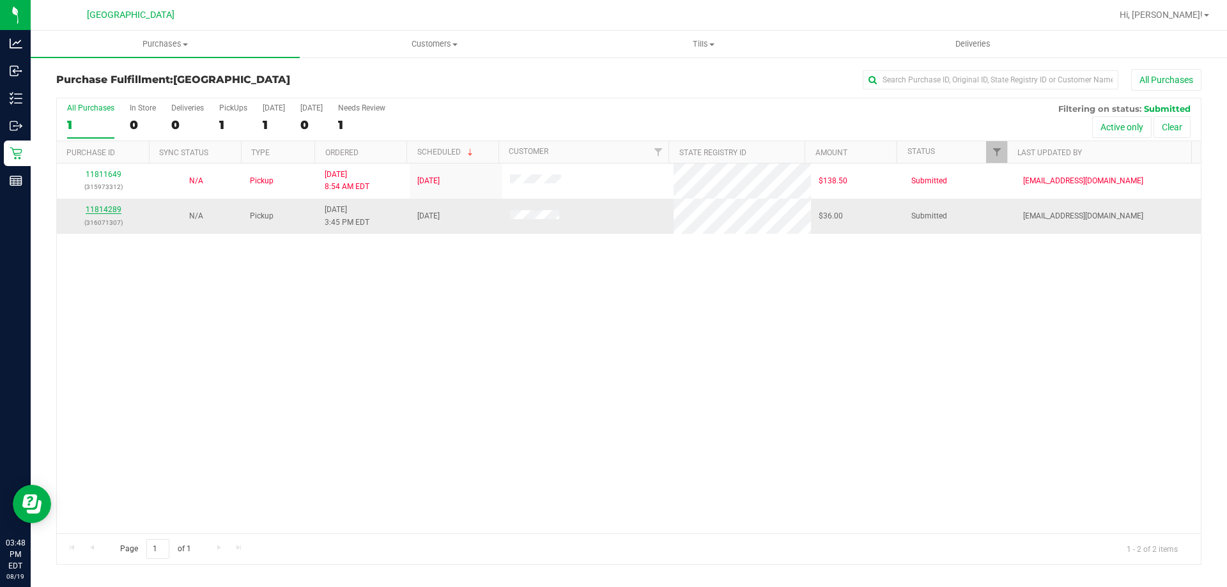
click at [109, 208] on link "11814289" at bounding box center [104, 209] width 36 height 9
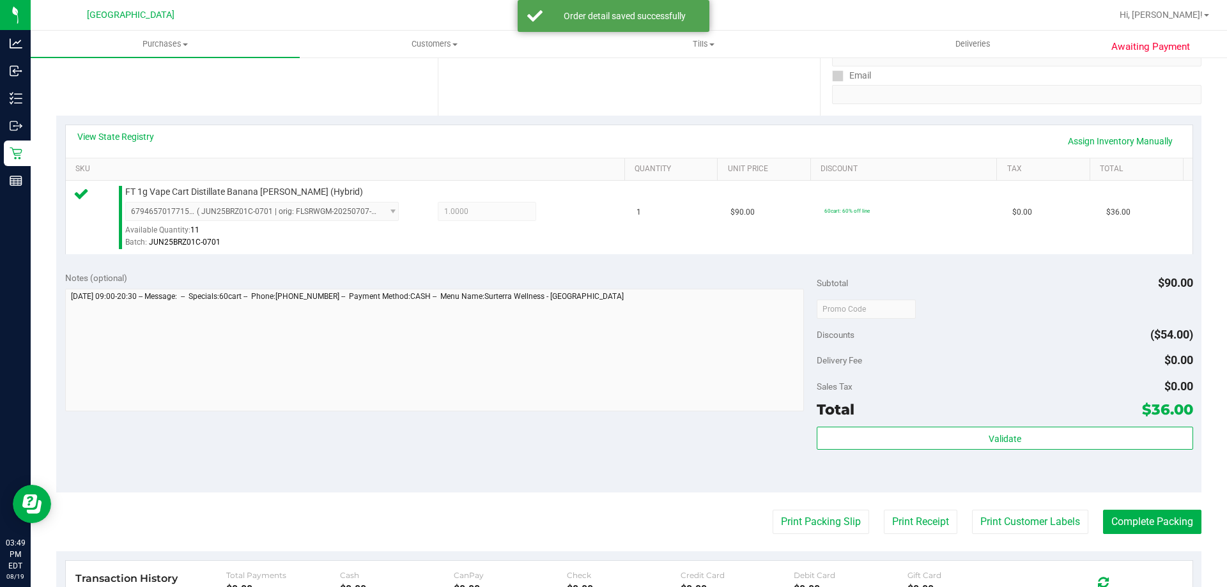
scroll to position [383, 0]
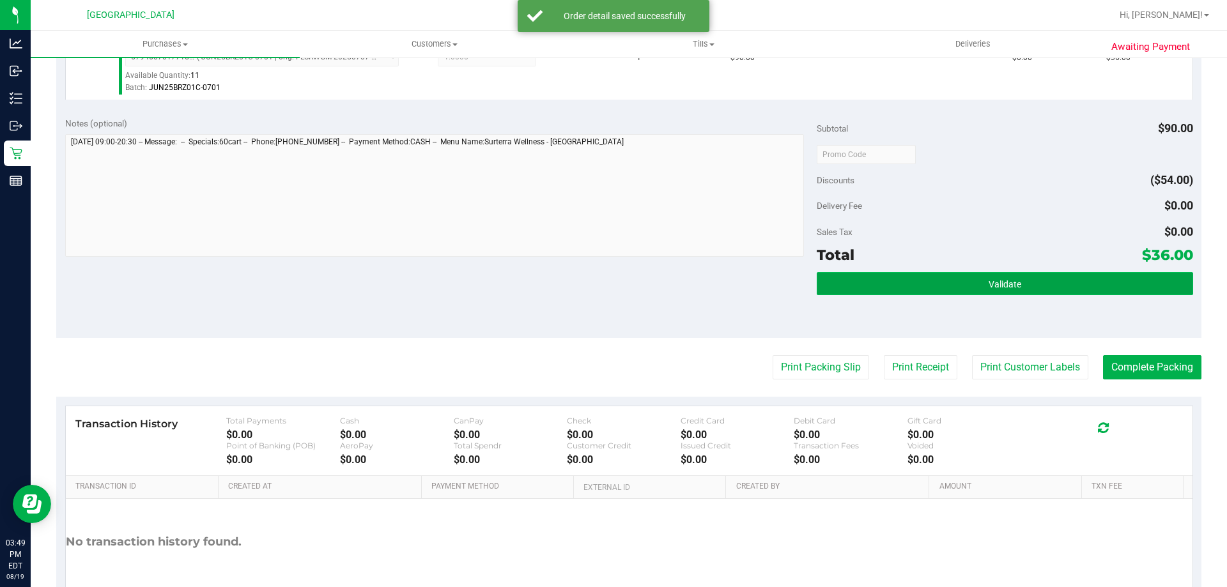
click at [1012, 284] on span "Validate" at bounding box center [1005, 284] width 33 height 10
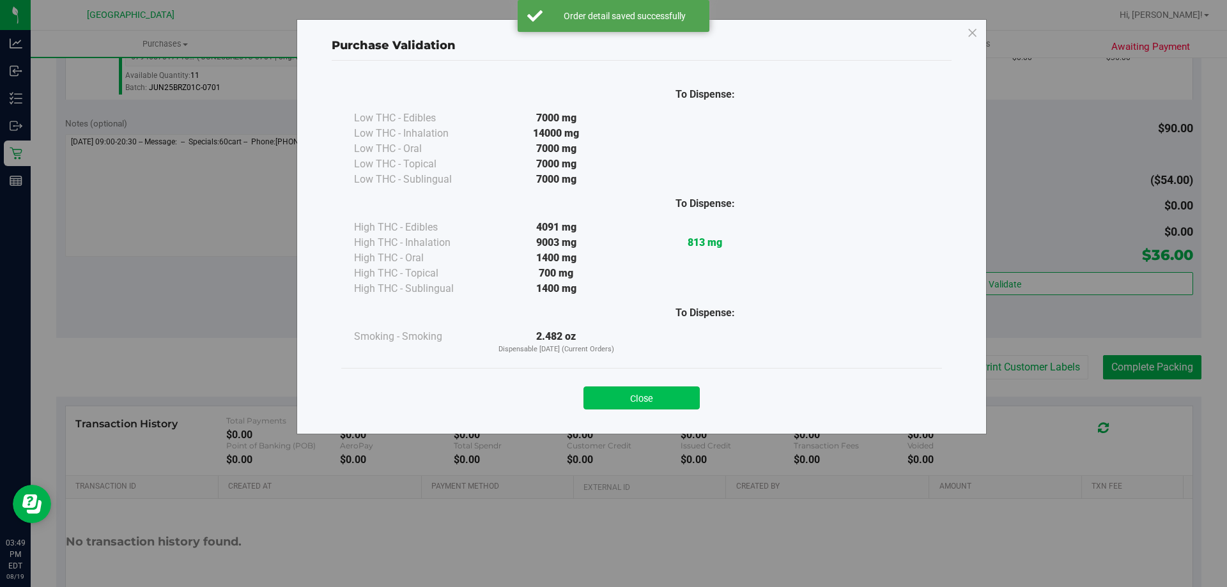
click at [634, 399] on button "Close" at bounding box center [641, 398] width 116 height 23
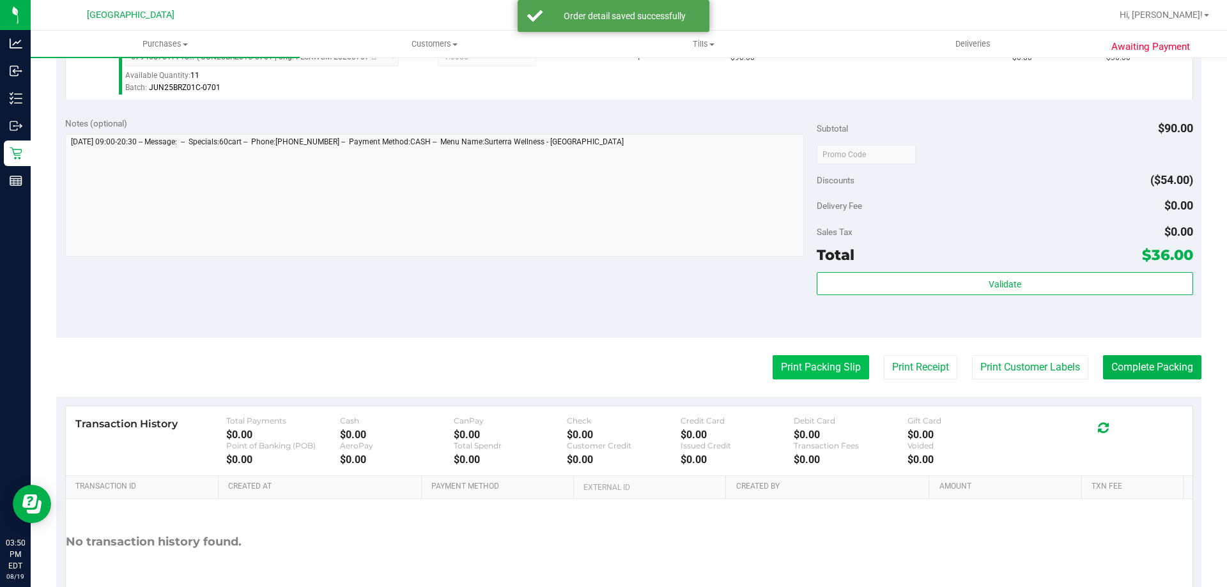
click at [801, 369] on button "Print Packing Slip" at bounding box center [821, 367] width 96 height 24
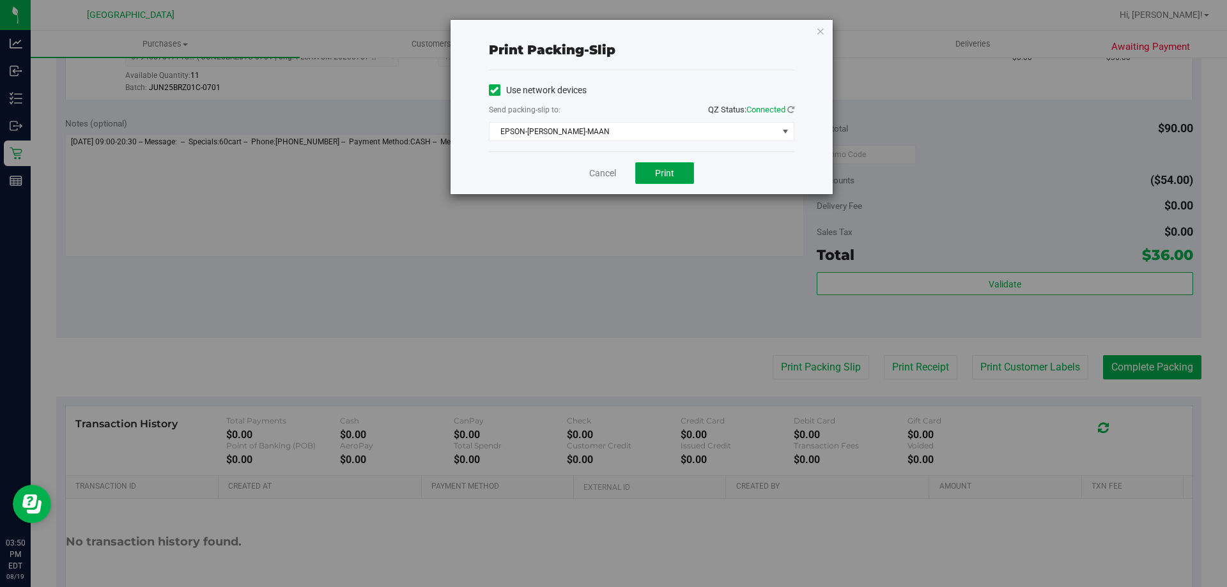
click at [683, 180] on button "Print" at bounding box center [664, 173] width 59 height 22
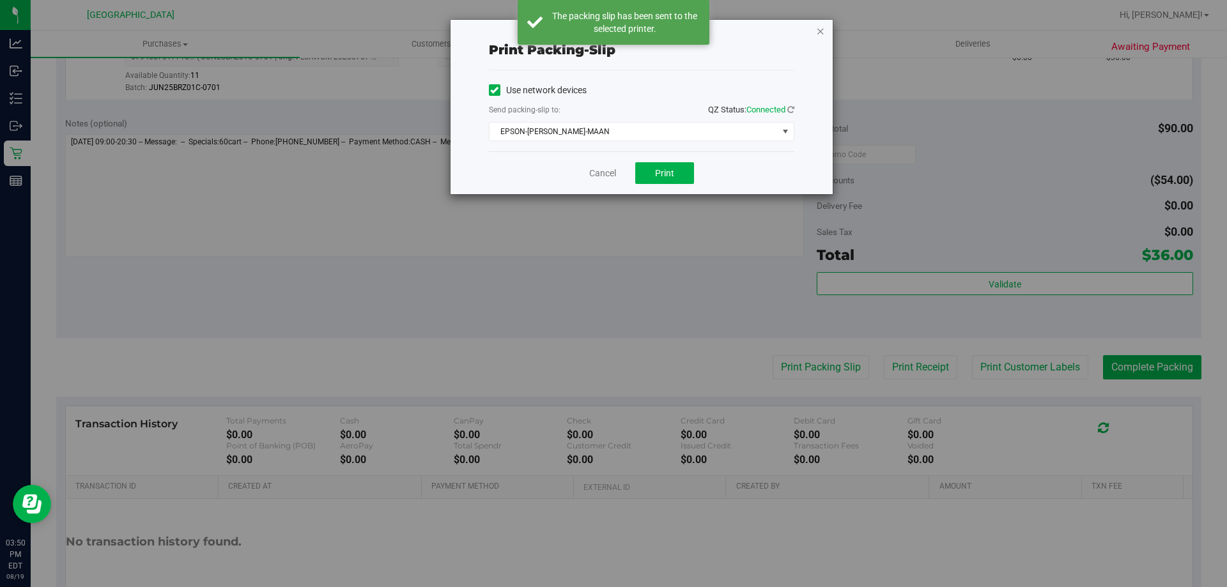
click at [817, 31] on icon "button" at bounding box center [820, 30] width 9 height 15
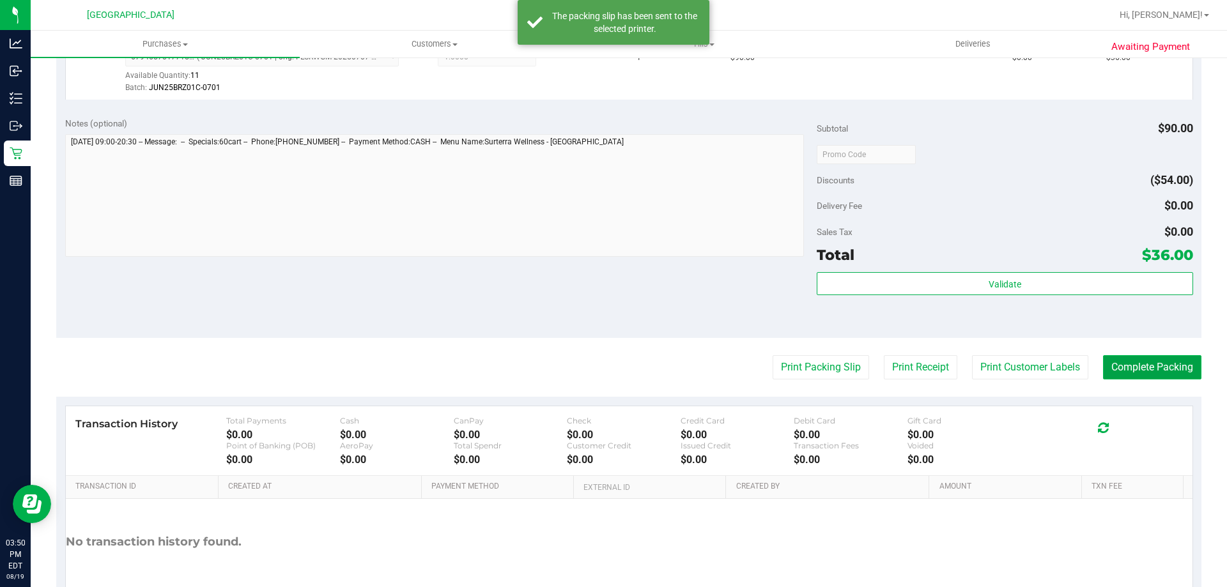
click at [1126, 370] on button "Complete Packing" at bounding box center [1152, 367] width 98 height 24
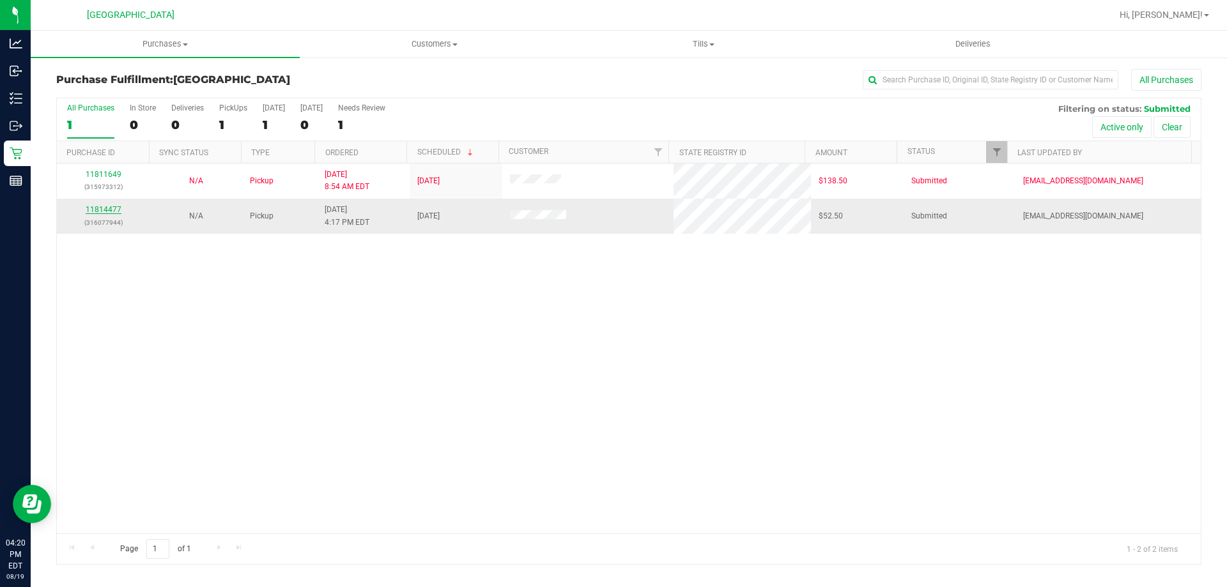
click at [116, 208] on link "11814477" at bounding box center [104, 209] width 36 height 9
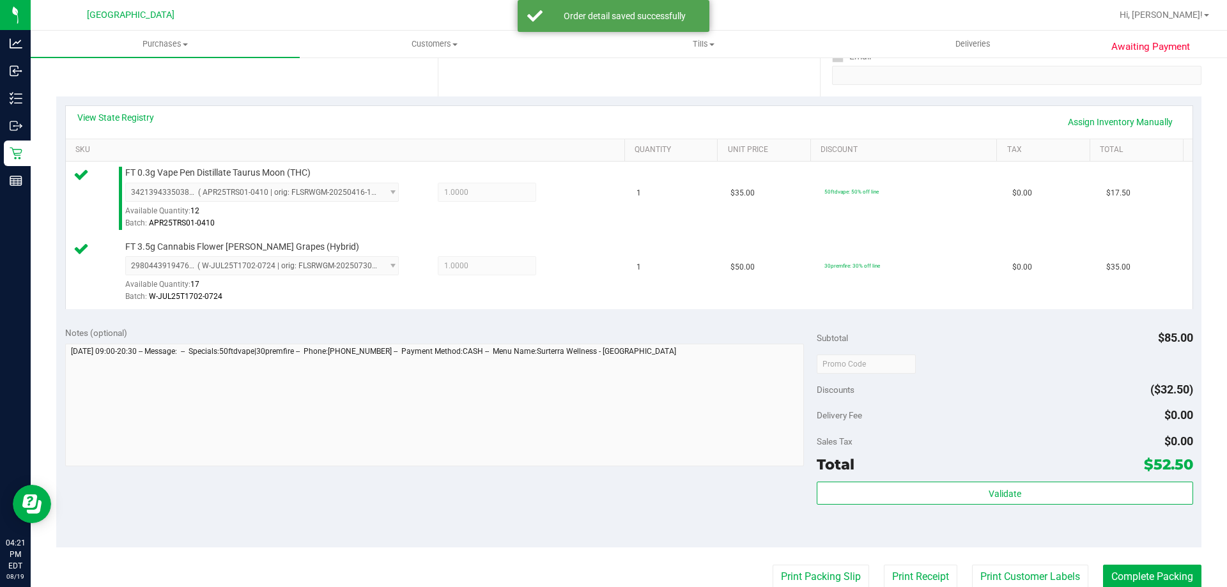
scroll to position [320, 0]
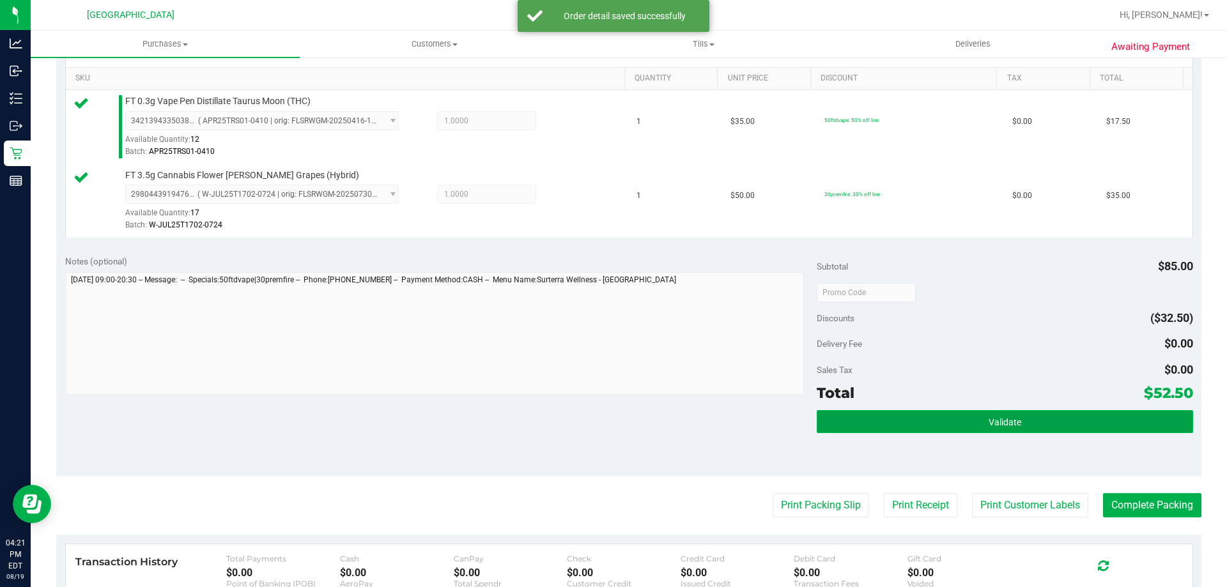
click at [1000, 419] on span "Validate" at bounding box center [1005, 422] width 33 height 10
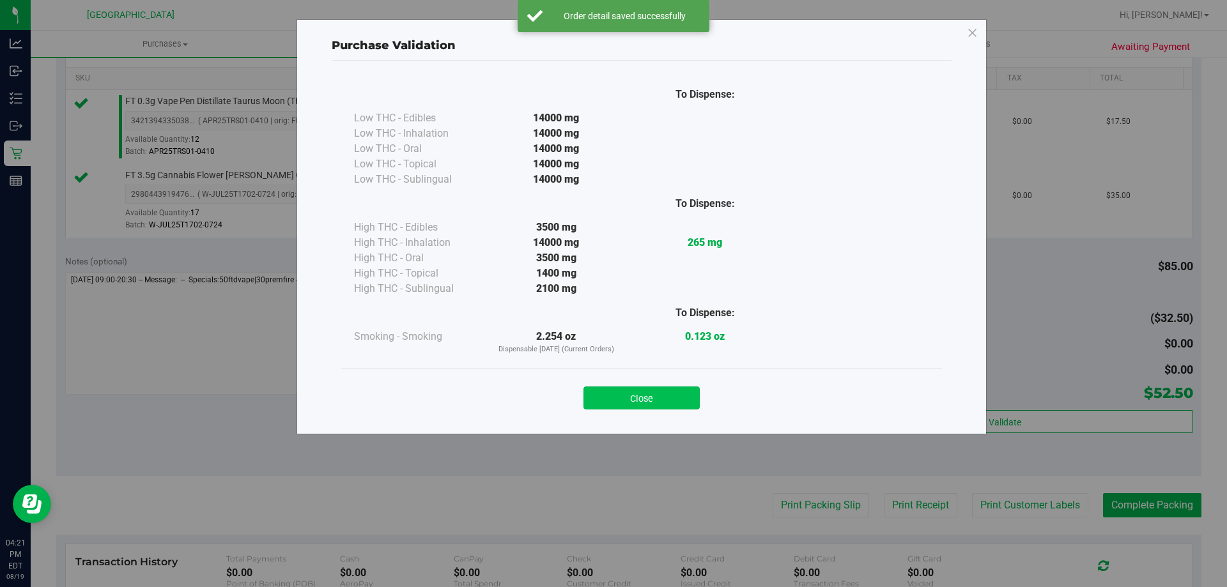
click at [661, 399] on button "Close" at bounding box center [641, 398] width 116 height 23
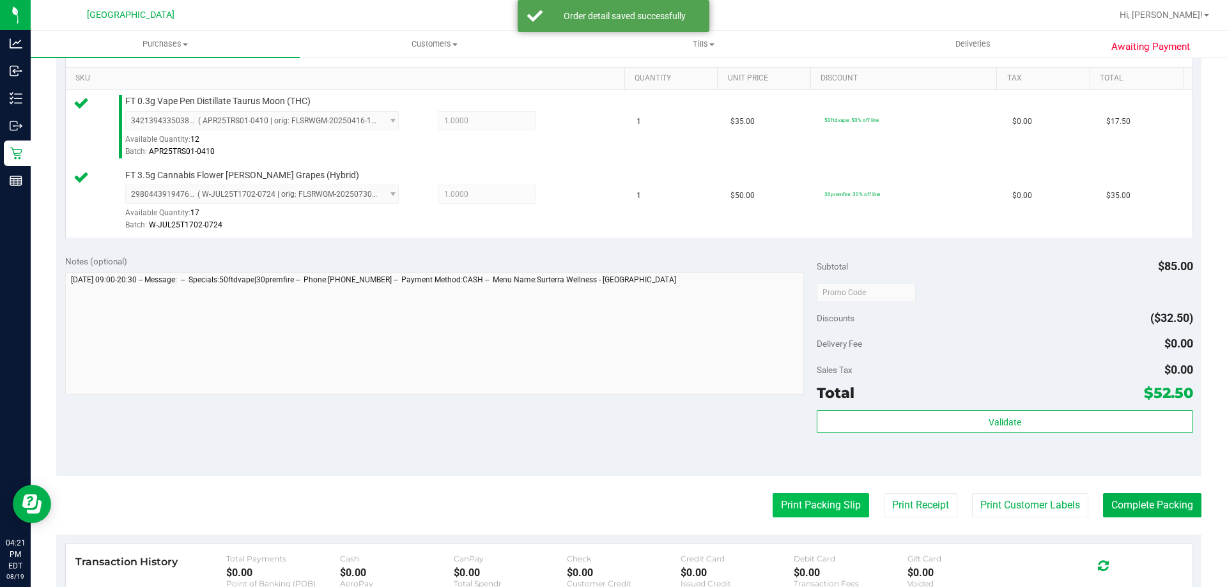
click at [792, 498] on button "Print Packing Slip" at bounding box center [821, 505] width 96 height 24
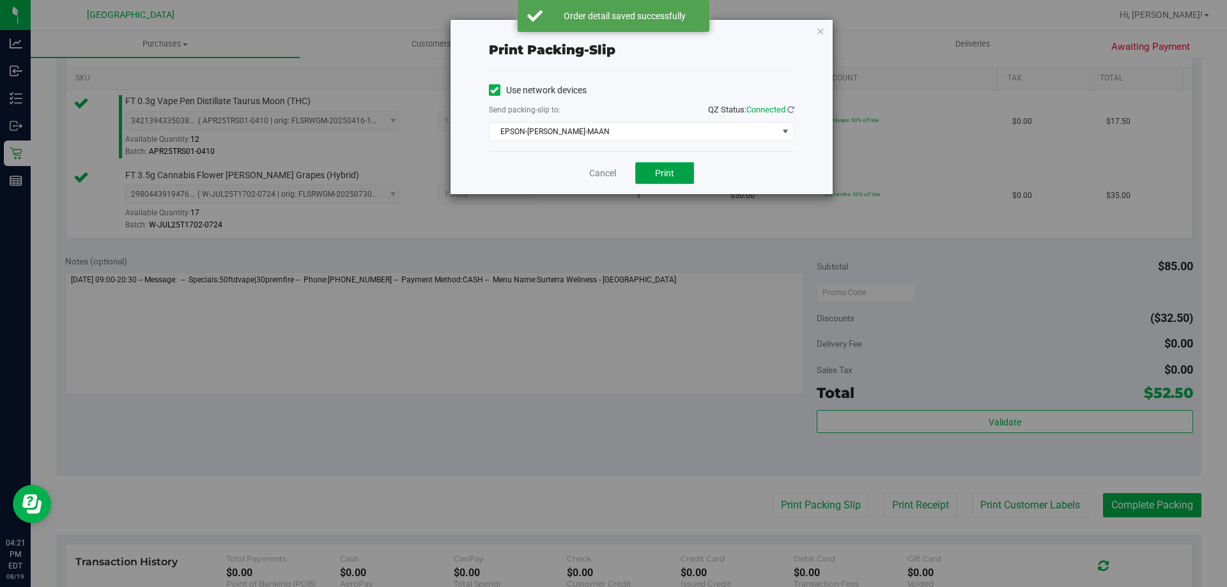
click at [684, 174] on button "Print" at bounding box center [664, 173] width 59 height 22
click at [822, 33] on icon "button" at bounding box center [820, 30] width 9 height 15
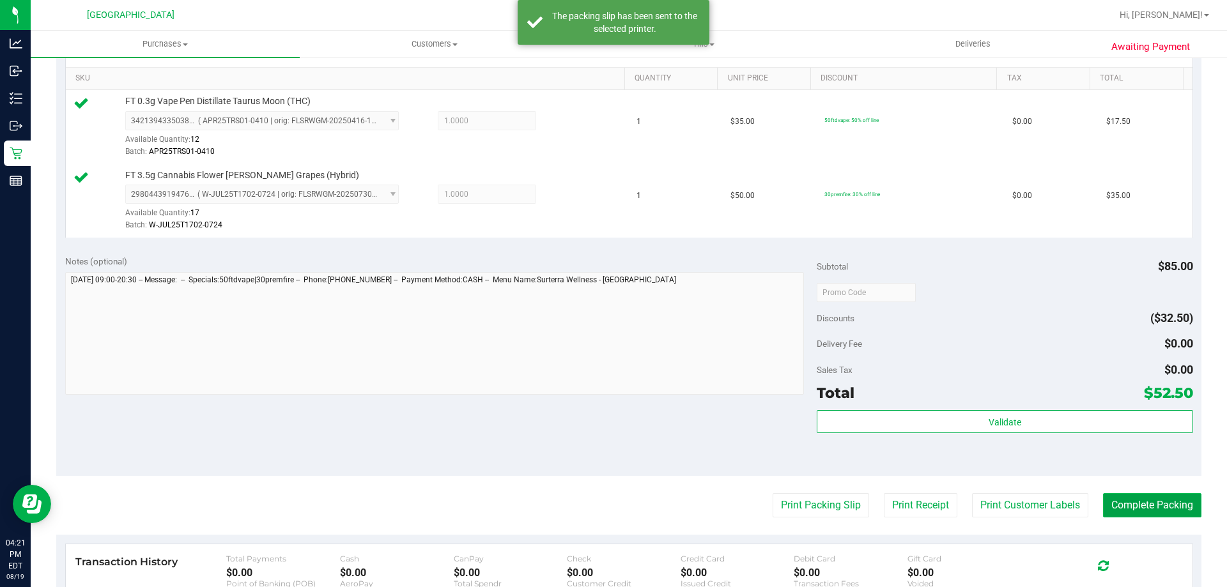
click at [1135, 505] on button "Complete Packing" at bounding box center [1152, 505] width 98 height 24
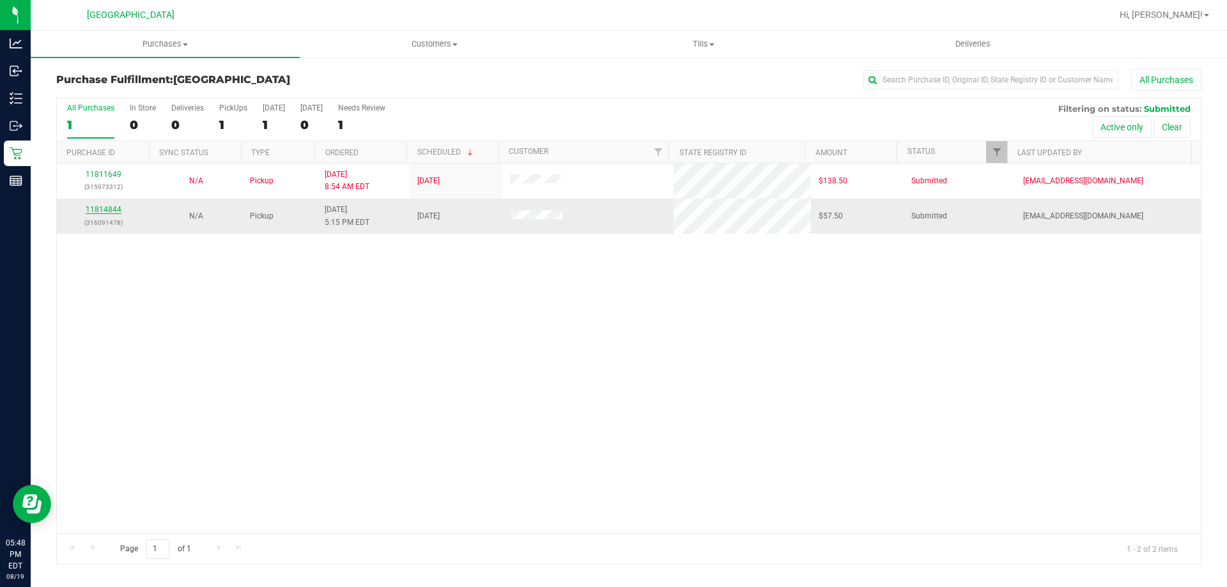
click at [111, 212] on link "11814844" at bounding box center [104, 209] width 36 height 9
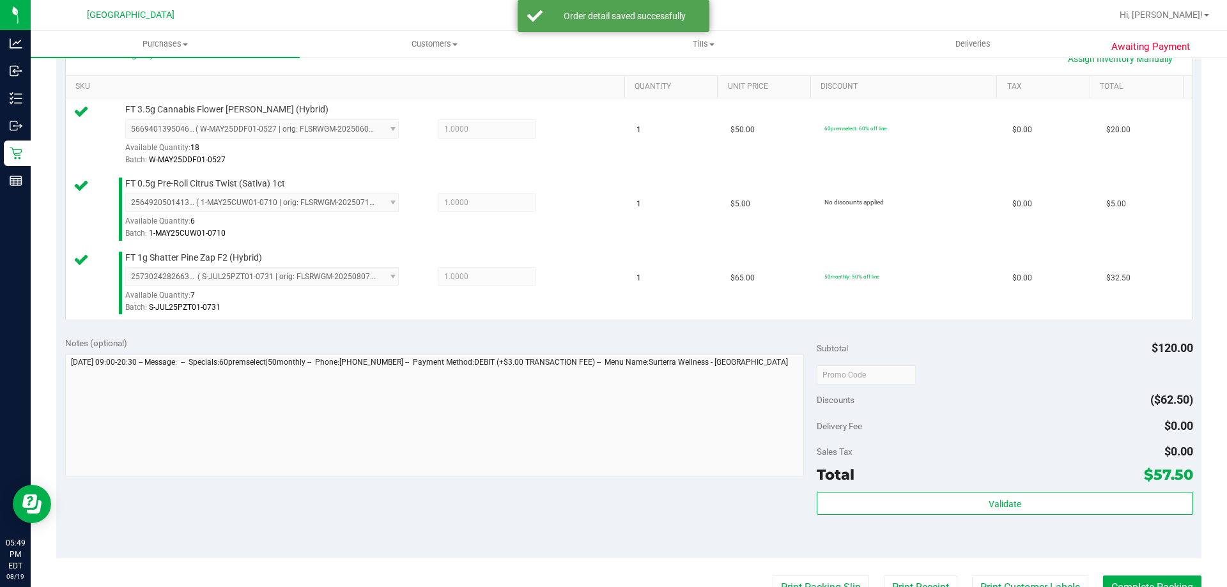
scroll to position [383, 0]
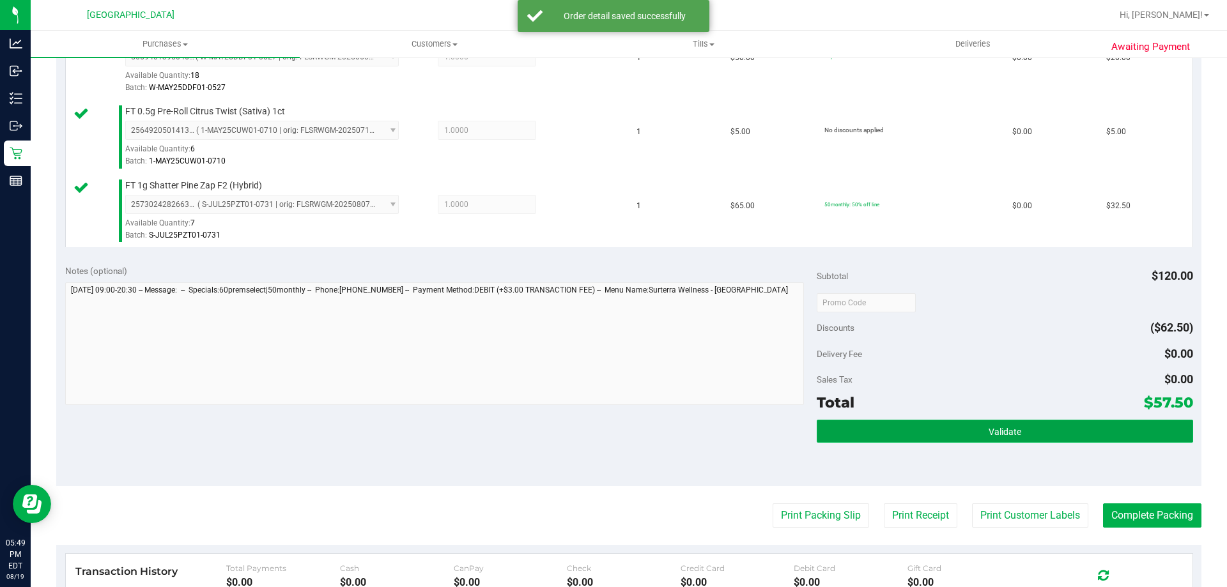
click at [980, 436] on button "Validate" at bounding box center [1005, 431] width 376 height 23
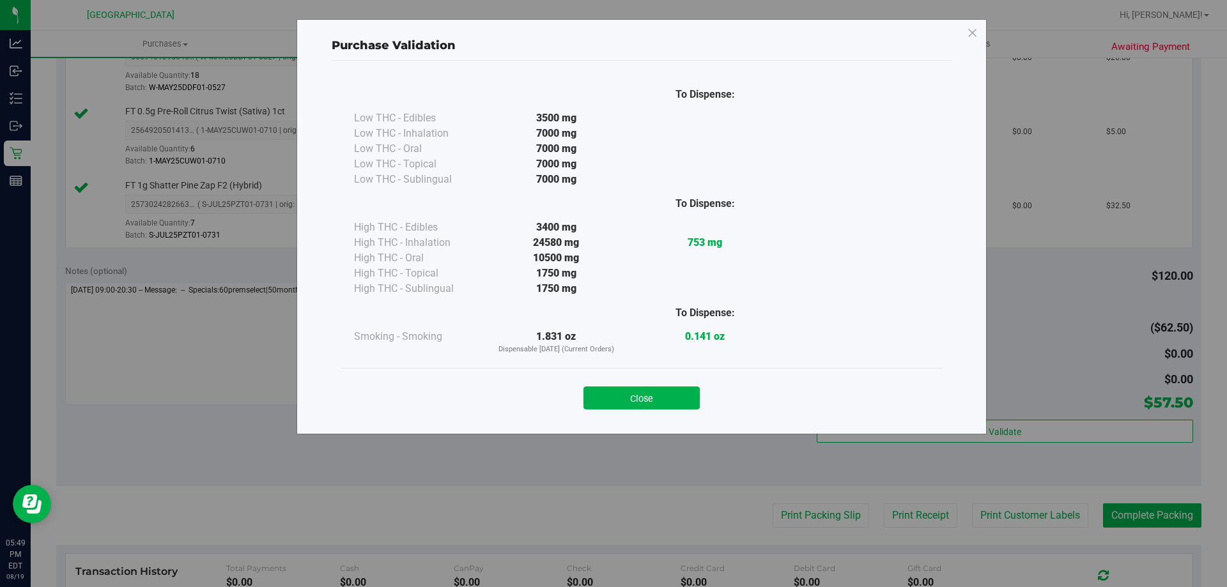
click at [666, 385] on div "Close" at bounding box center [642, 394] width 582 height 32
click at [665, 394] on button "Close" at bounding box center [641, 398] width 116 height 23
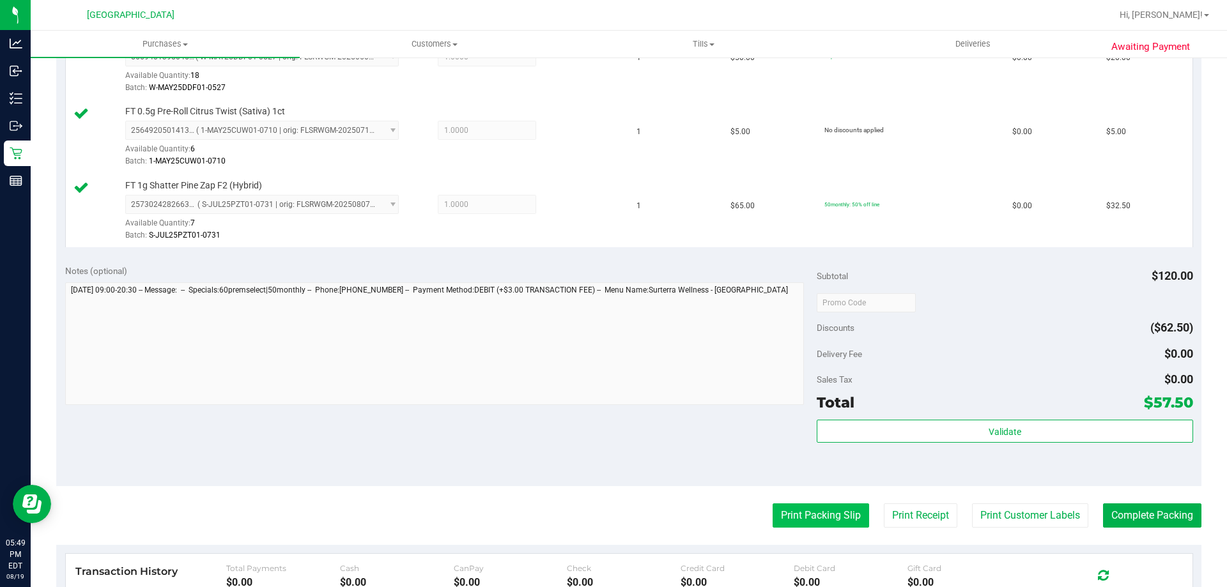
click at [824, 521] on button "Print Packing Slip" at bounding box center [821, 516] width 96 height 24
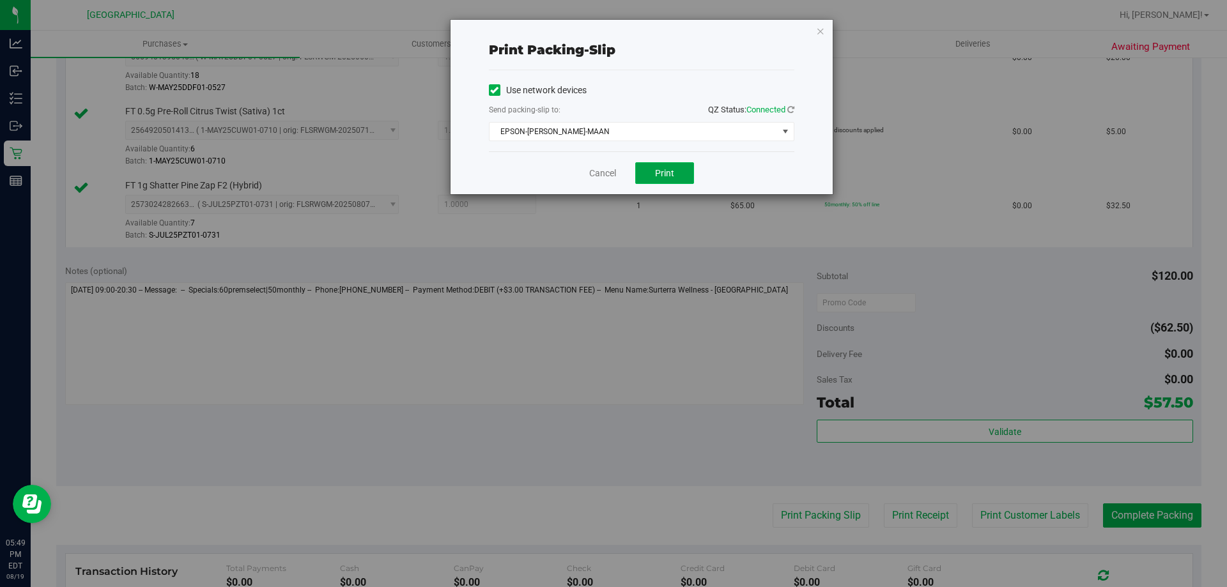
click at [677, 172] on button "Print" at bounding box center [664, 173] width 59 height 22
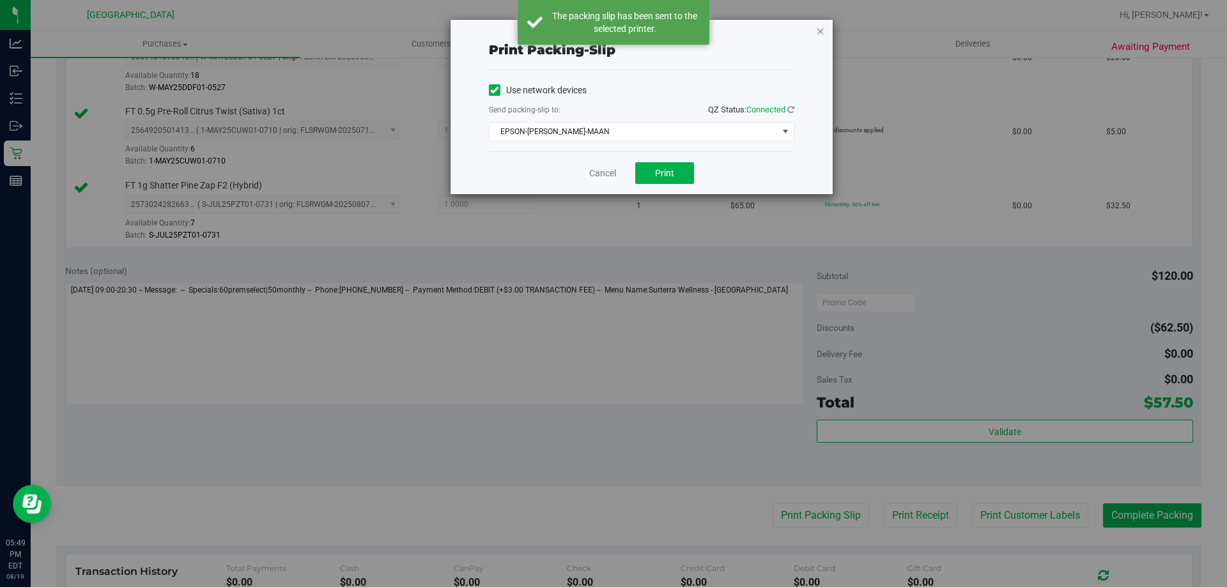
click at [820, 29] on icon "button" at bounding box center [820, 30] width 9 height 15
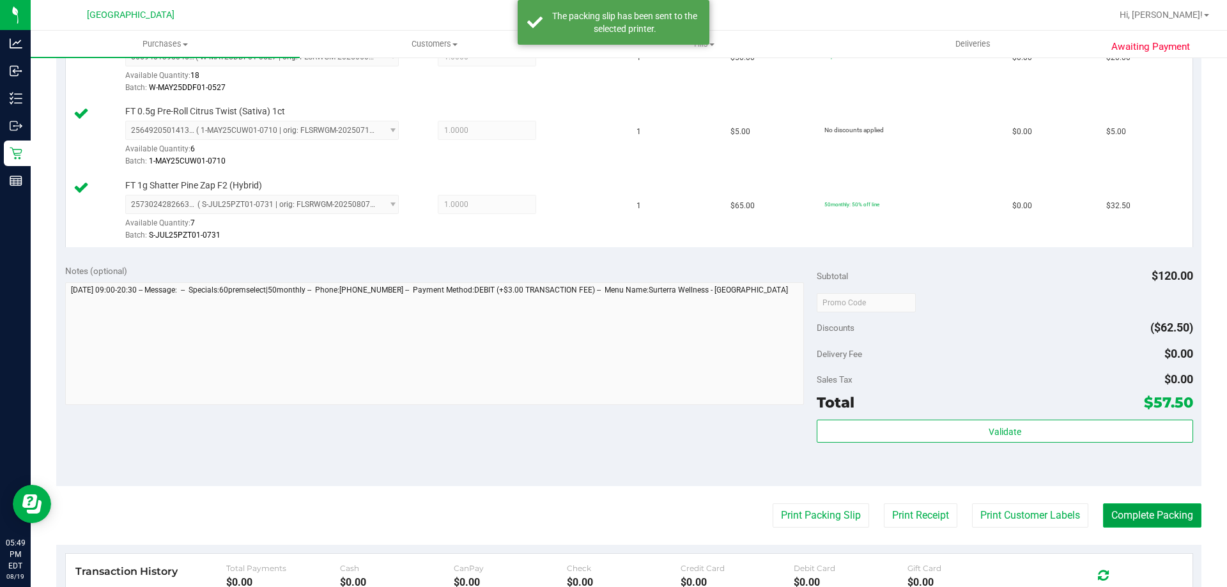
click at [1144, 523] on button "Complete Packing" at bounding box center [1152, 516] width 98 height 24
